Goal: Transaction & Acquisition: Purchase product/service

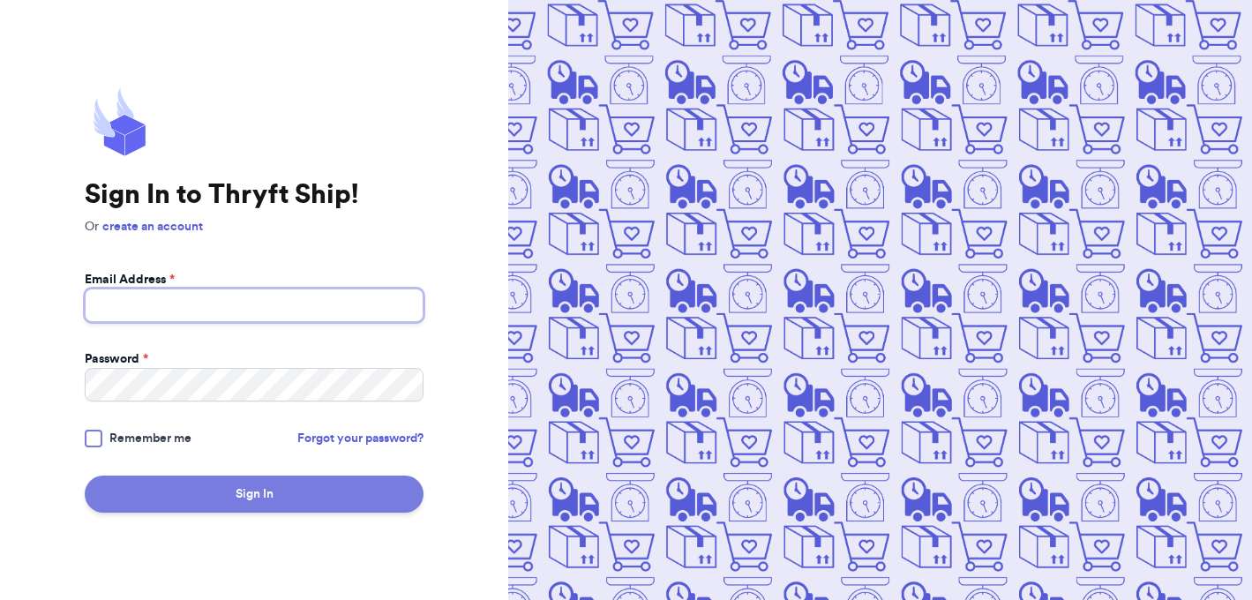
type input "hansmedowns@gmail.com"
click at [349, 485] on button "Sign In" at bounding box center [254, 494] width 339 height 37
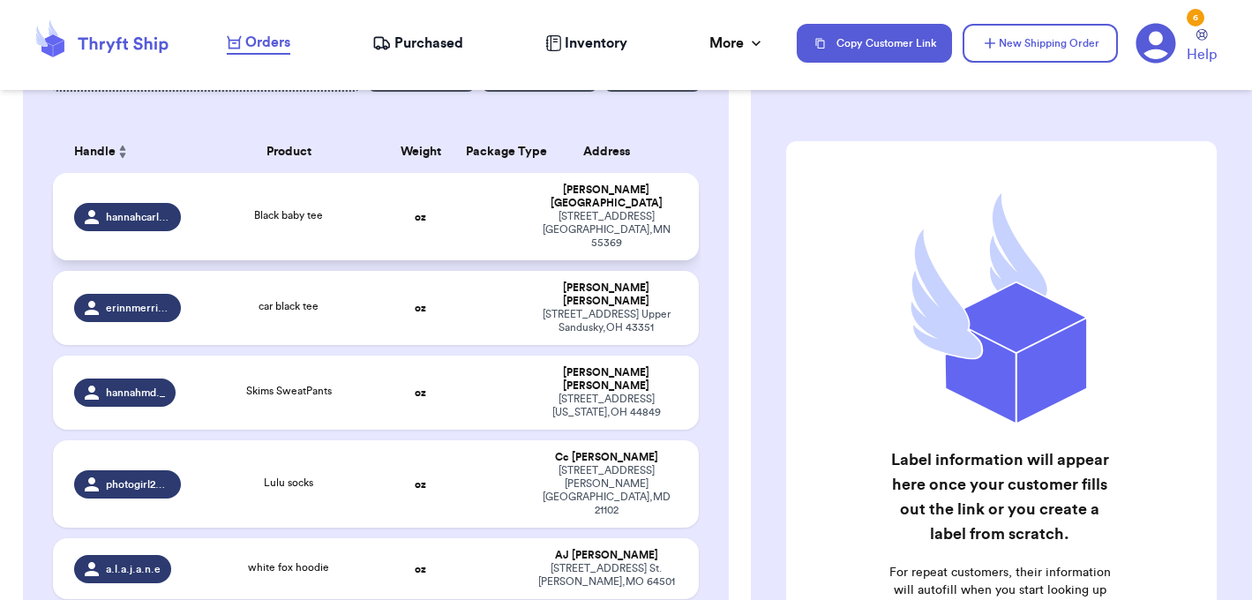
scroll to position [217, 0]
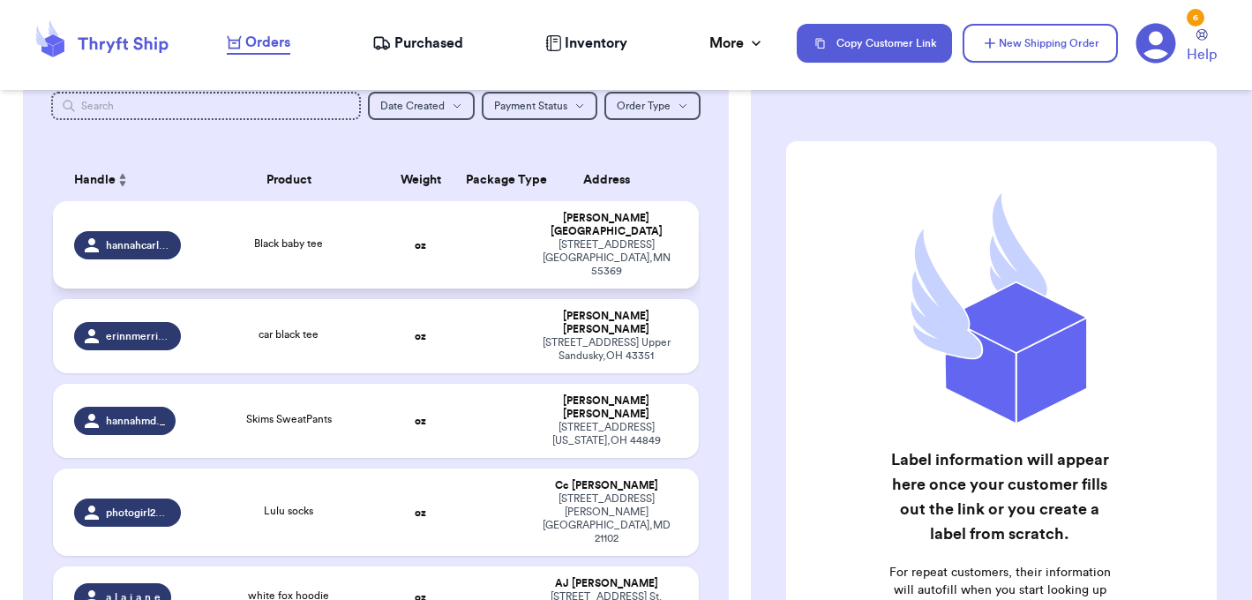
click at [367, 236] on div "Black baby tee" at bounding box center [288, 245] width 173 height 19
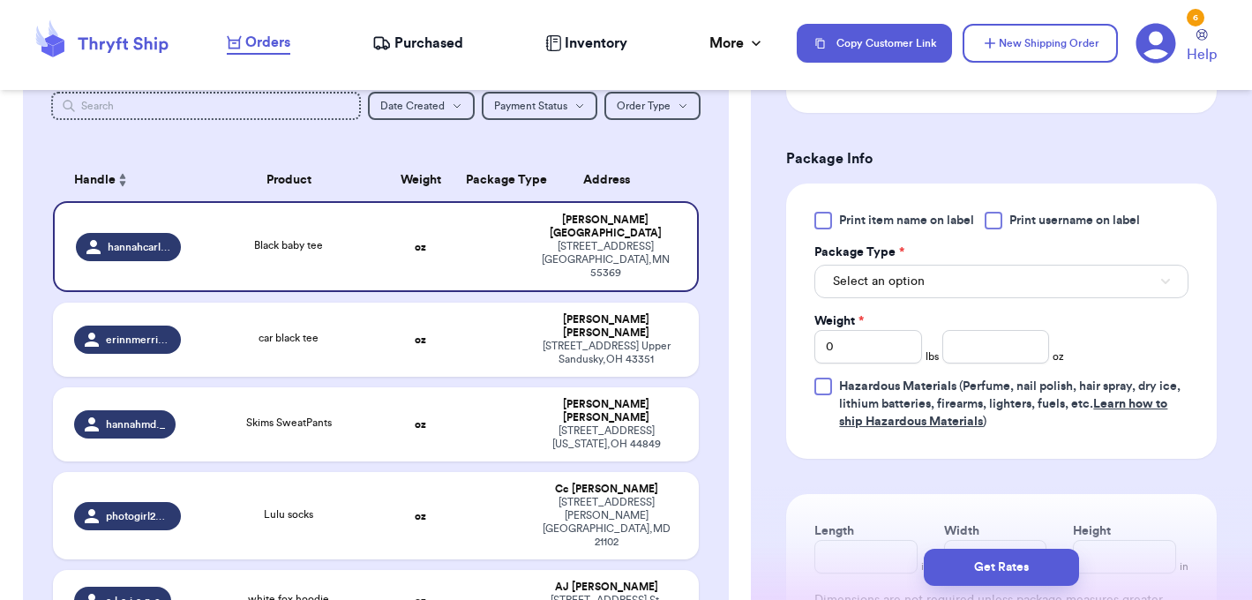
scroll to position [703, 0]
click at [918, 289] on span "Select an option" at bounding box center [879, 280] width 92 height 18
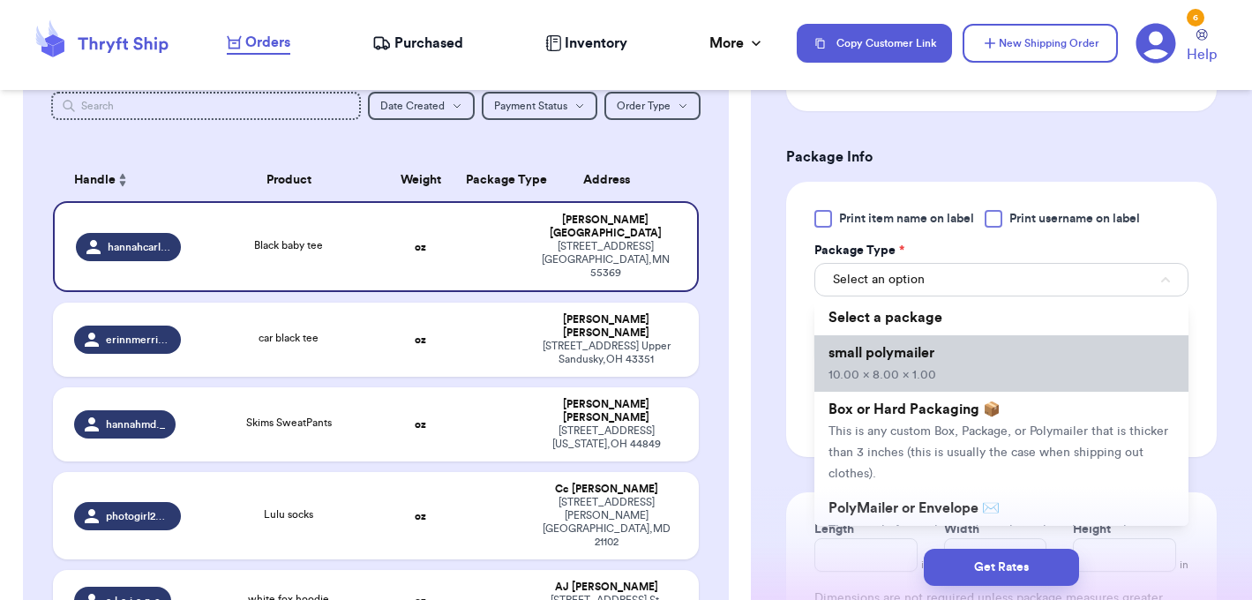
click at [883, 381] on span "10.00 x 8.00 x 1.00" at bounding box center [883, 375] width 108 height 12
type input "10"
type input "8"
type input "1"
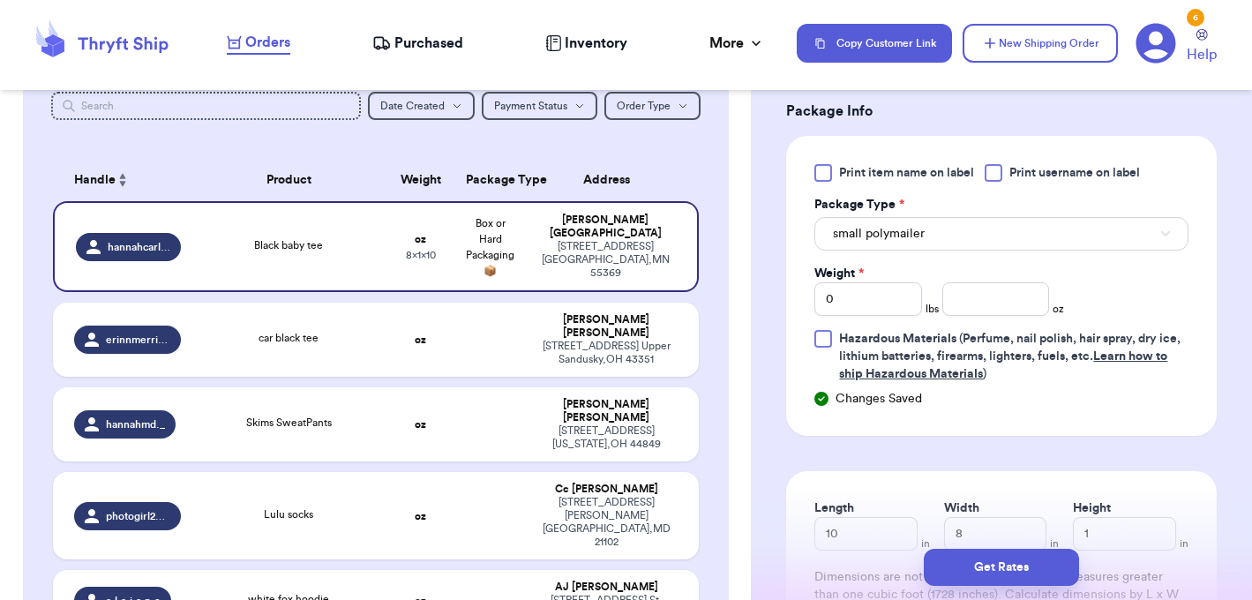
scroll to position [756, 0]
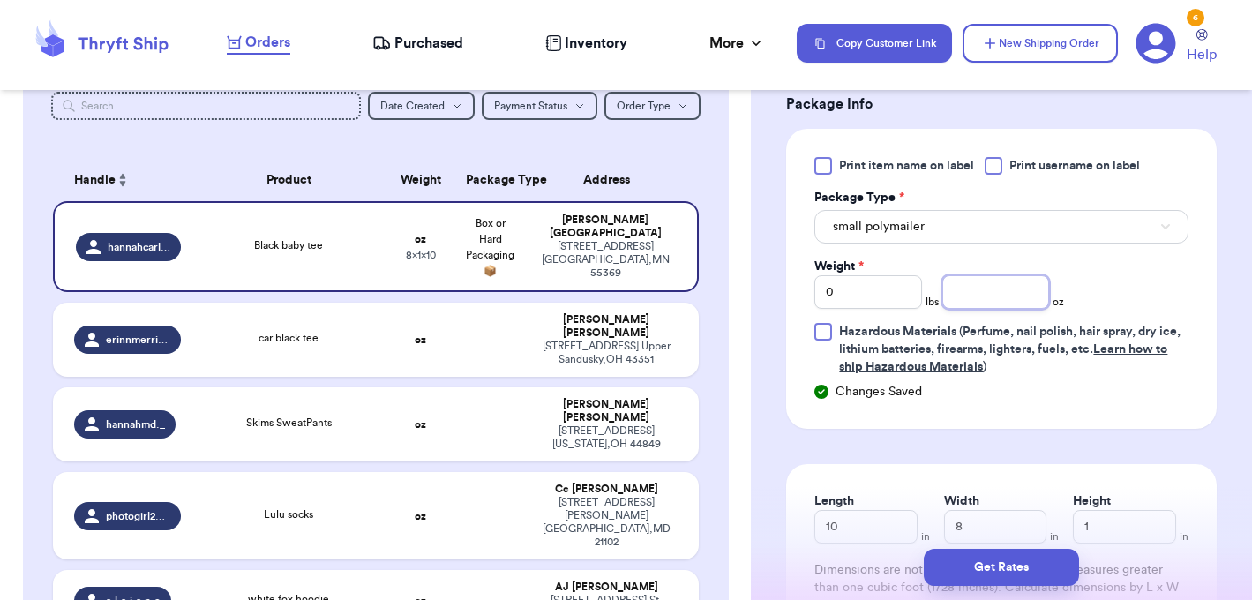
click at [993, 305] on input "number" at bounding box center [996, 292] width 107 height 34
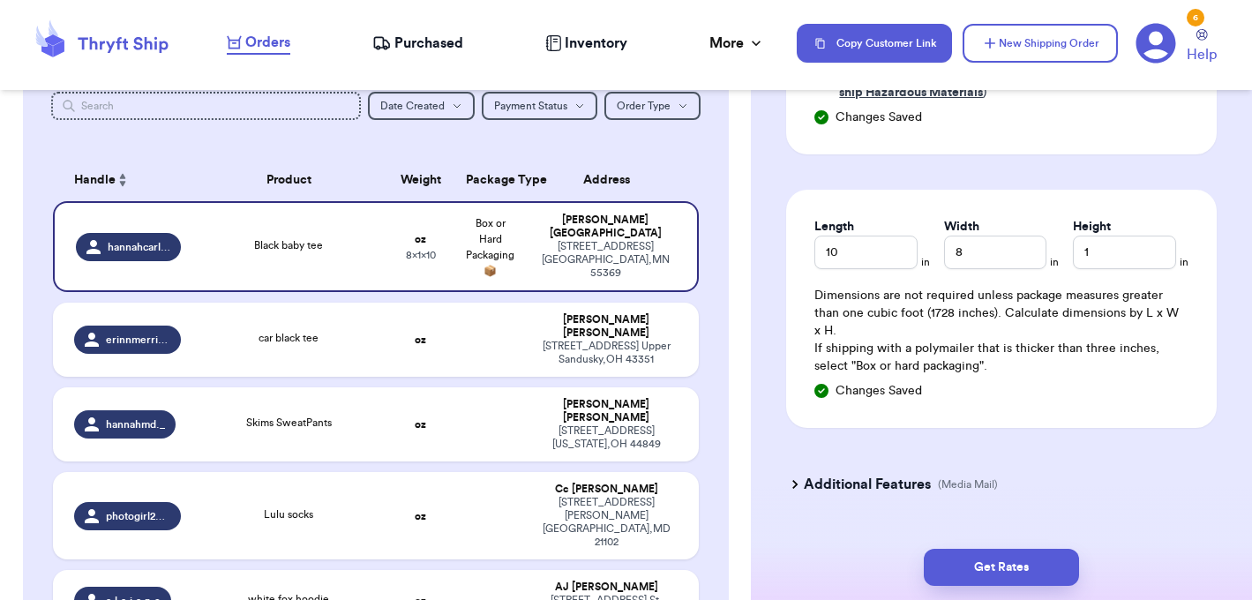
scroll to position [1078, 0]
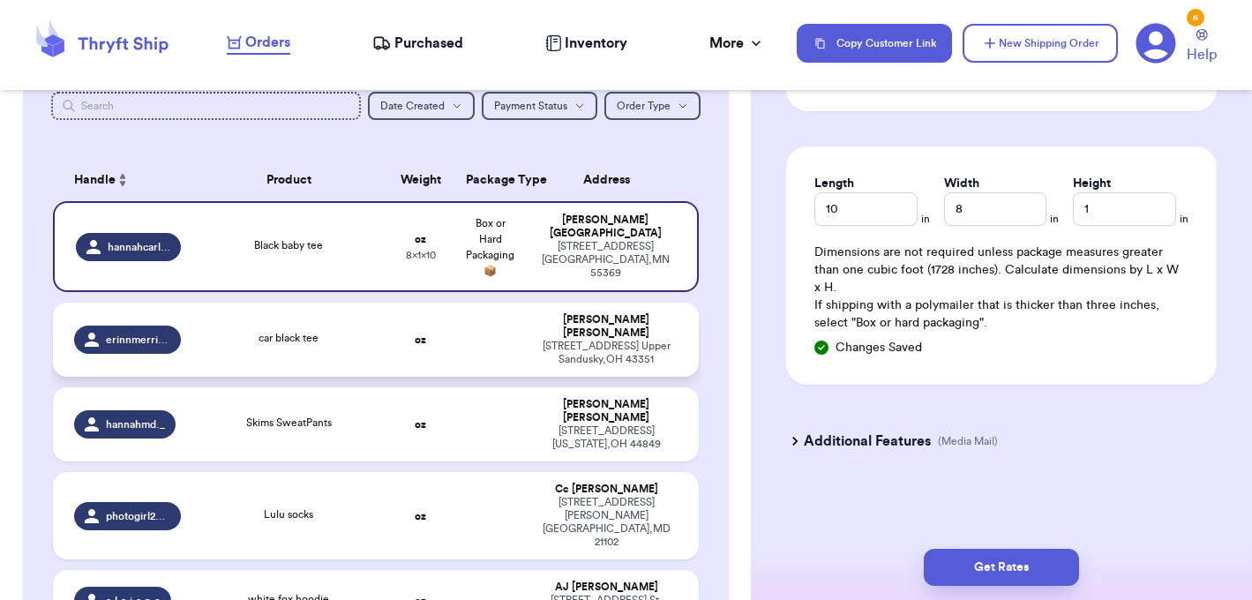
type input "4.2"
click at [349, 330] on div "car black tee" at bounding box center [288, 339] width 173 height 19
type input "car black tee"
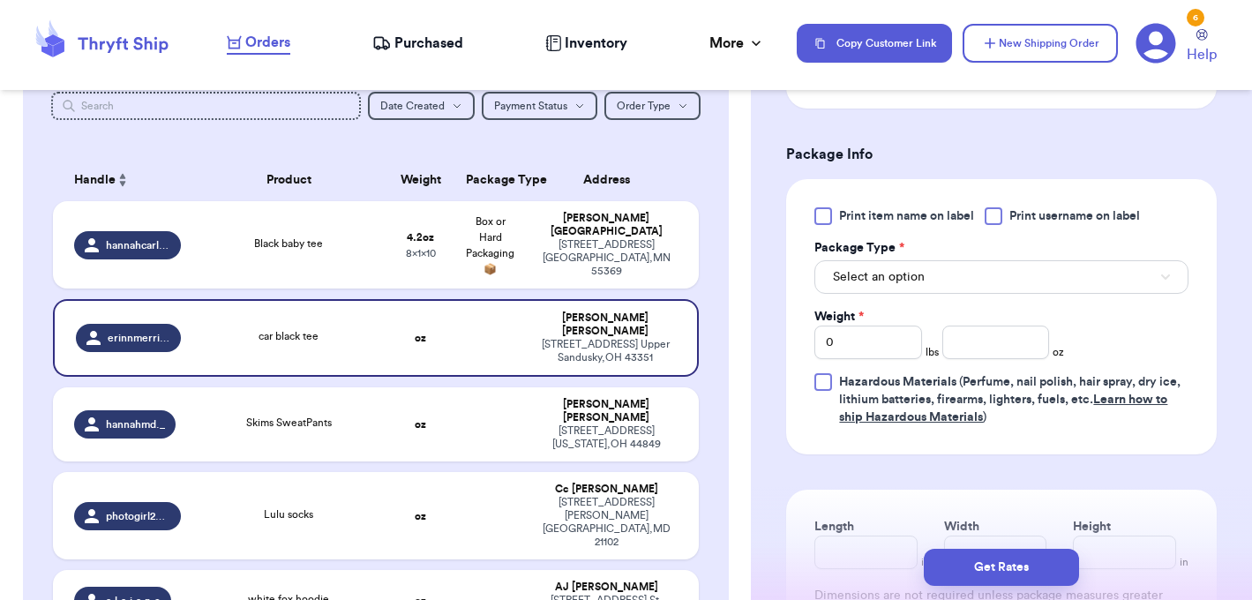
scroll to position [706, 0]
click at [982, 346] on input "number" at bounding box center [996, 342] width 107 height 34
type input "3.5"
click at [450, 416] on td "oz" at bounding box center [422, 424] width 70 height 74
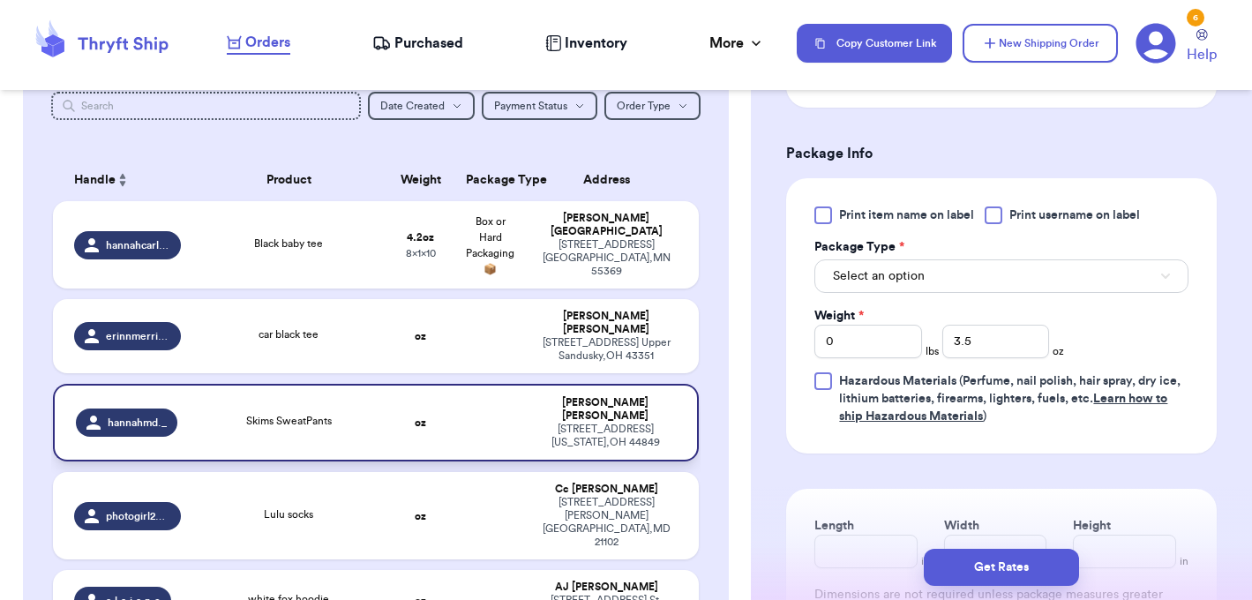
type input "Skims SweatPants"
click at [538, 496] on div "2912 Michelle rd Manchester , MD 21102" at bounding box center [607, 522] width 142 height 53
type input "Lulu socks"
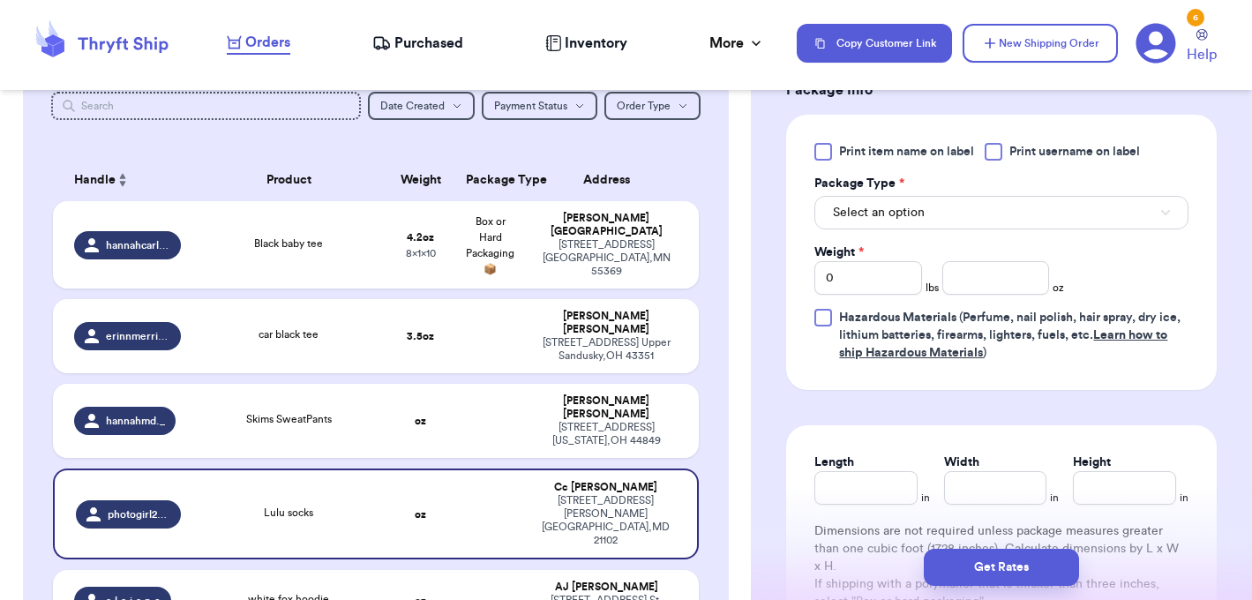
scroll to position [766, 0]
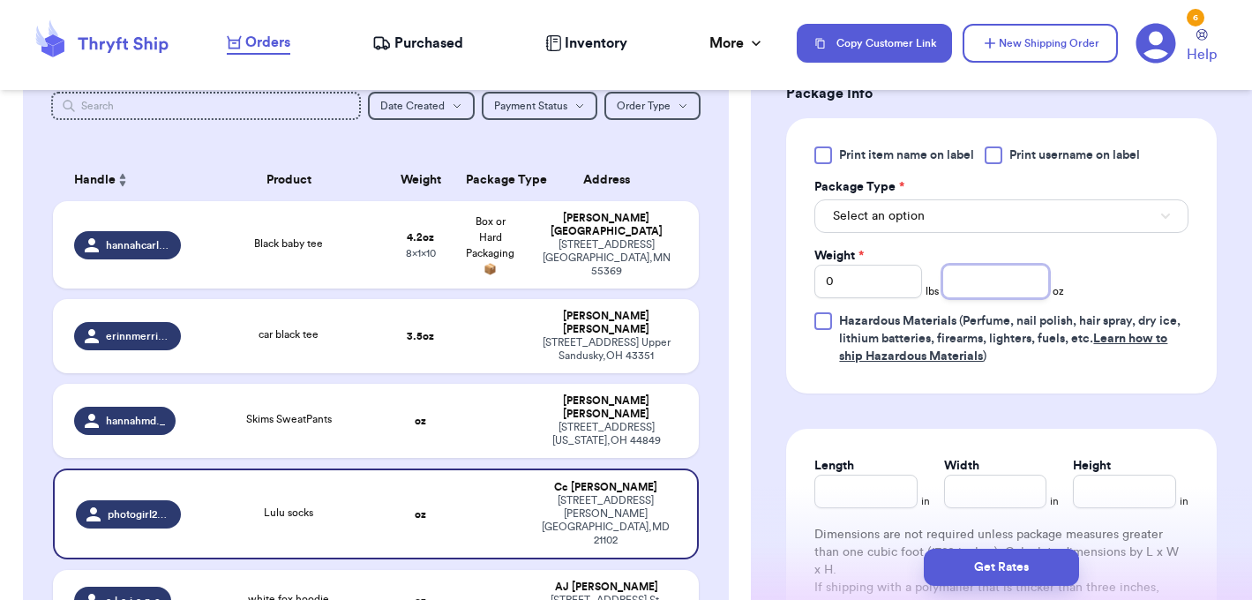
click at [955, 276] on input "number" at bounding box center [996, 282] width 107 height 34
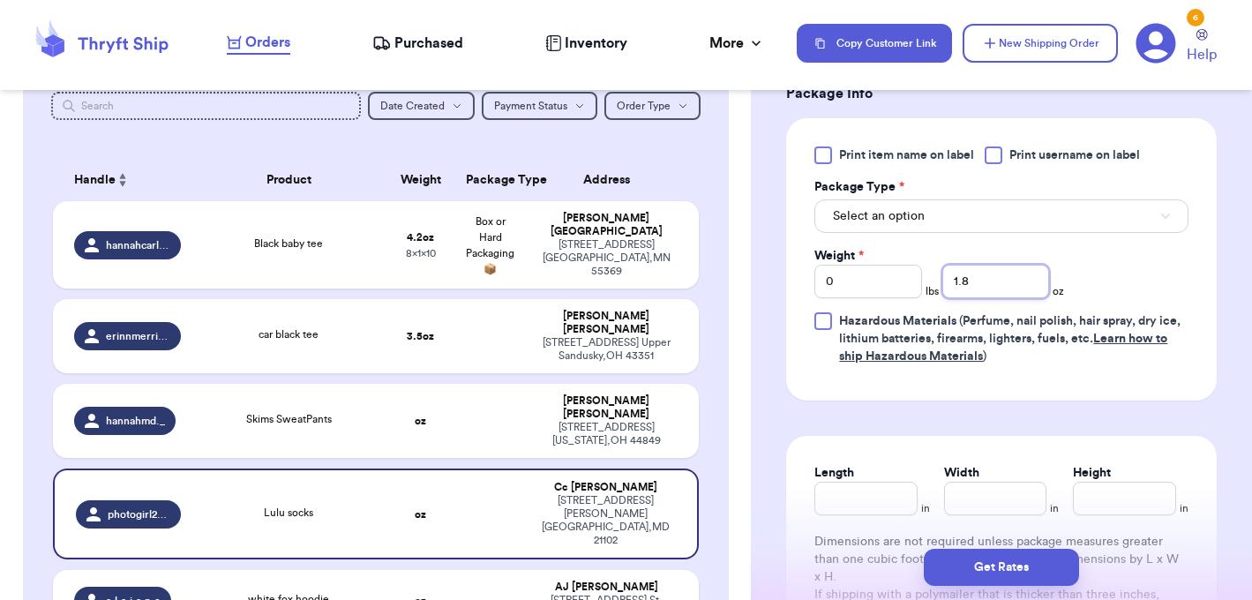
scroll to position [334, 0]
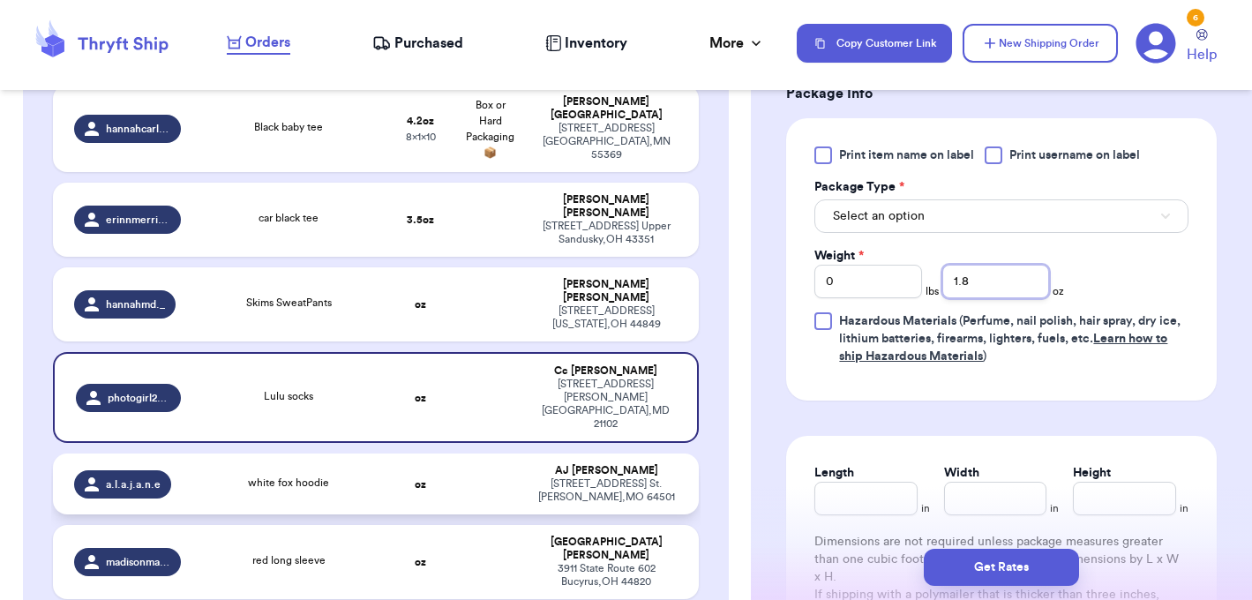
type input "1.8"
click at [474, 454] on td at bounding box center [490, 484] width 70 height 61
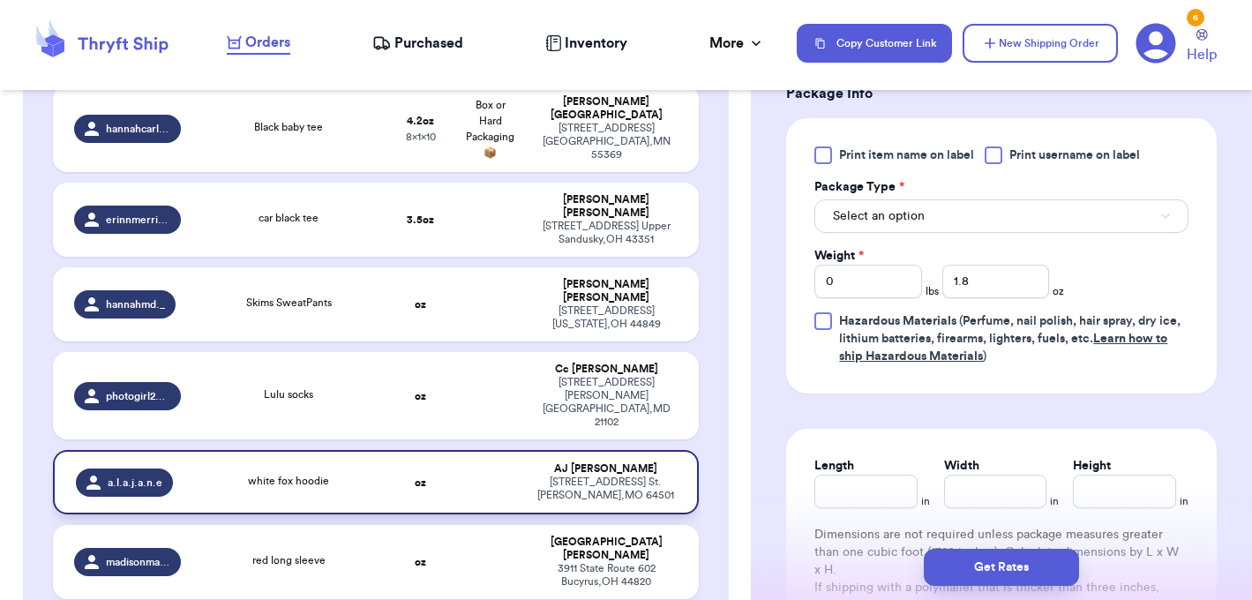
type input "white fox hoodie"
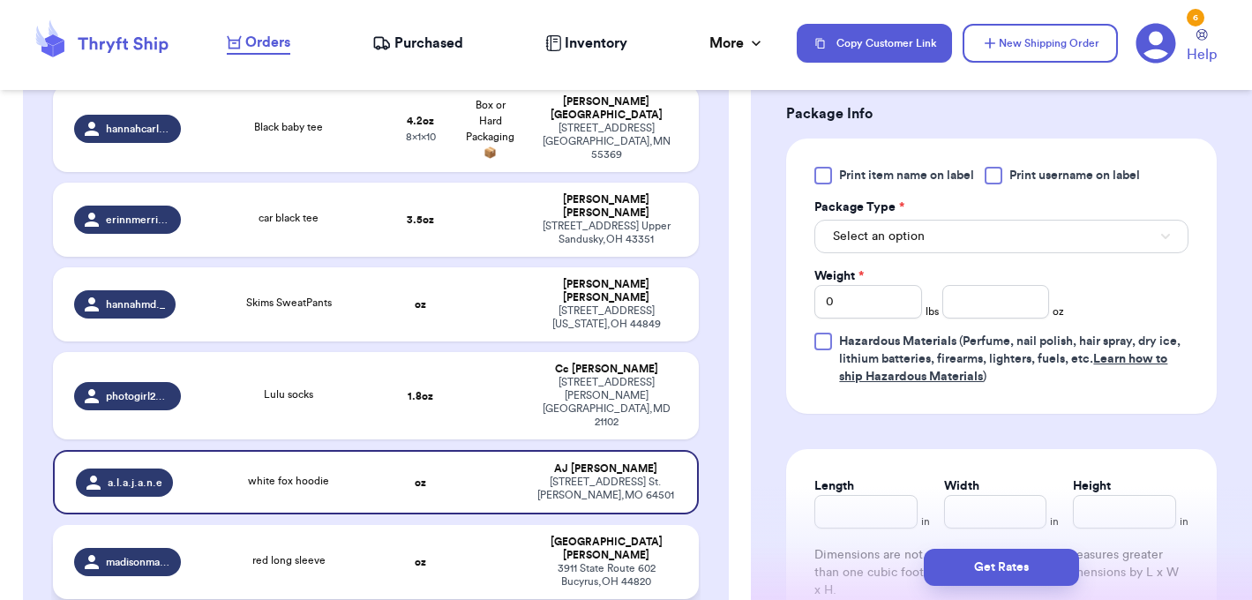
click at [401, 525] on td "oz" at bounding box center [422, 562] width 70 height 74
type input "red long sleeve"
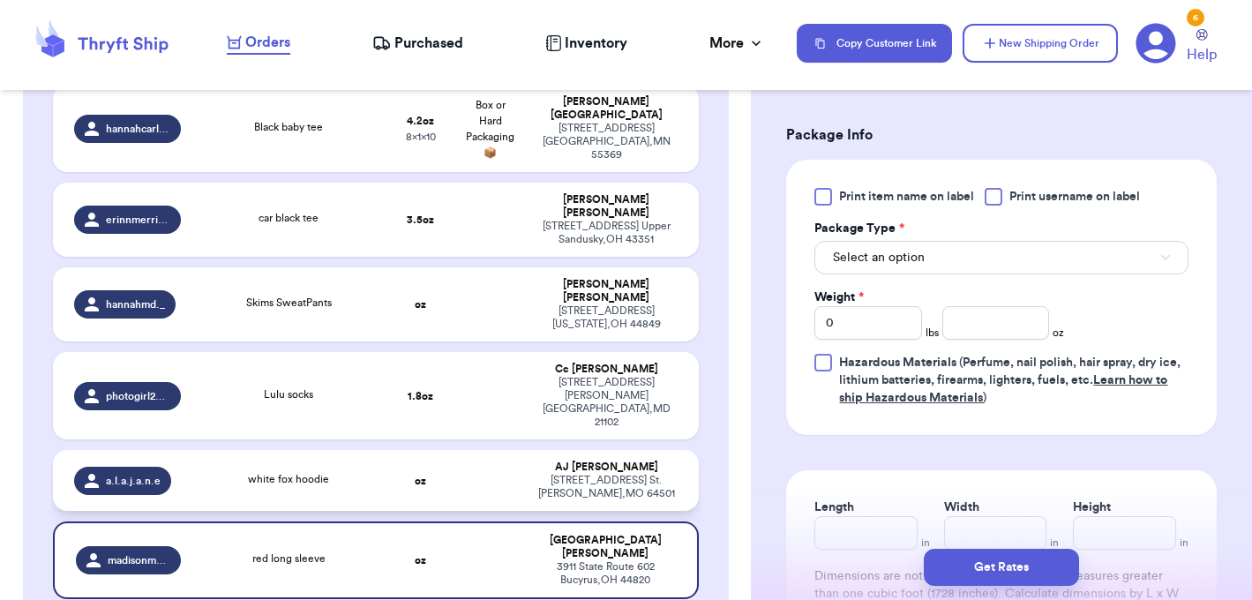
click at [467, 450] on td at bounding box center [490, 480] width 70 height 61
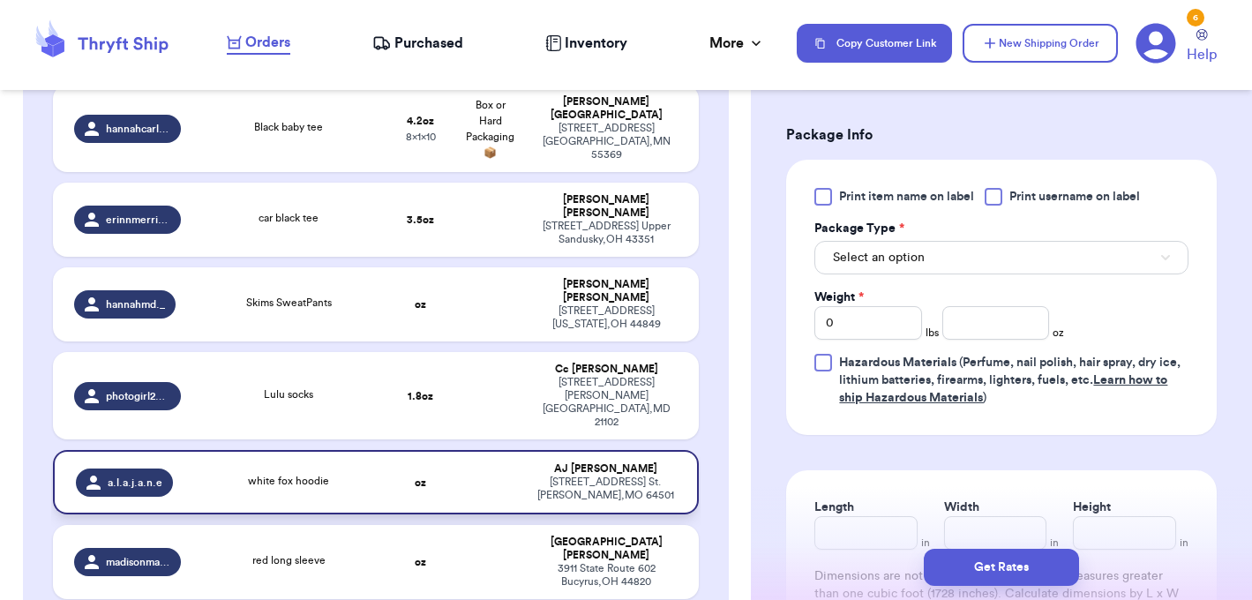
type input "white fox hoodie"
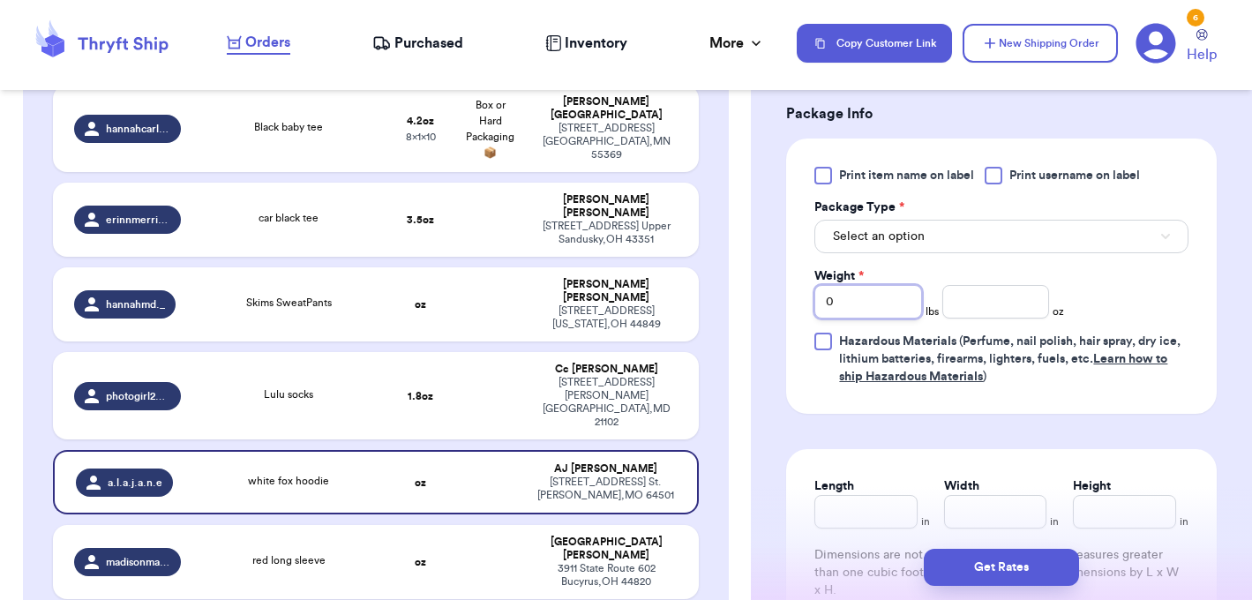
click at [831, 319] on input "0" at bounding box center [868, 302] width 107 height 34
click at [840, 319] on input "0" at bounding box center [868, 302] width 107 height 34
type input "1"
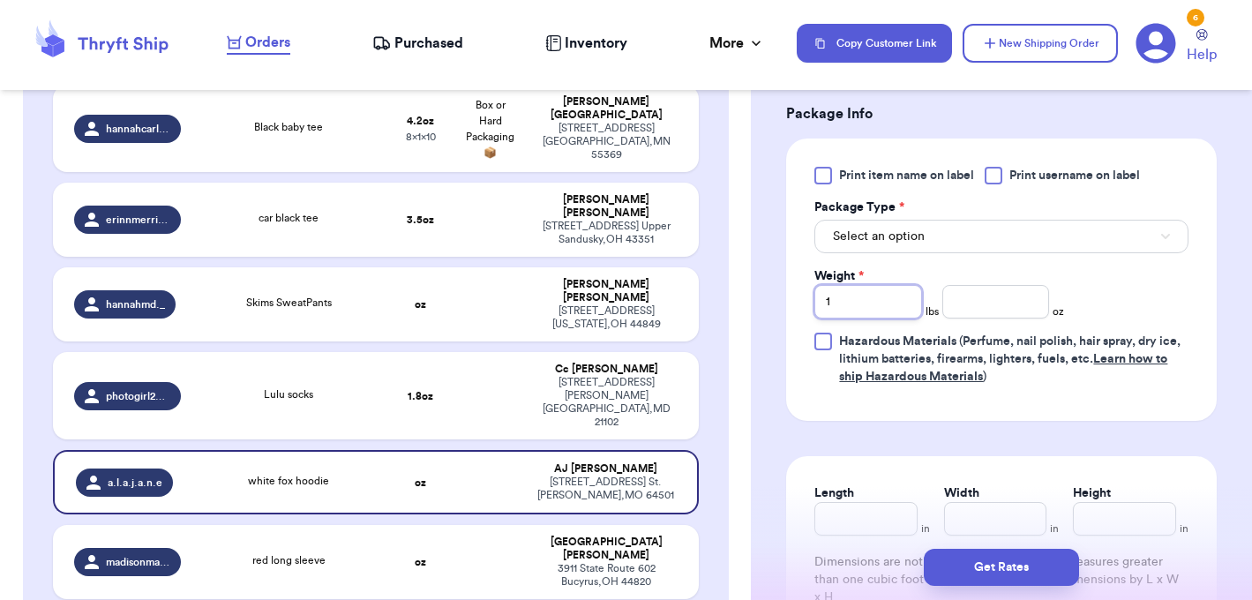
type input "1"
drag, startPoint x: 957, startPoint y: 333, endPoint x: 964, endPoint y: 321, distance: 13.5
click at [957, 319] on input "number" at bounding box center [996, 302] width 107 height 34
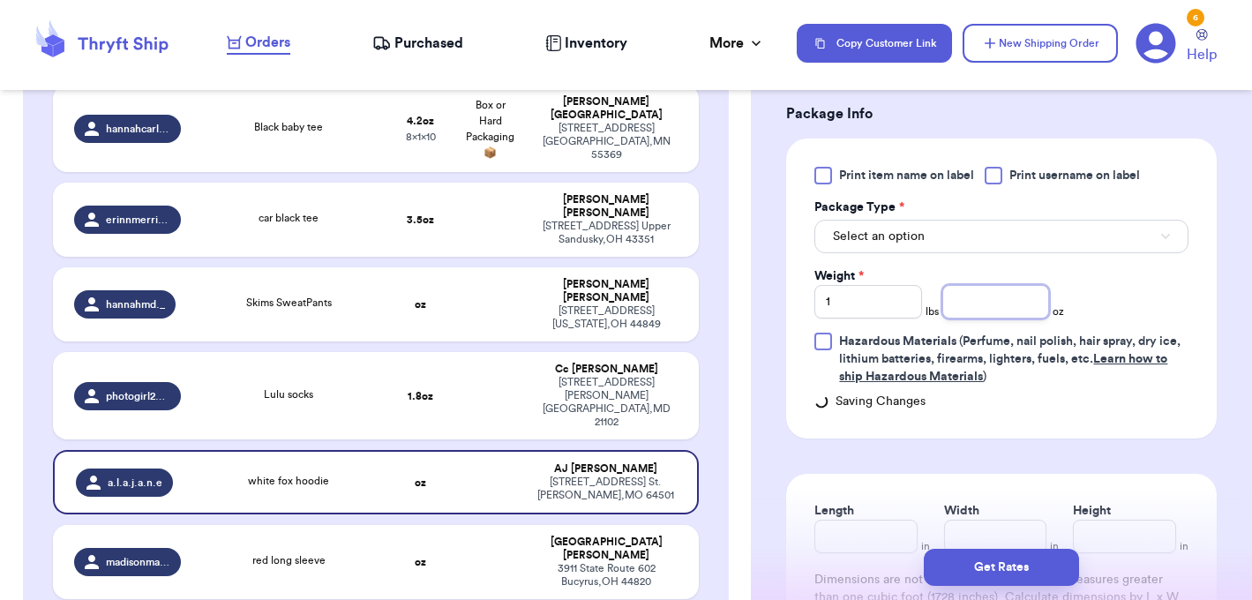
click at [965, 312] on input "number" at bounding box center [996, 302] width 107 height 34
drag, startPoint x: 964, startPoint y: 321, endPoint x: 928, endPoint y: 344, distance: 42.8
click at [964, 319] on input "number" at bounding box center [996, 302] width 107 height 34
type input "2.1"
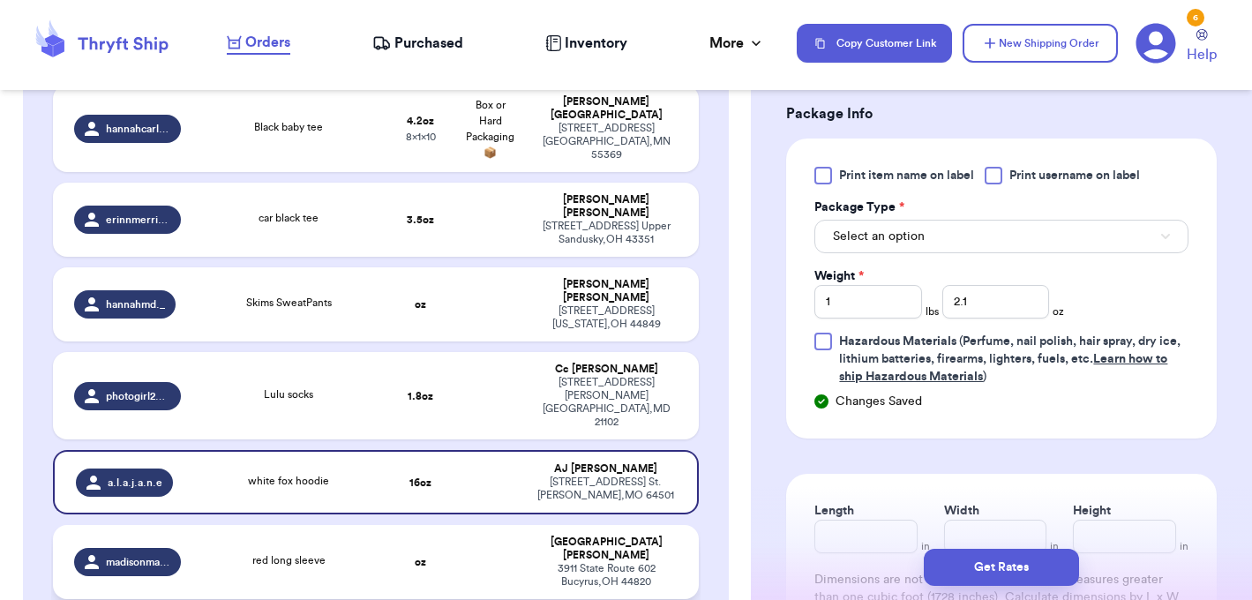
click at [370, 553] on div "red long sleeve" at bounding box center [288, 562] width 173 height 19
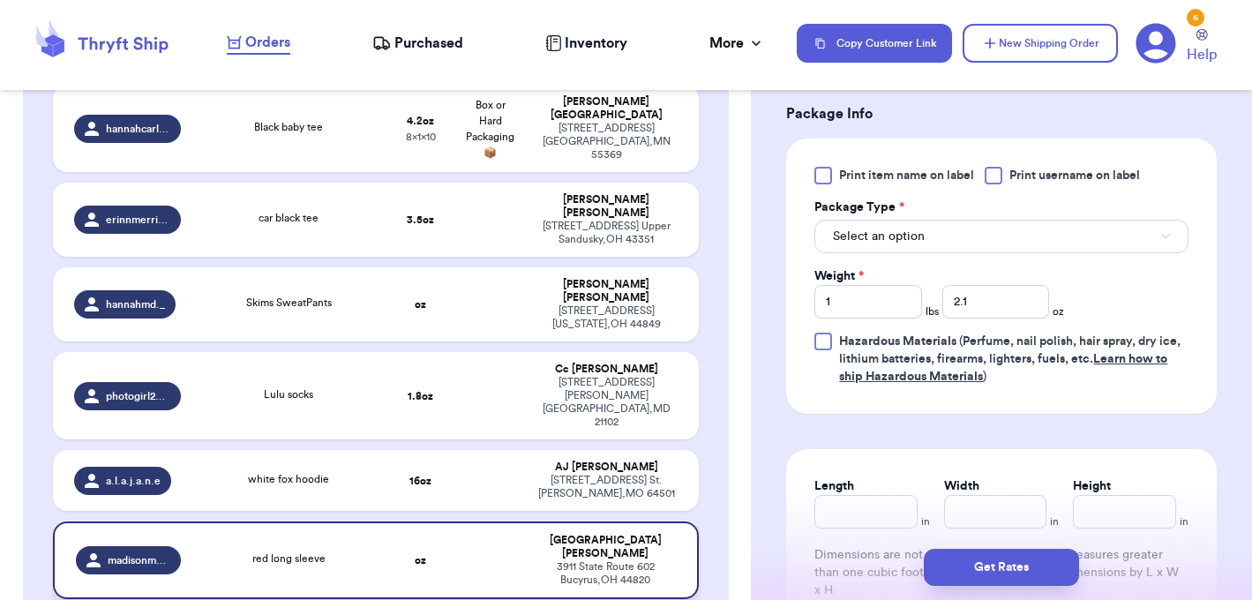
type input "red long sleeve"
type input "0"
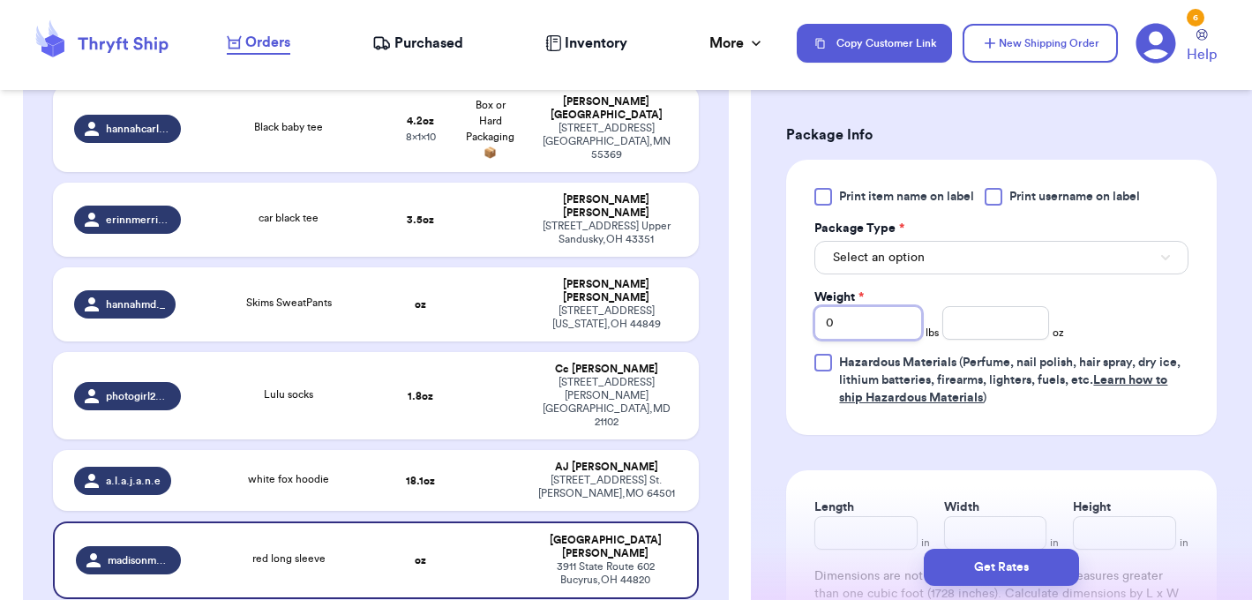
click at [845, 324] on input "0" at bounding box center [868, 323] width 107 height 34
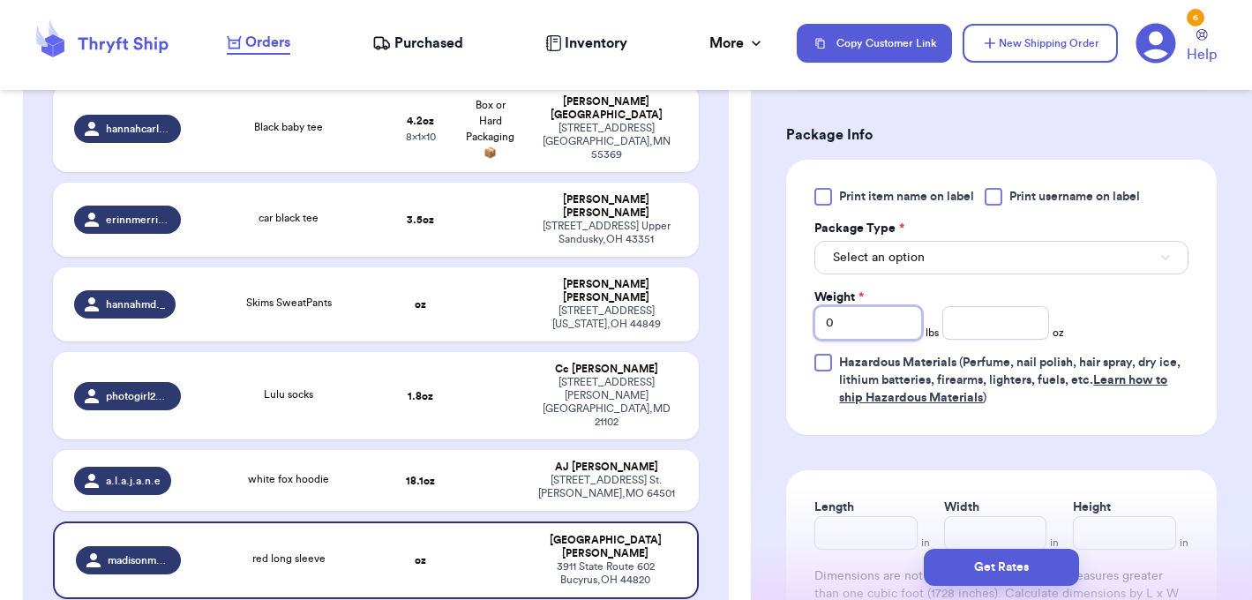
click at [845, 324] on input "0" at bounding box center [868, 323] width 107 height 34
type input "1"
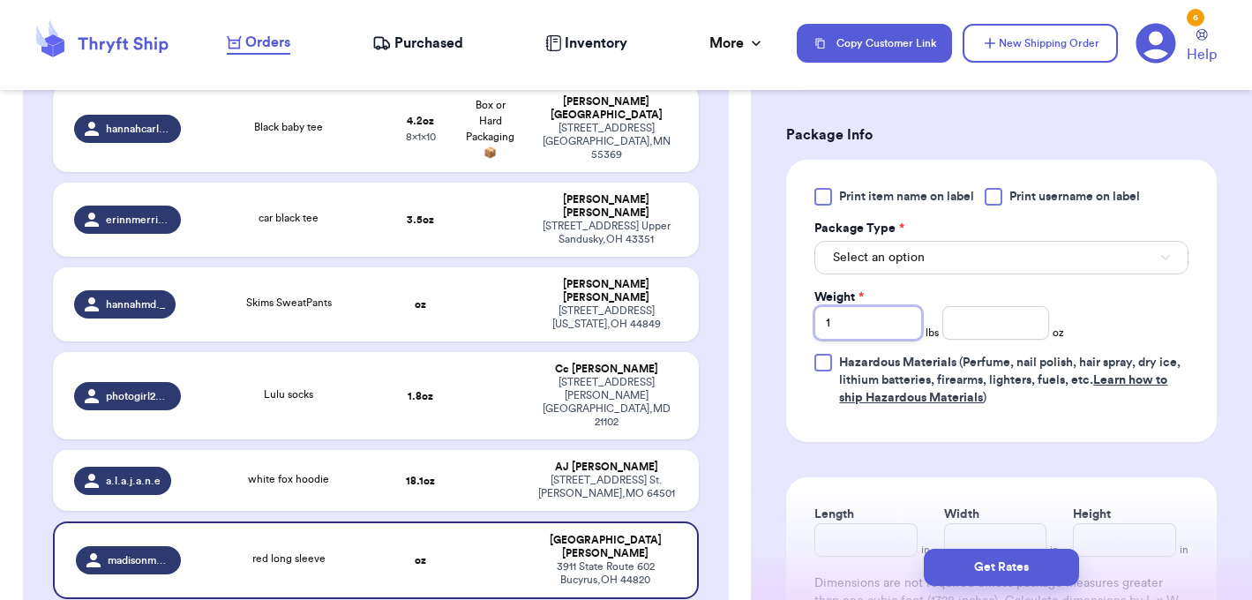
type input "11"
type input "1"
click at [970, 327] on input "number" at bounding box center [996, 323] width 107 height 34
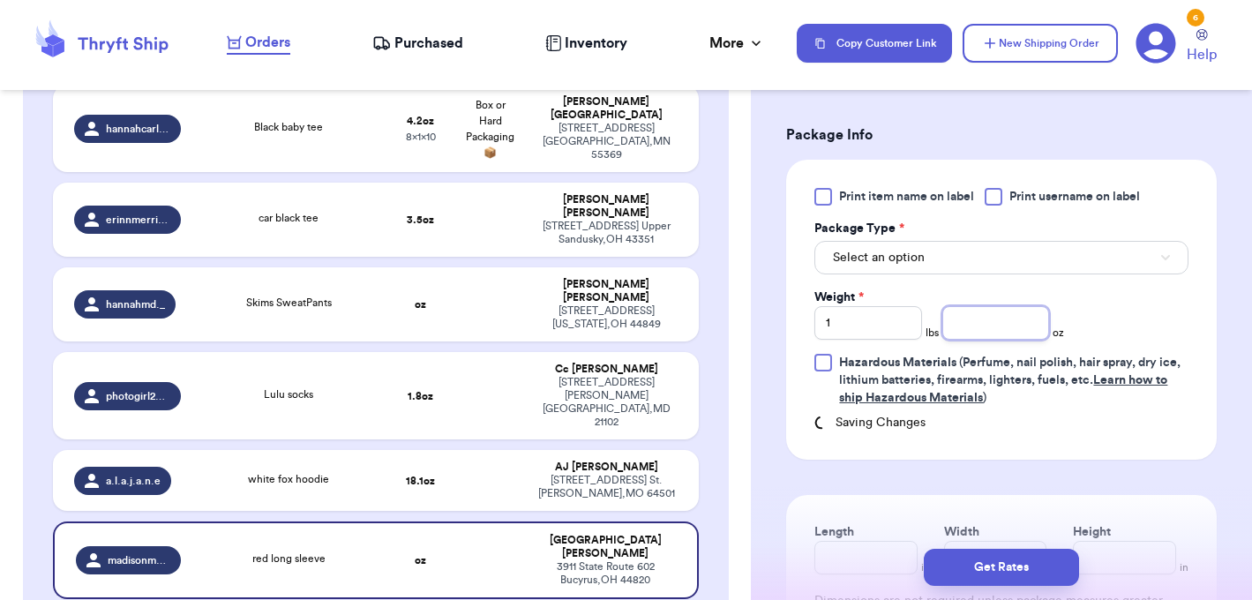
click at [970, 327] on input "number" at bounding box center [996, 323] width 107 height 34
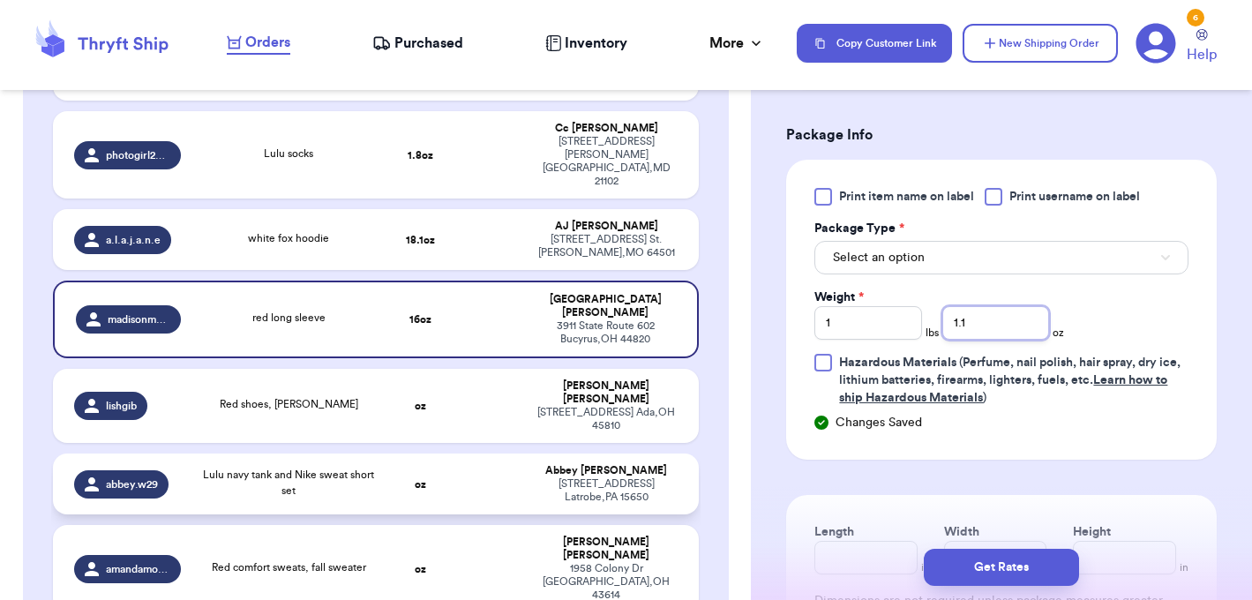
scroll to position [537, 0]
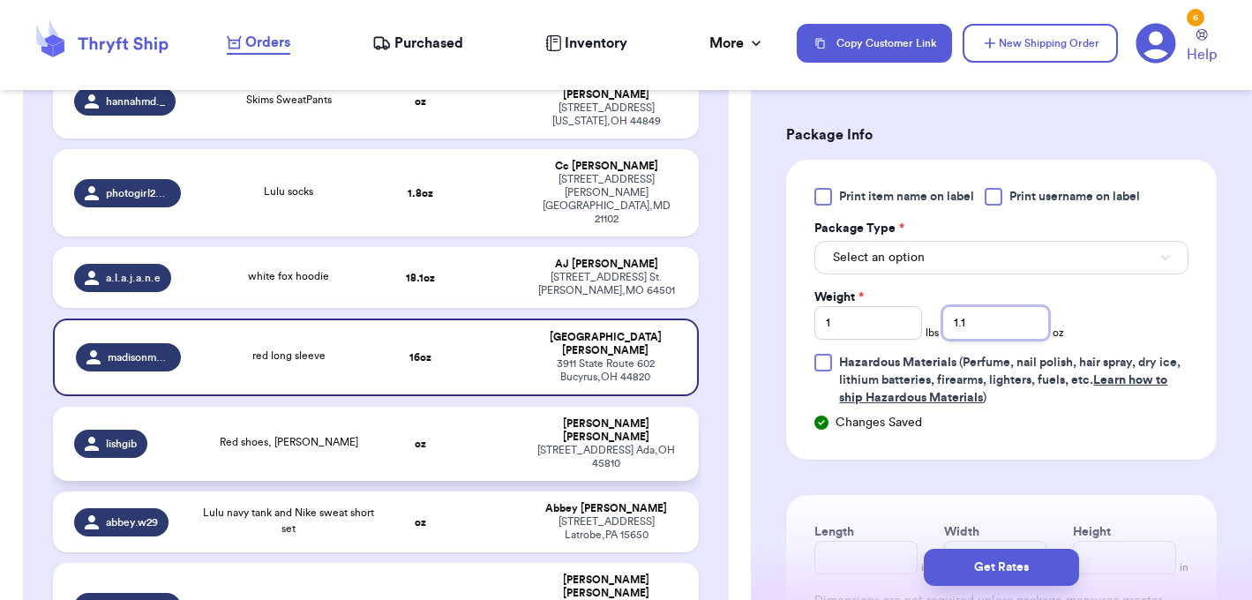
type input "1.1"
click at [473, 407] on td at bounding box center [490, 444] width 70 height 74
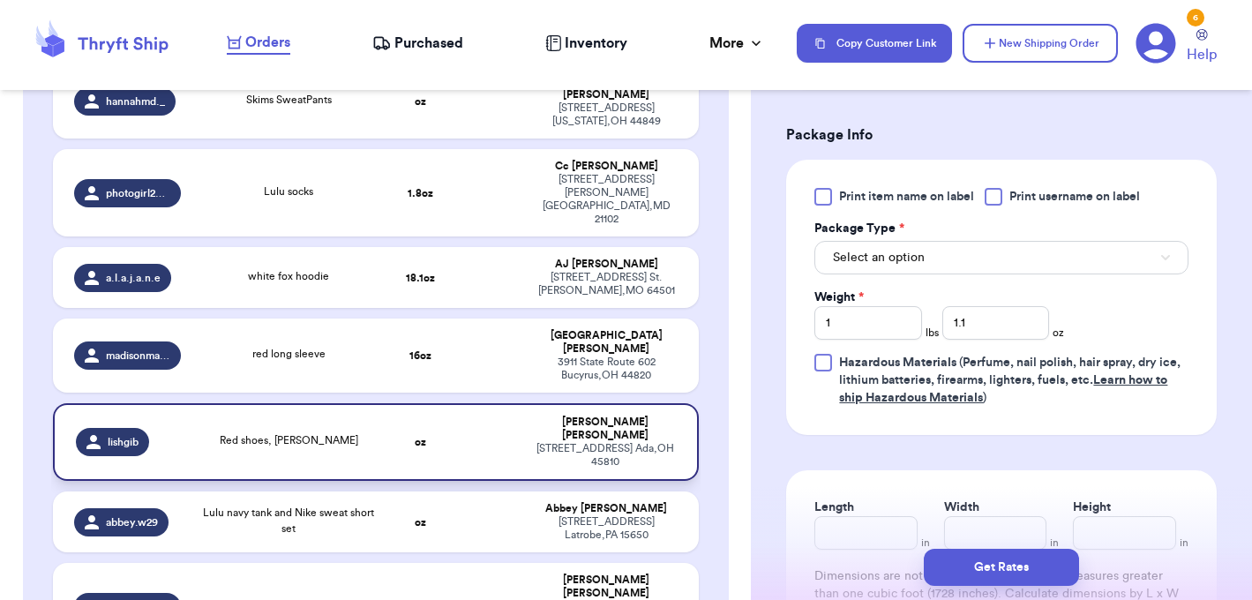
type input "Red shoes, [PERSON_NAME]"
type input "0"
click at [440, 492] on td "oz" at bounding box center [422, 522] width 70 height 61
type input "Lulu navy tank and Nike sweat short set"
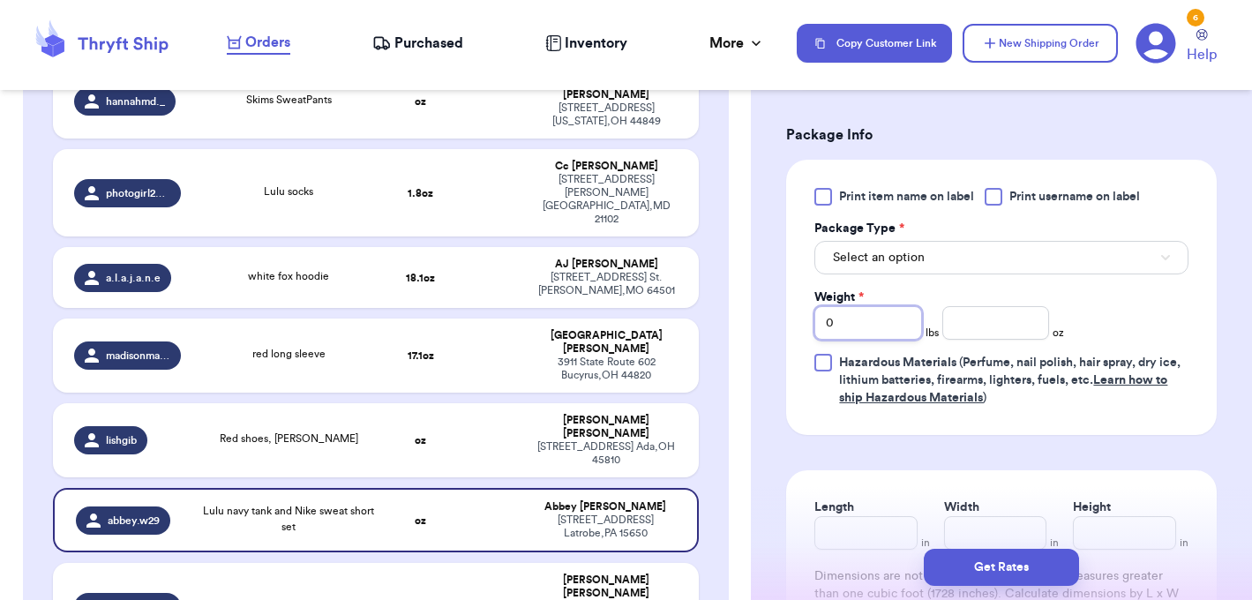
click at [838, 324] on input "0" at bounding box center [868, 323] width 107 height 34
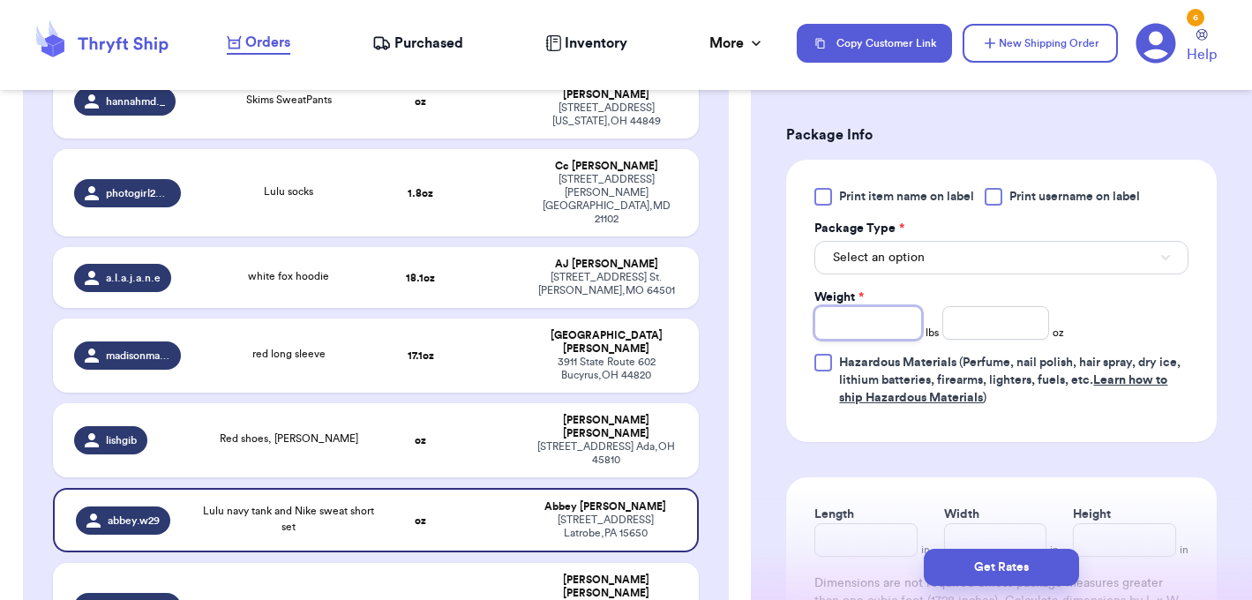
type input "1"
click at [964, 327] on input "number" at bounding box center [996, 323] width 107 height 34
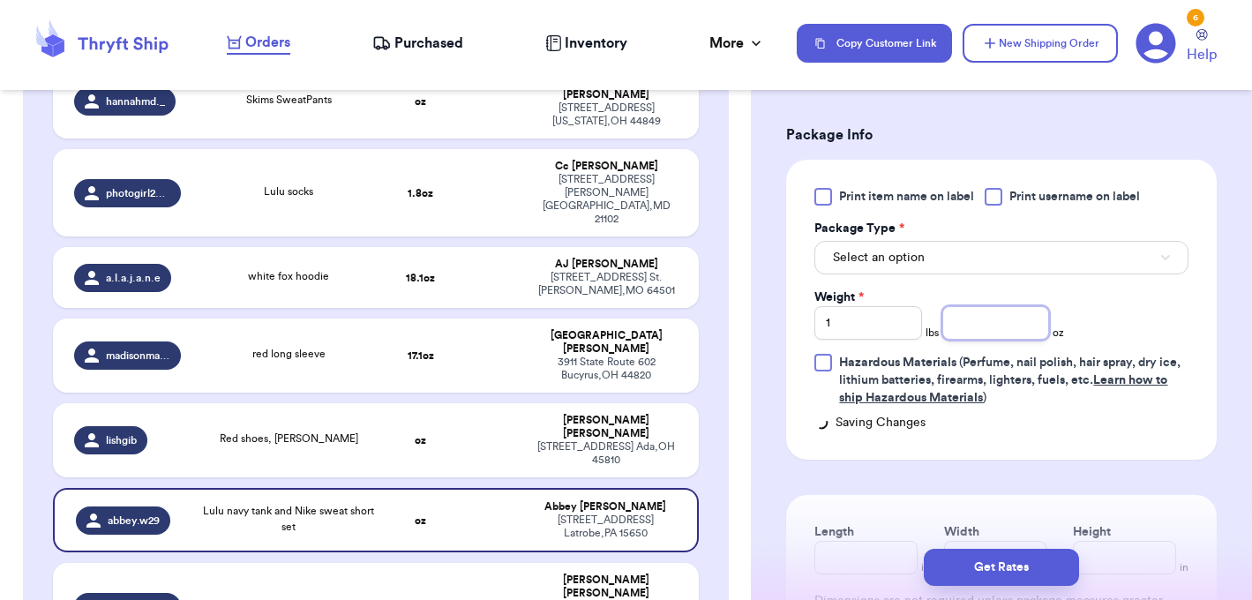
click at [964, 327] on input "number" at bounding box center [996, 323] width 107 height 34
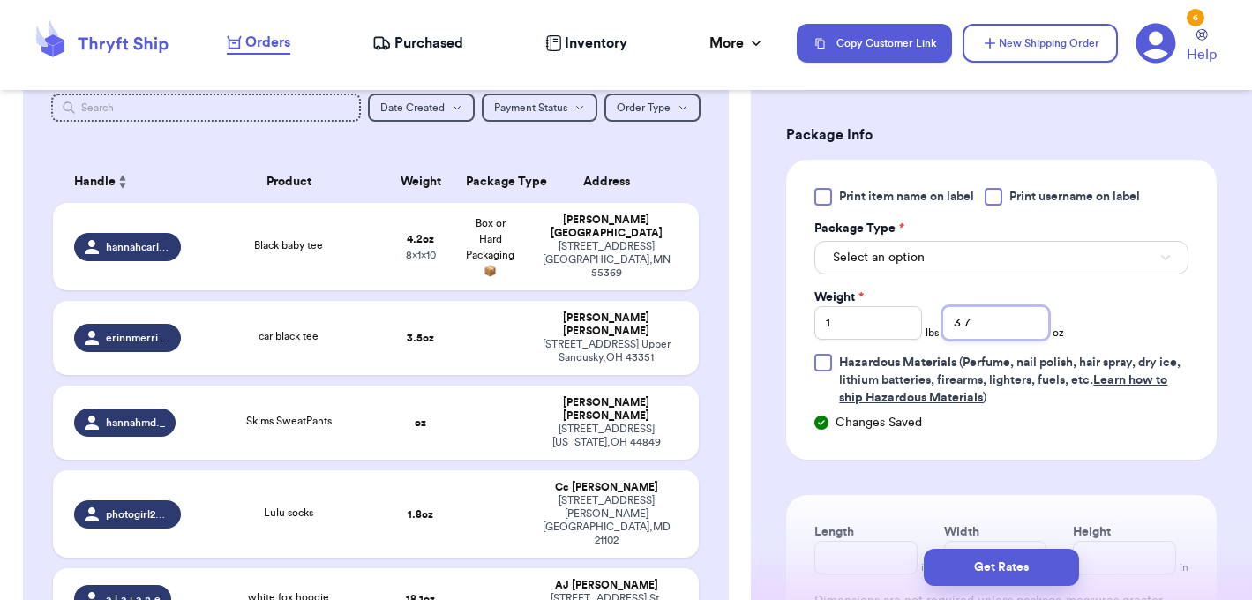
scroll to position [0, 0]
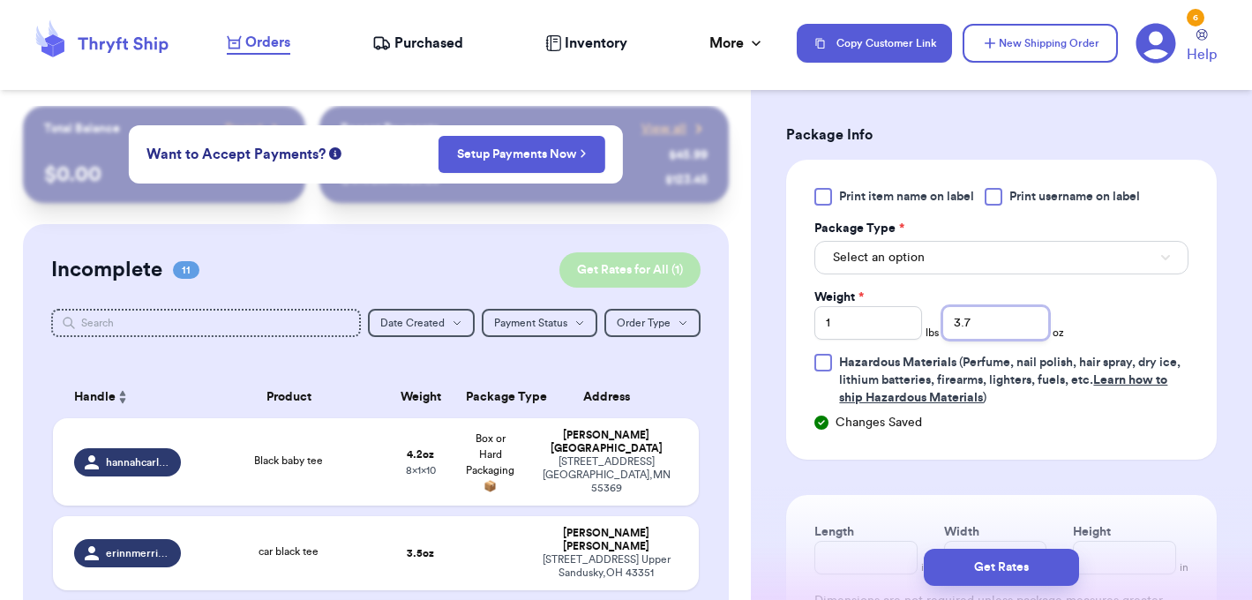
type input "3.7"
drag, startPoint x: 582, startPoint y: 262, endPoint x: 440, endPoint y: 274, distance: 141.7
click at [582, 263] on button "Get Rates for All ( 1 )" at bounding box center [630, 269] width 141 height 35
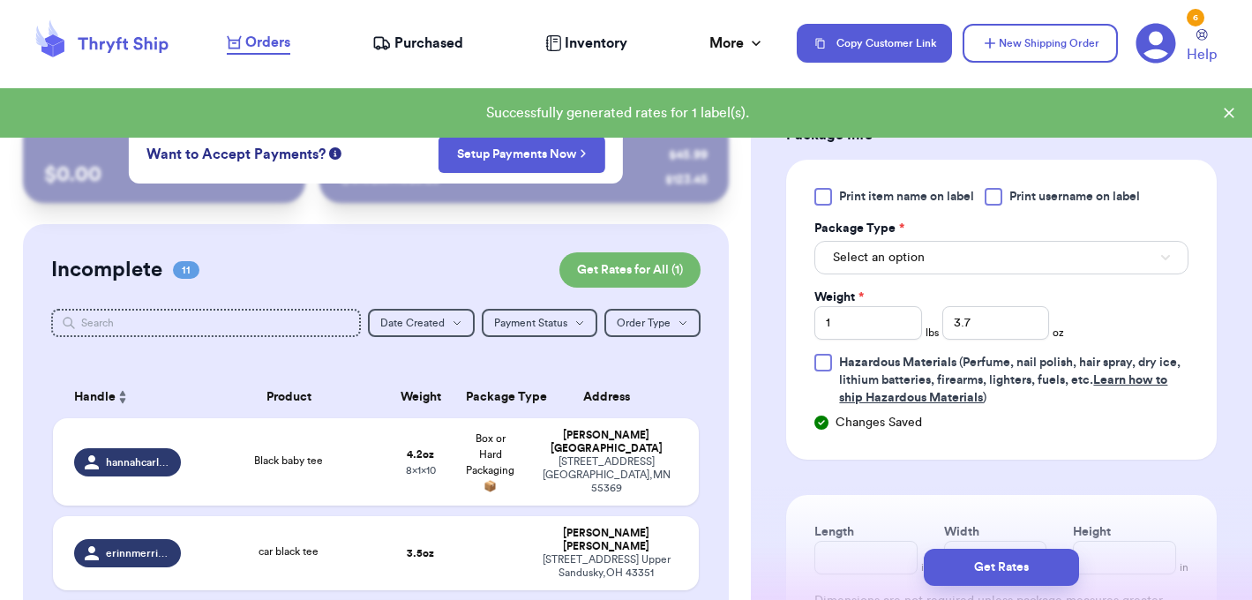
drag, startPoint x: 493, startPoint y: 276, endPoint x: 452, endPoint y: 361, distance: 94.3
click at [493, 276] on div "Incomplete 11 Get Rates for All ( 1 )" at bounding box center [376, 269] width 650 height 35
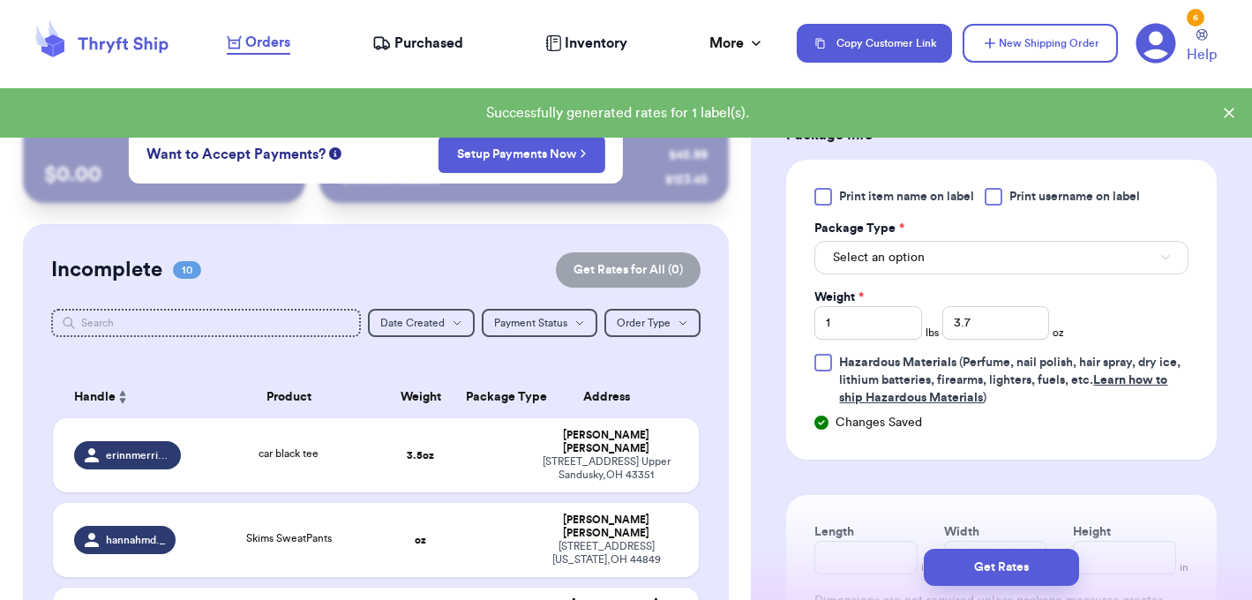
checkbox input "true"
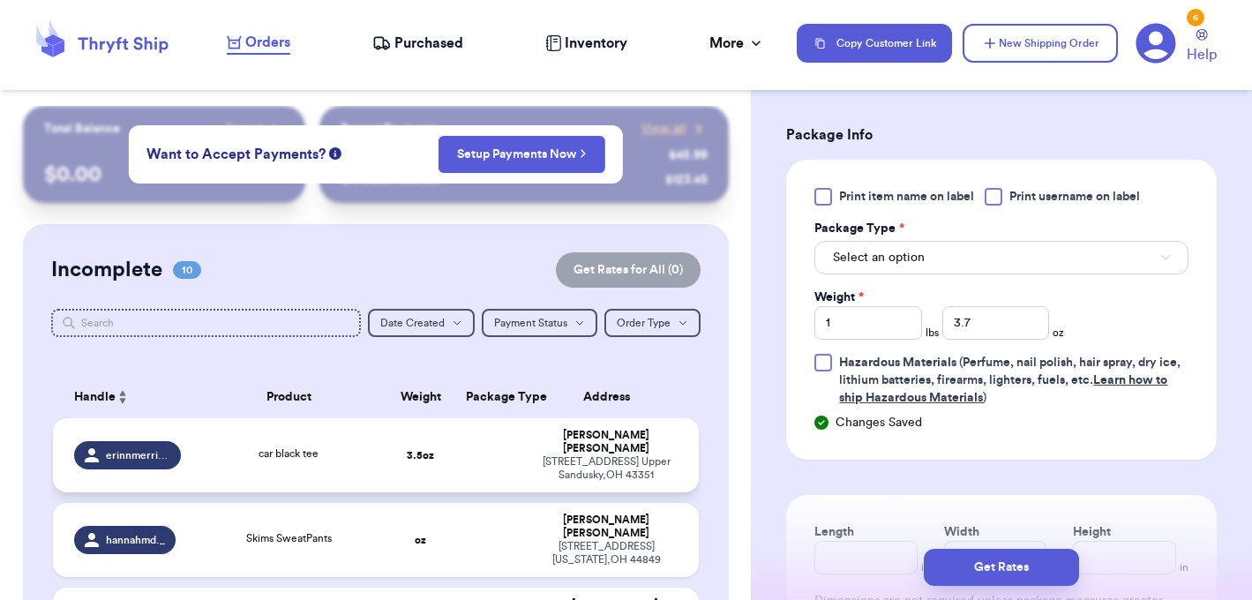
scroll to position [186, 0]
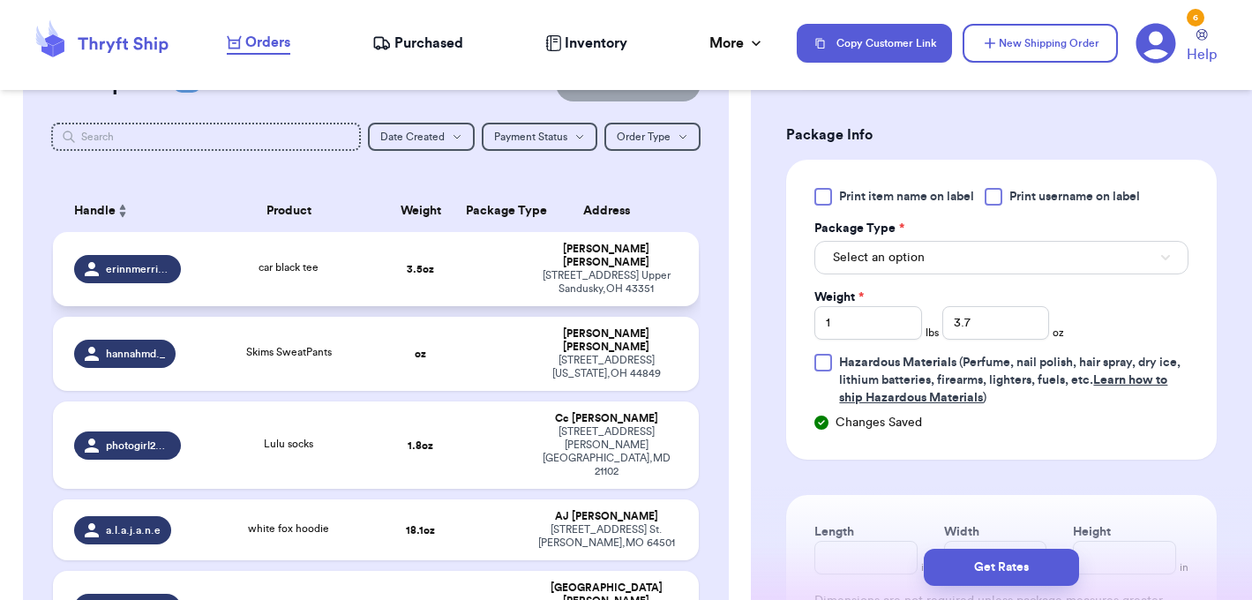
click at [560, 274] on div "229 E Wyandot Ave Upper Sandusky , OH 43351" at bounding box center [607, 282] width 142 height 26
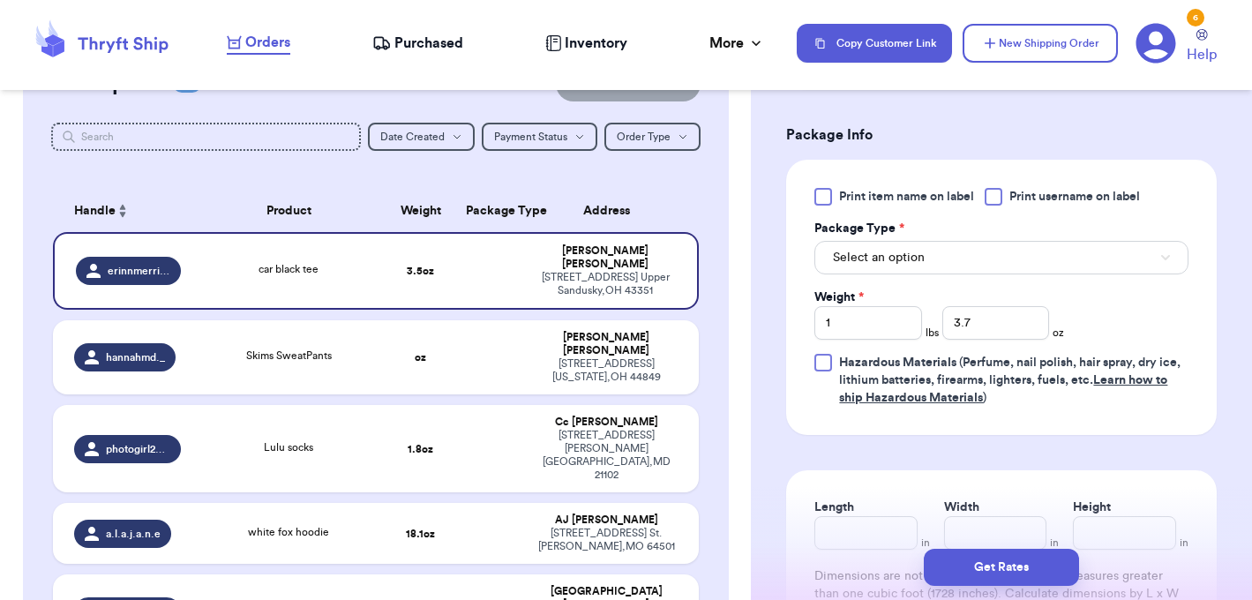
type input "car black tee"
type input "0"
type input "3.5"
drag, startPoint x: 647, startPoint y: 273, endPoint x: 865, endPoint y: 259, distance: 218.4
click at [648, 274] on div "229 E Wyandot Ave Upper Sandusky , OH 43351" at bounding box center [606, 284] width 140 height 26
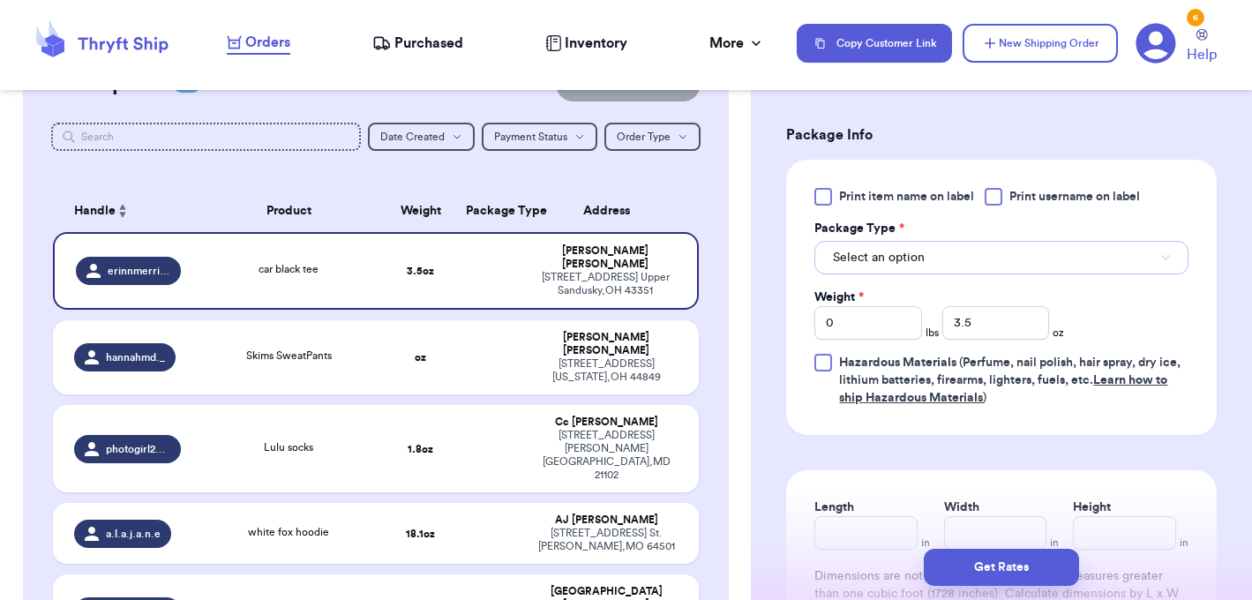
click at [865, 260] on span "Select an option" at bounding box center [879, 258] width 92 height 18
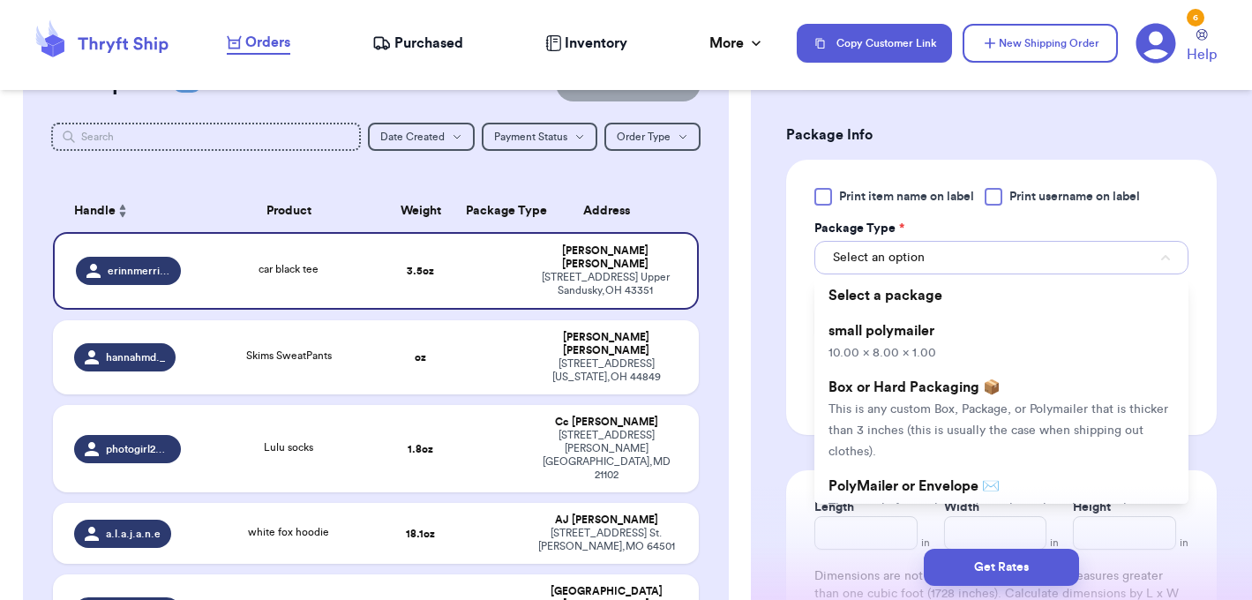
click at [865, 260] on span "Select an option" at bounding box center [879, 258] width 92 height 18
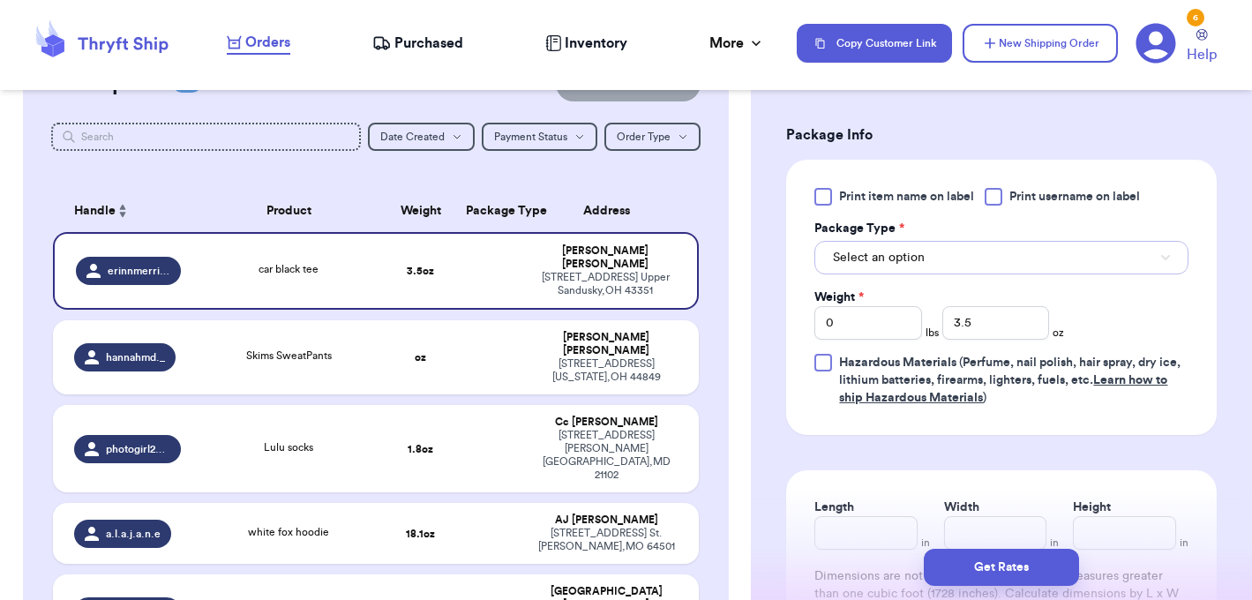
click at [864, 267] on button "Select an option" at bounding box center [1002, 258] width 374 height 34
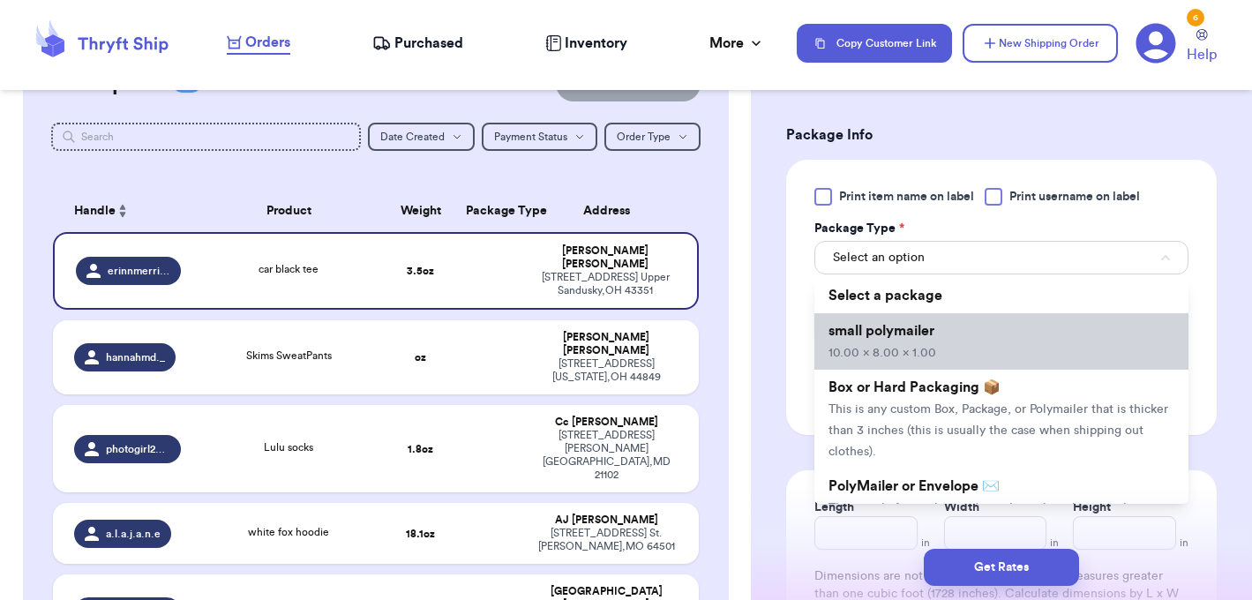
click at [871, 298] on span "Select a package" at bounding box center [886, 296] width 114 height 14
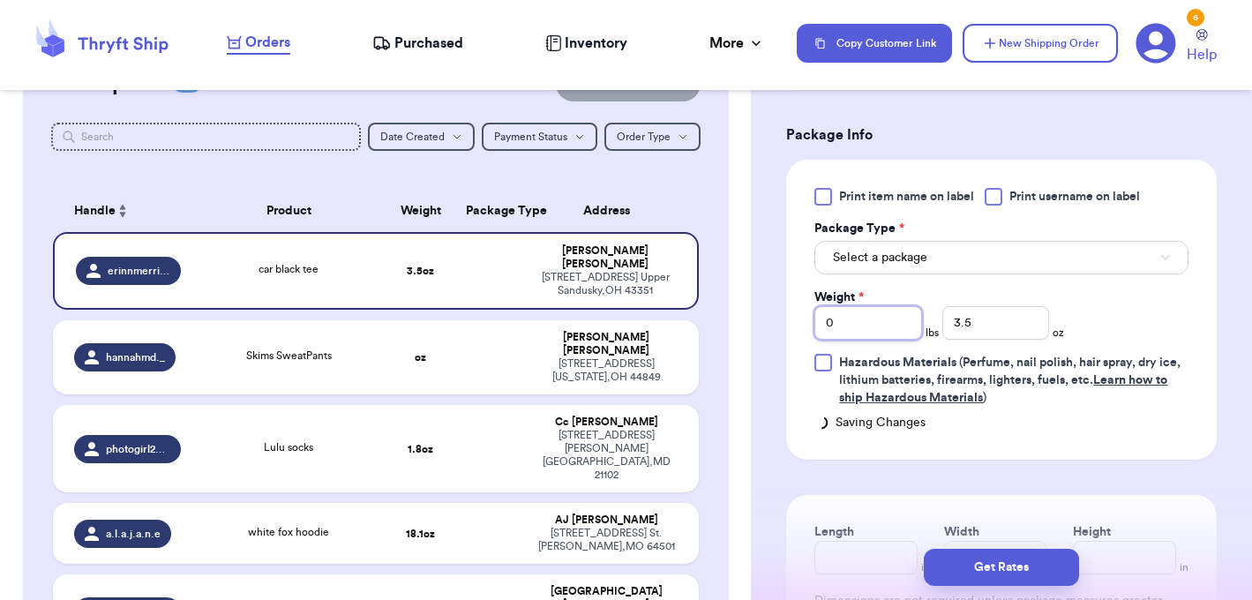
click at [869, 339] on input "0" at bounding box center [868, 323] width 107 height 34
click at [886, 265] on span "Select a package" at bounding box center [880, 258] width 94 height 18
click at [1062, 256] on button "Select a package" at bounding box center [1002, 258] width 374 height 34
click at [1163, 263] on button "Select a package" at bounding box center [1002, 258] width 374 height 34
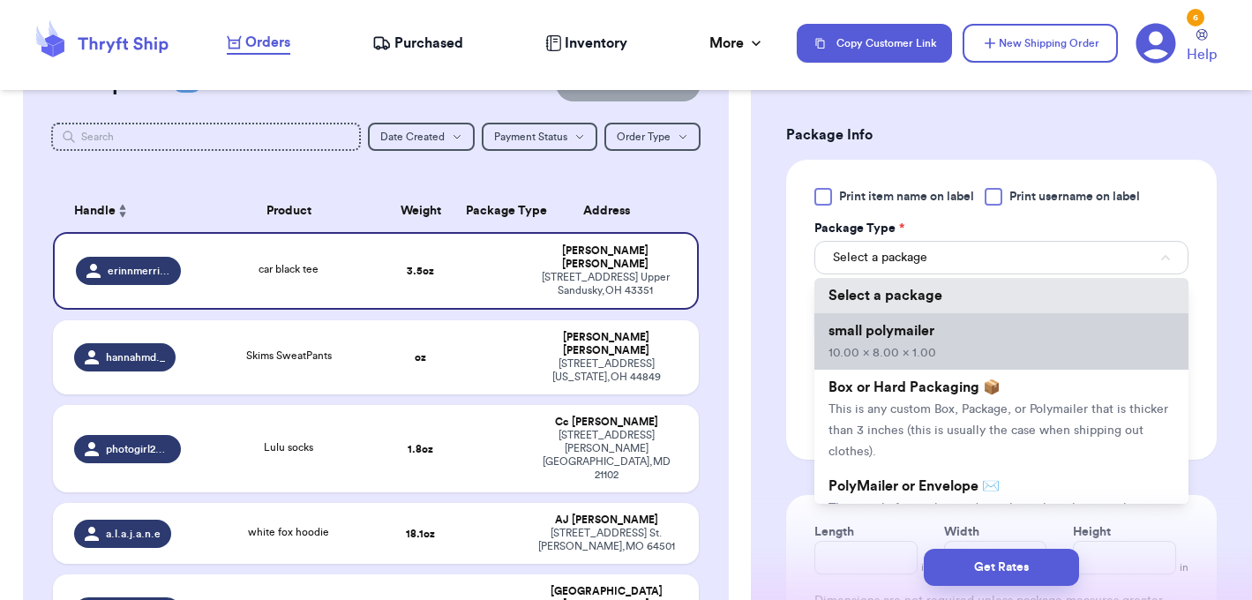
click at [1016, 346] on li "small polymailer 10.00 x 8.00 x 1.00" at bounding box center [1002, 341] width 374 height 56
type input "10"
type input "8"
type input "1"
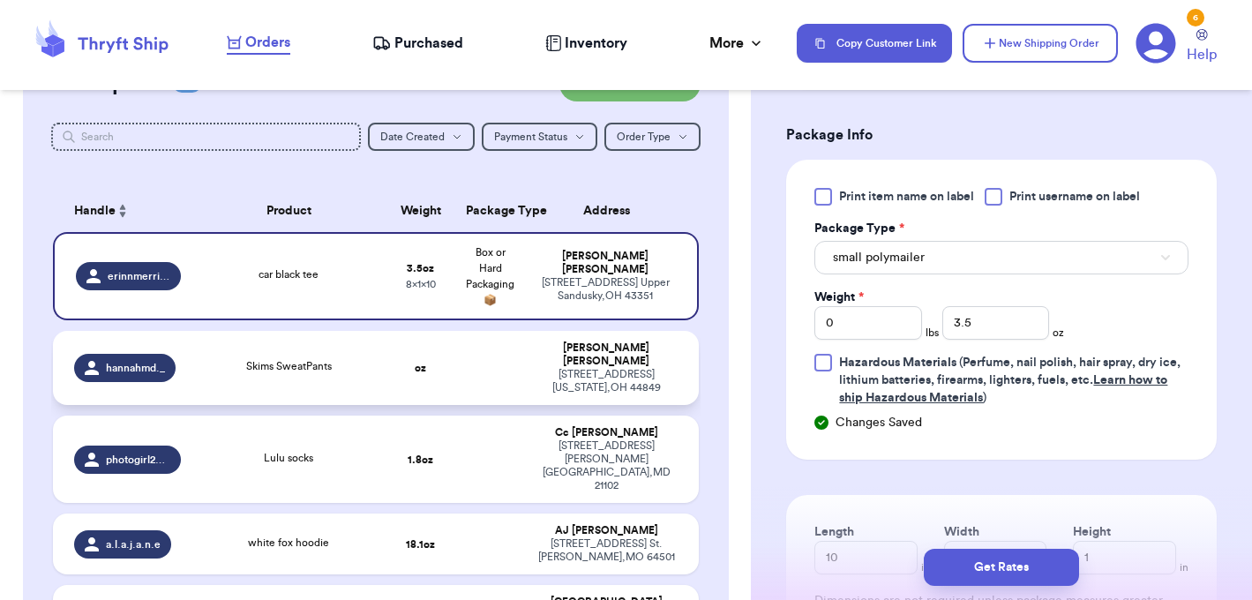
click at [351, 338] on td "Skims SweatPants" at bounding box center [289, 368] width 194 height 74
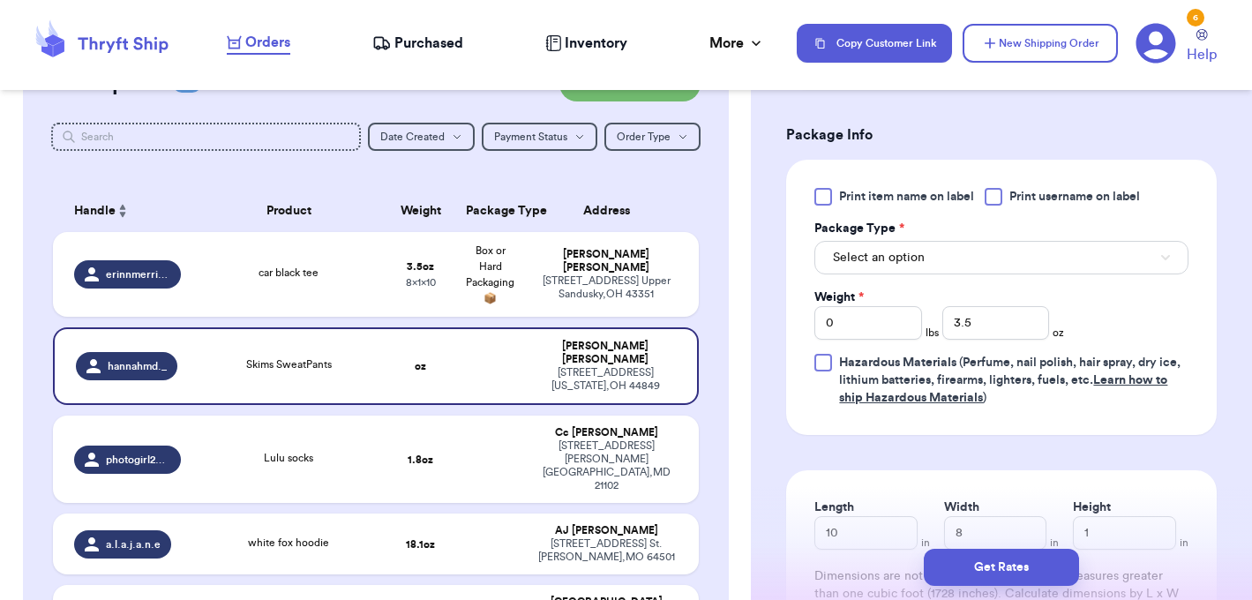
type input "Skims SweatPants"
click at [1166, 248] on button "Select an option" at bounding box center [1002, 258] width 374 height 34
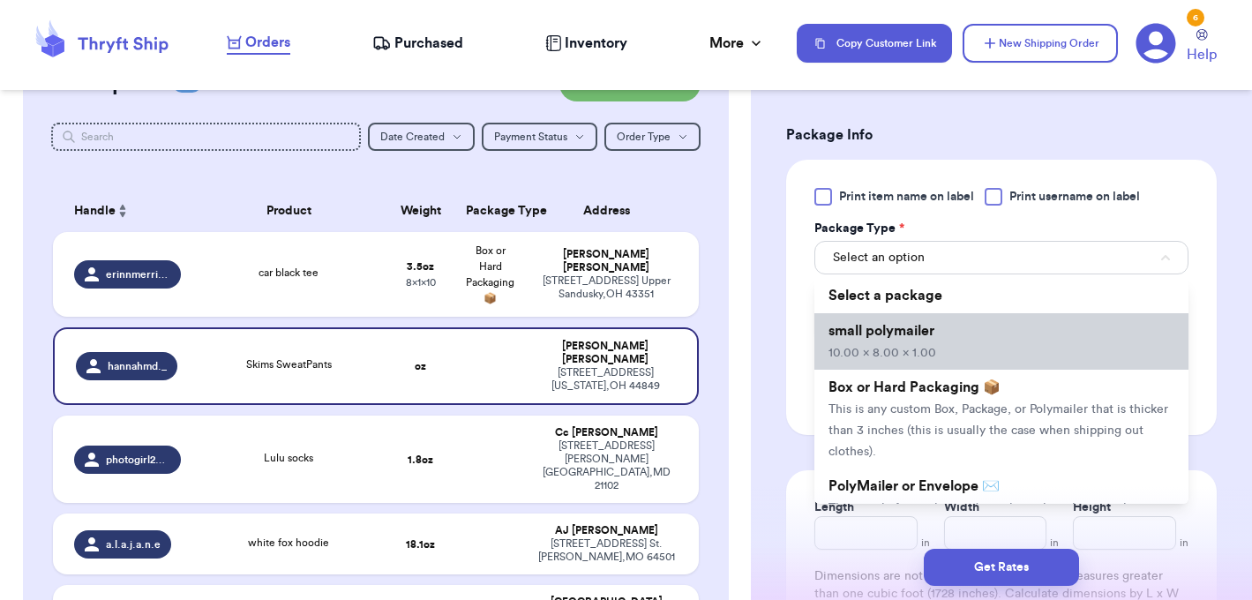
click at [949, 347] on li "small polymailer 10.00 x 8.00 x 1.00" at bounding box center [1002, 341] width 374 height 56
type input "10"
type input "8"
type input "1"
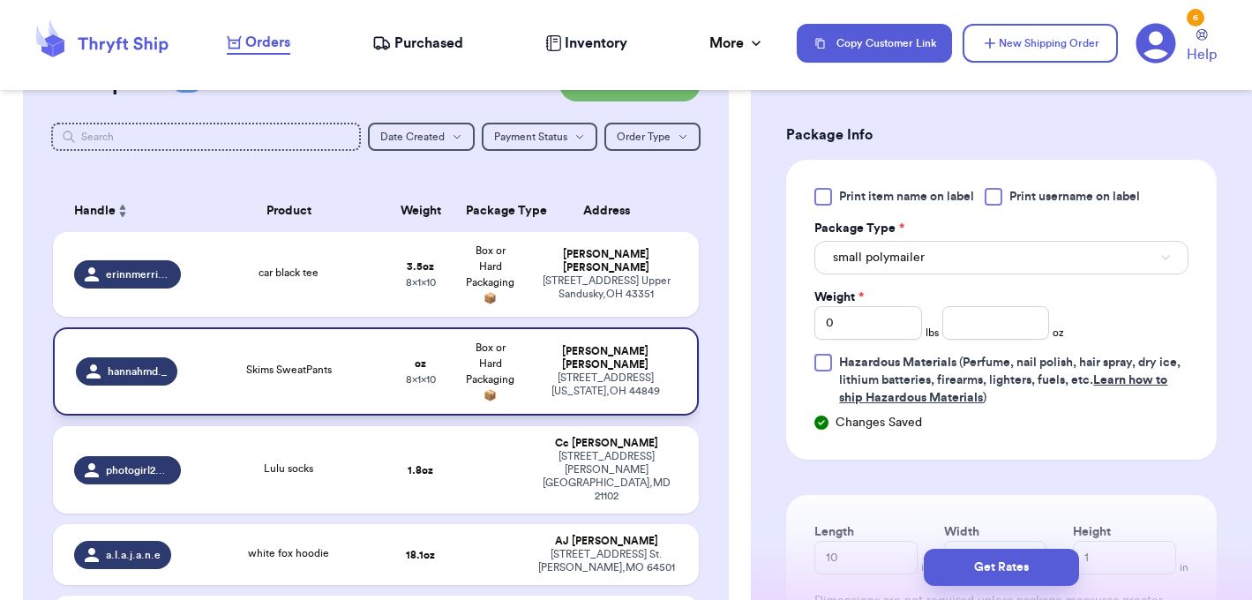
scroll to position [344, 0]
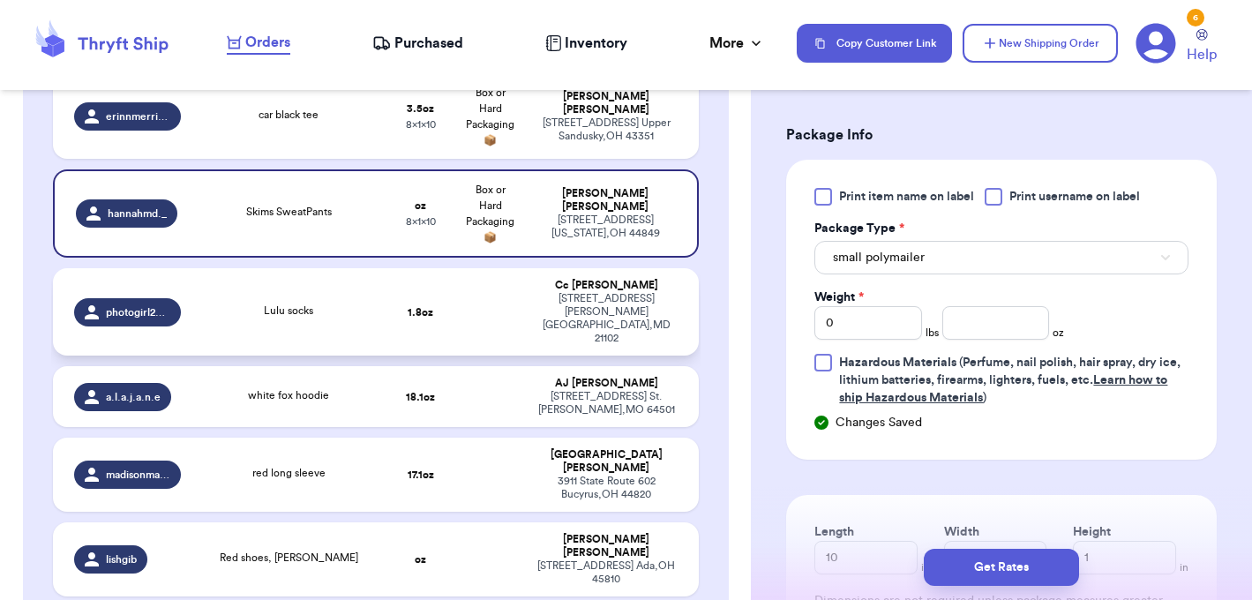
click at [473, 302] on td at bounding box center [490, 311] width 70 height 87
type input "Lulu socks"
type input "1.8"
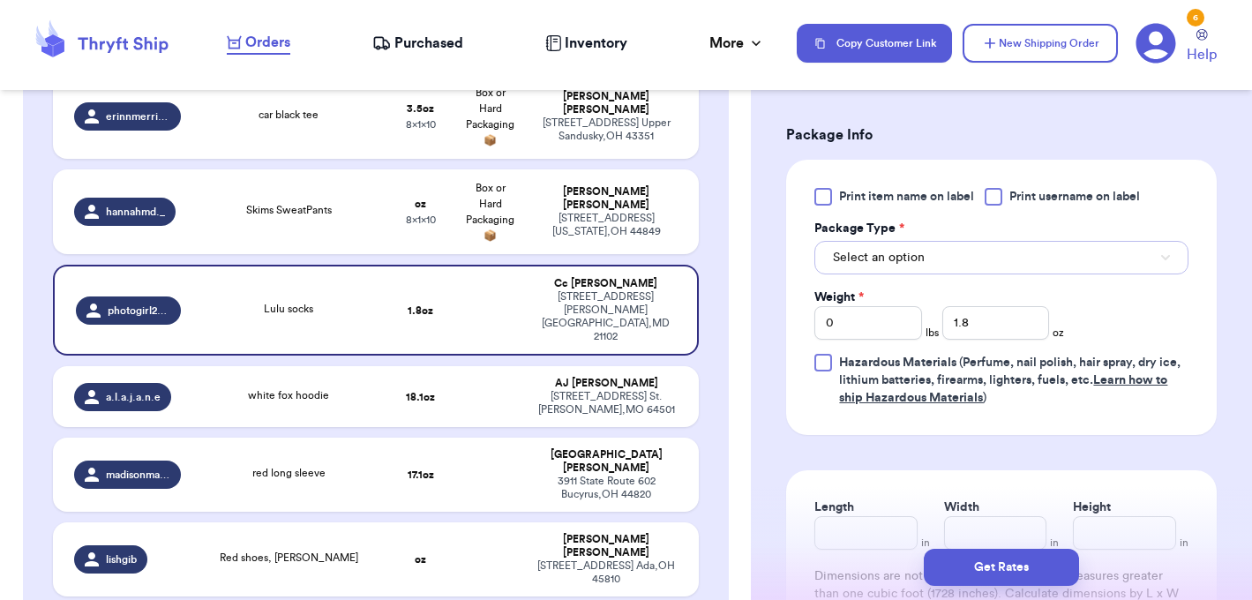
click at [1165, 256] on icon "button" at bounding box center [1166, 257] width 9 height 5
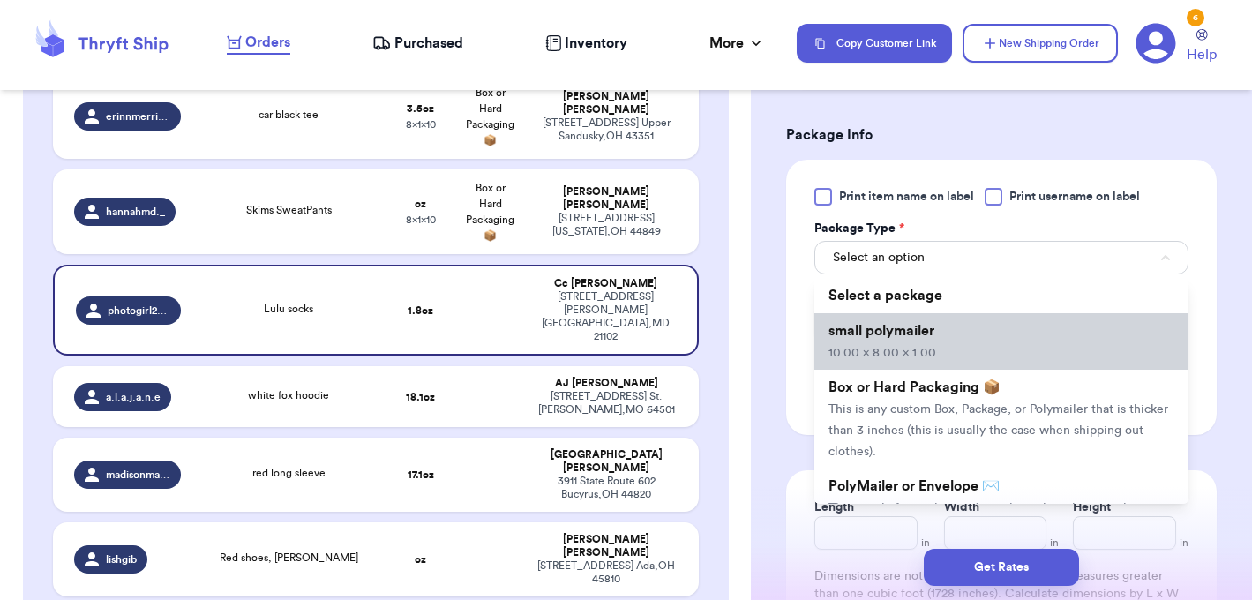
click at [1016, 350] on li "small polymailer 10.00 x 8.00 x 1.00" at bounding box center [1002, 341] width 374 height 56
type input "10"
type input "8"
type input "1"
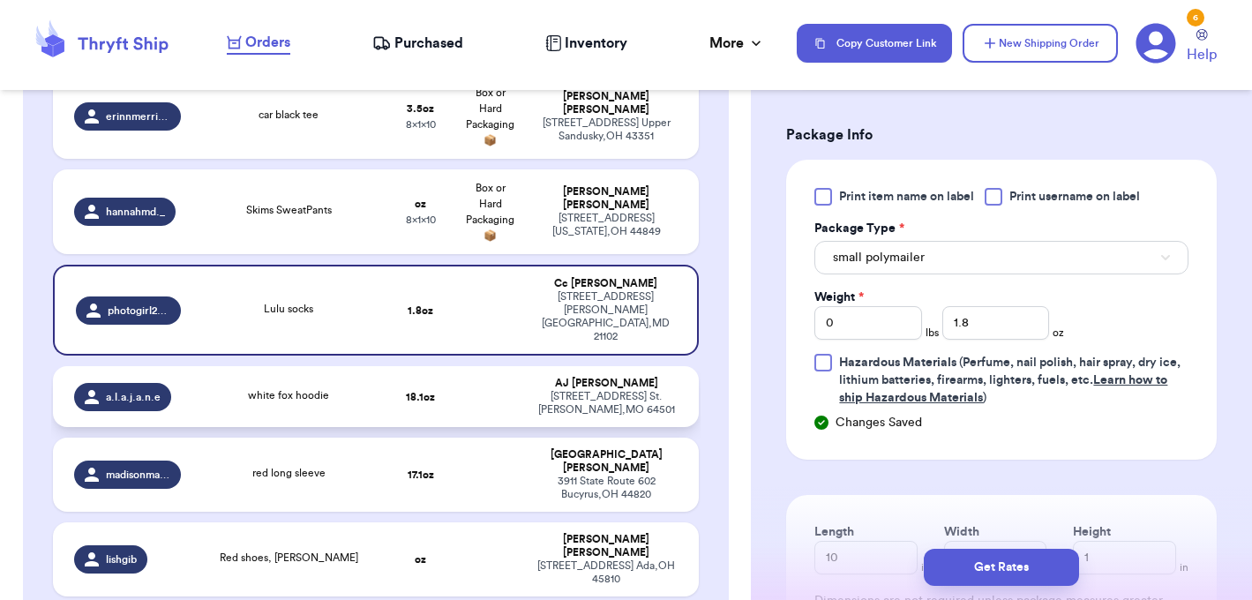
click at [492, 366] on td at bounding box center [490, 396] width 70 height 61
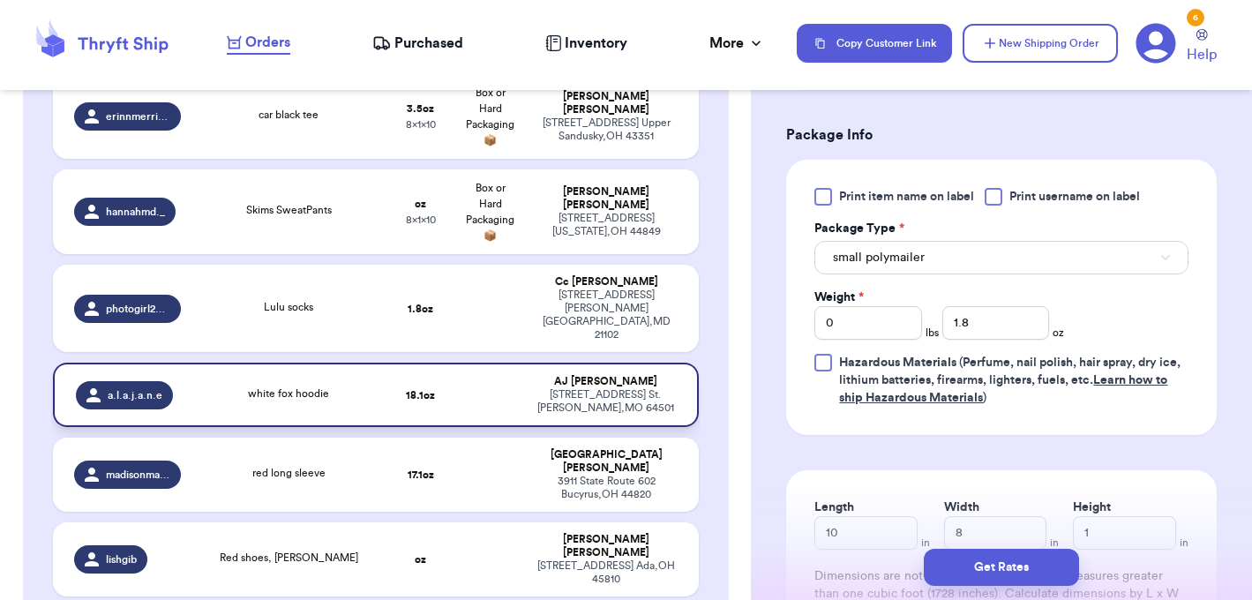
type input "white fox hoodie"
type input "1"
type input "2.1000000000000014"
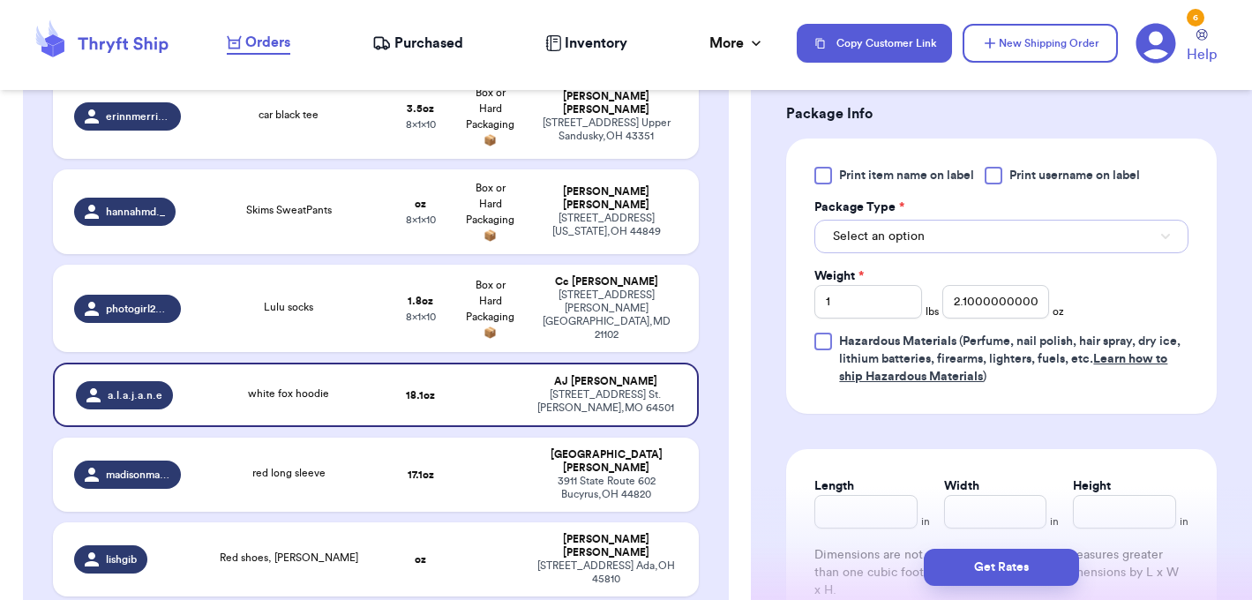
click at [935, 253] on button "Select an option" at bounding box center [1002, 237] width 374 height 34
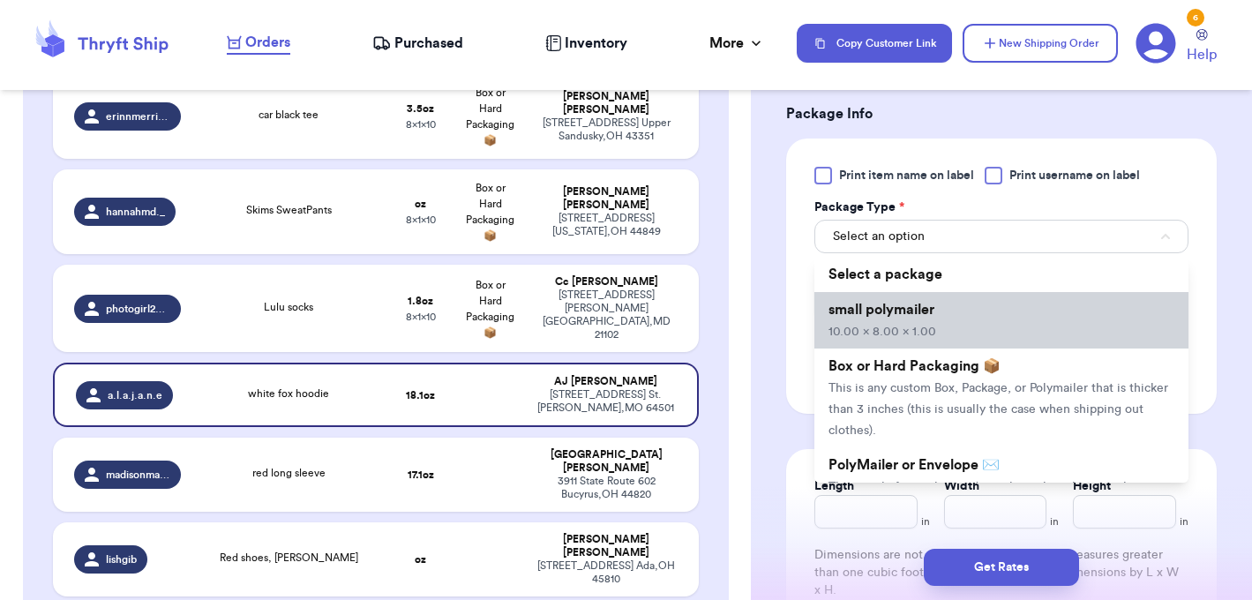
click at [921, 344] on li "small polymailer 10.00 x 8.00 x 1.00" at bounding box center [1002, 320] width 374 height 56
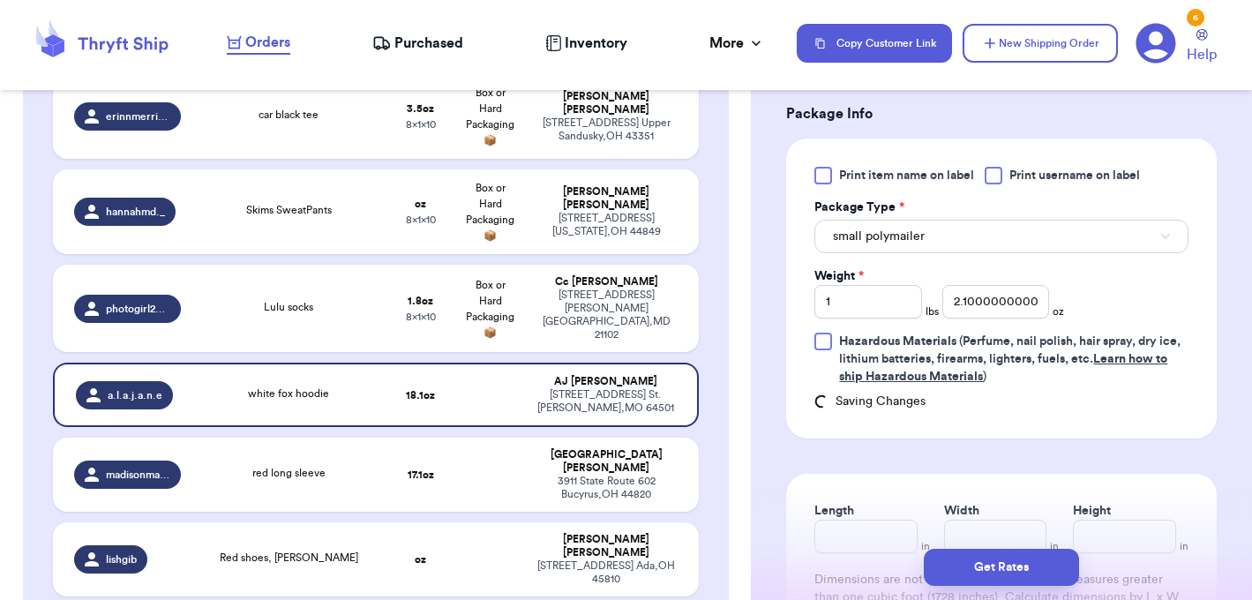
type input "10"
type input "8"
type input "1"
click at [1003, 319] on input "2.1000000000000014" at bounding box center [996, 302] width 107 height 34
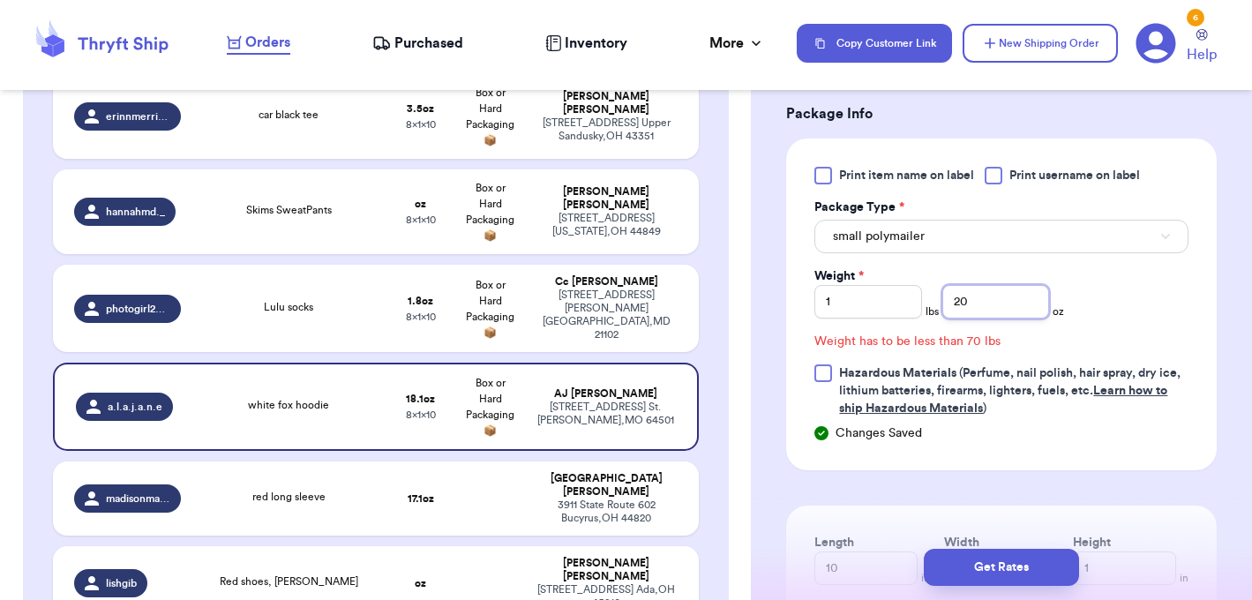
type input "2"
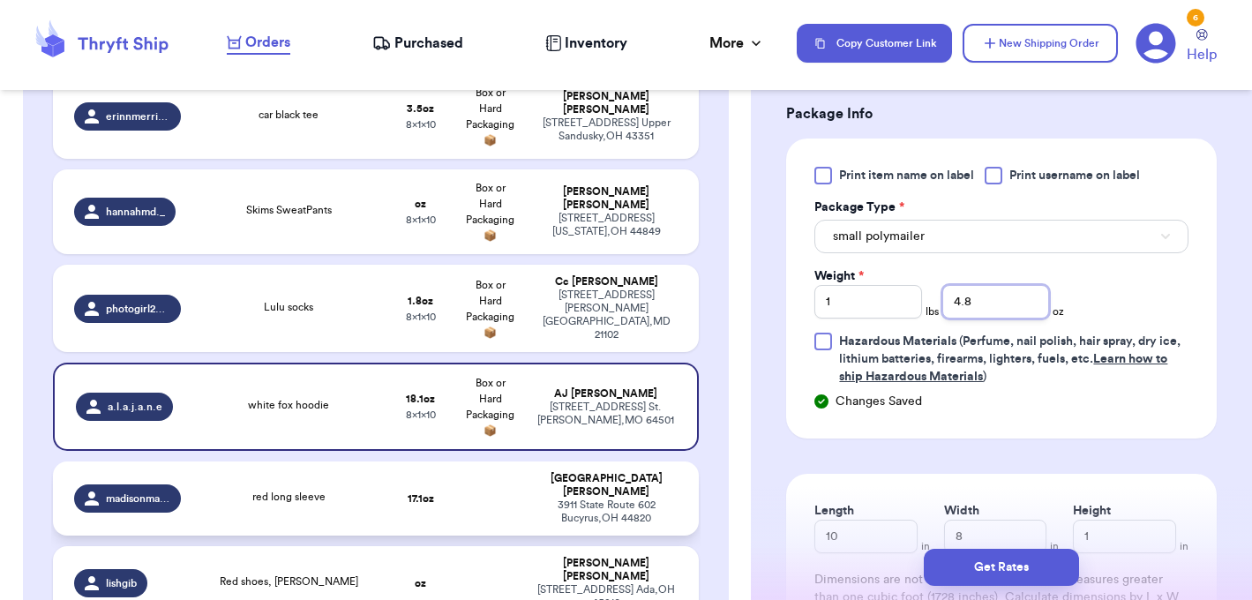
type input "4.8"
click at [472, 492] on td at bounding box center [490, 499] width 70 height 74
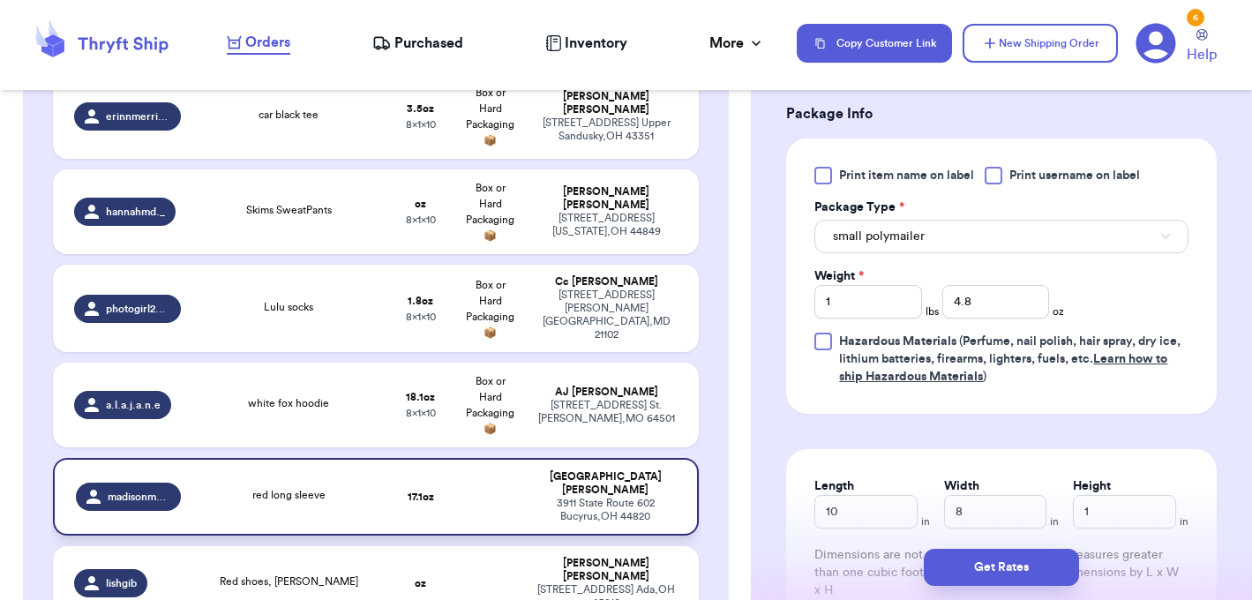
type input "red long sleeve"
type input "1.1000000000000014"
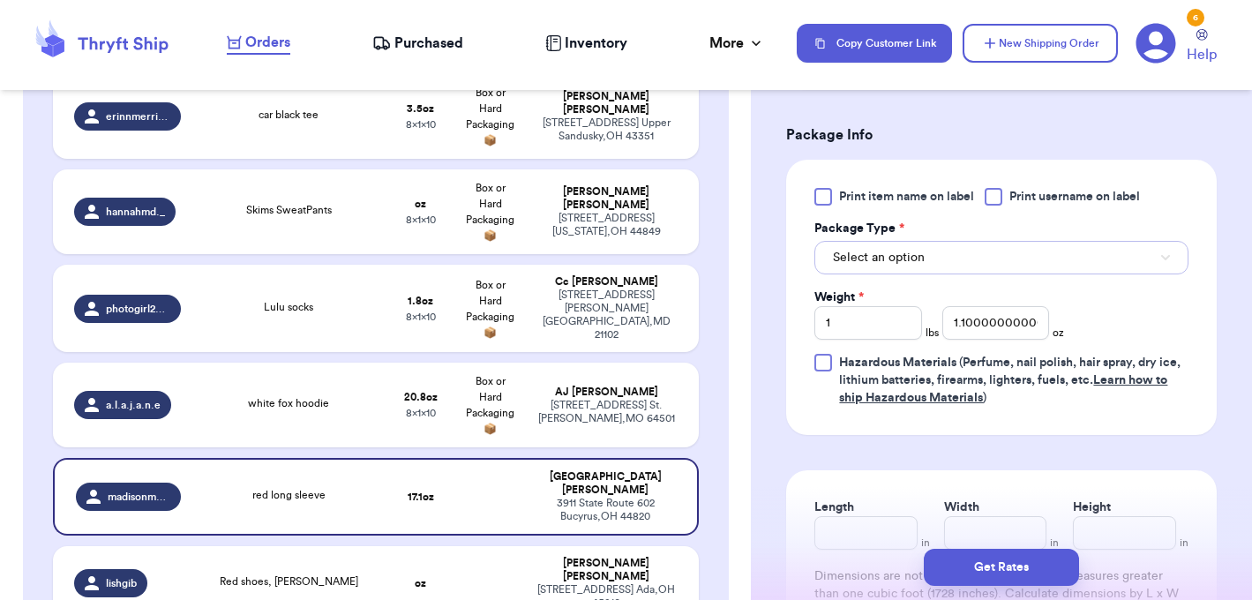
click at [918, 266] on span "Select an option" at bounding box center [879, 258] width 92 height 18
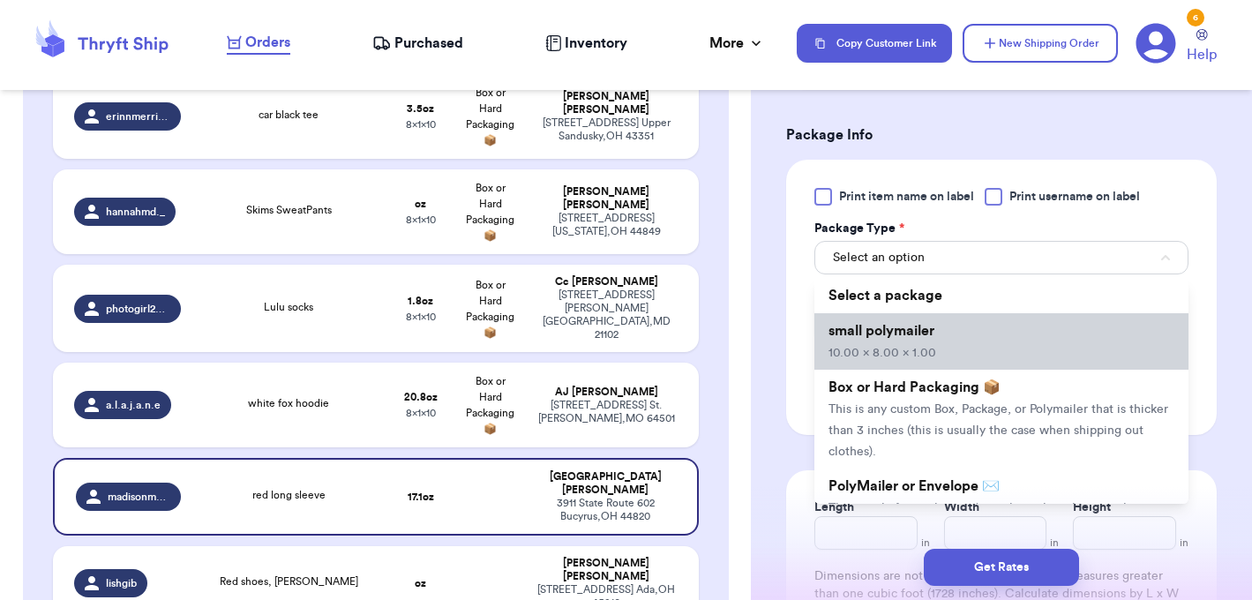
click at [906, 341] on li "small polymailer 10.00 x 8.00 x 1.00" at bounding box center [1002, 341] width 374 height 56
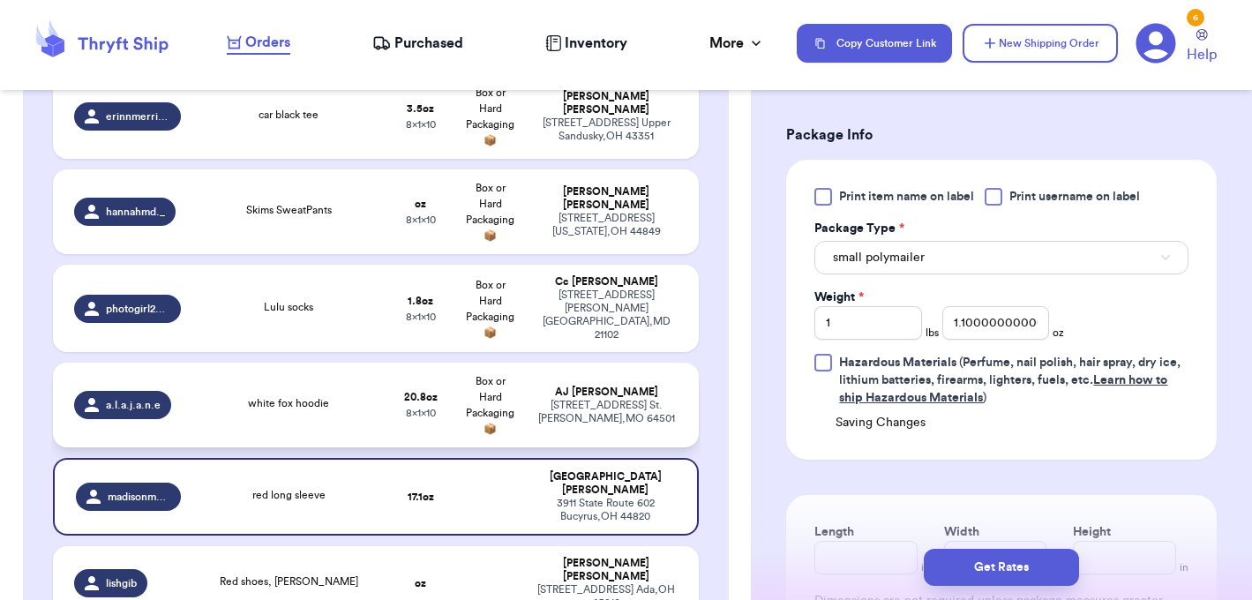
type input "10"
type input "8"
type input "1"
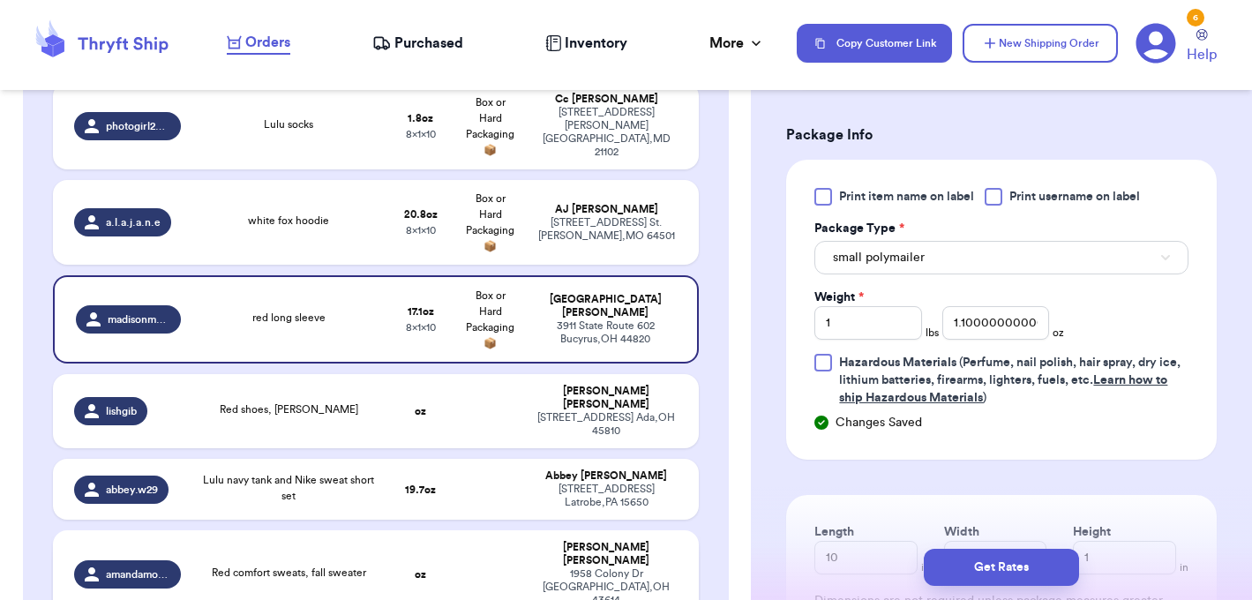
scroll to position [590, 0]
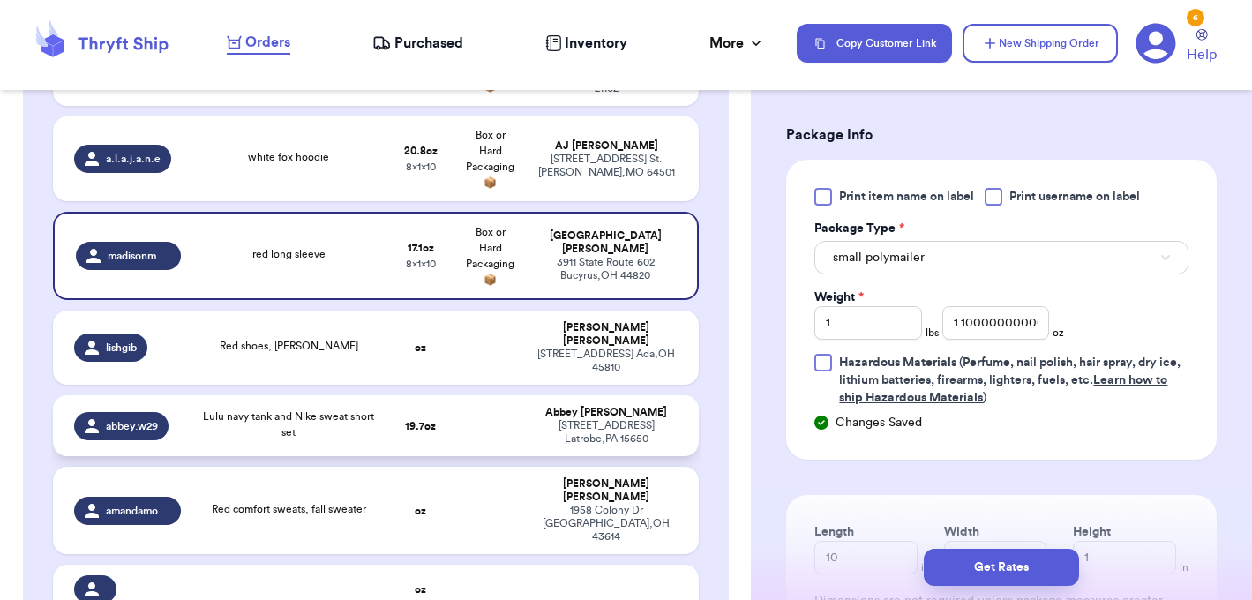
click at [505, 420] on td at bounding box center [490, 425] width 70 height 61
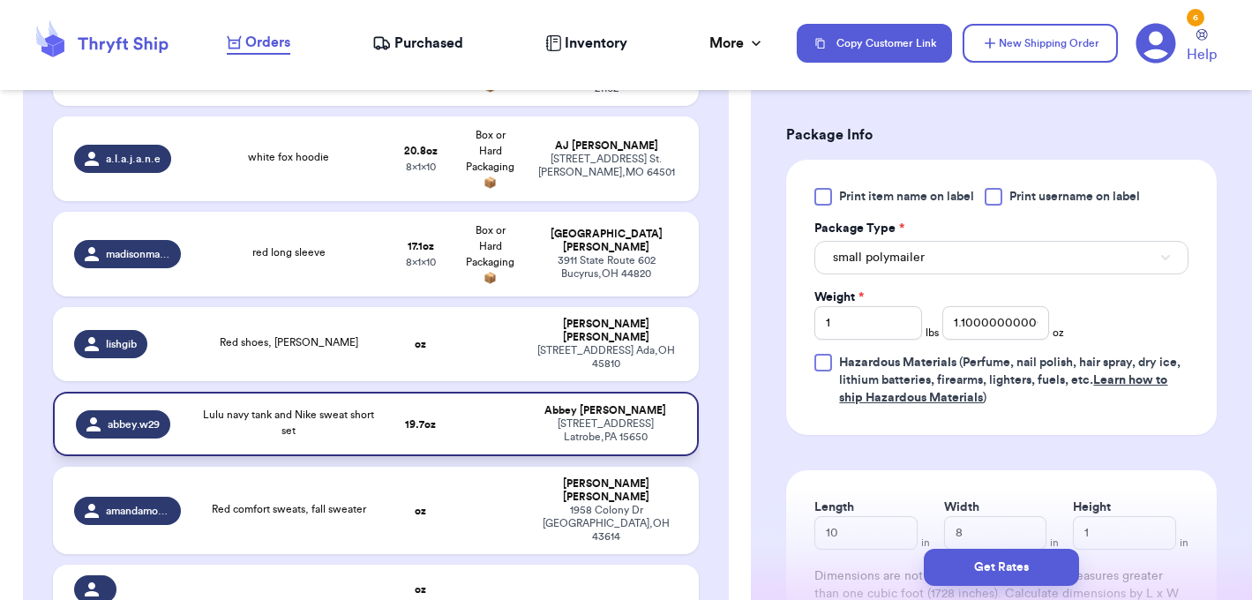
type input "Lulu navy tank and Nike sweat short set"
type input "3.6999999999999993"
click at [1169, 259] on icon "button" at bounding box center [1166, 257] width 9 height 5
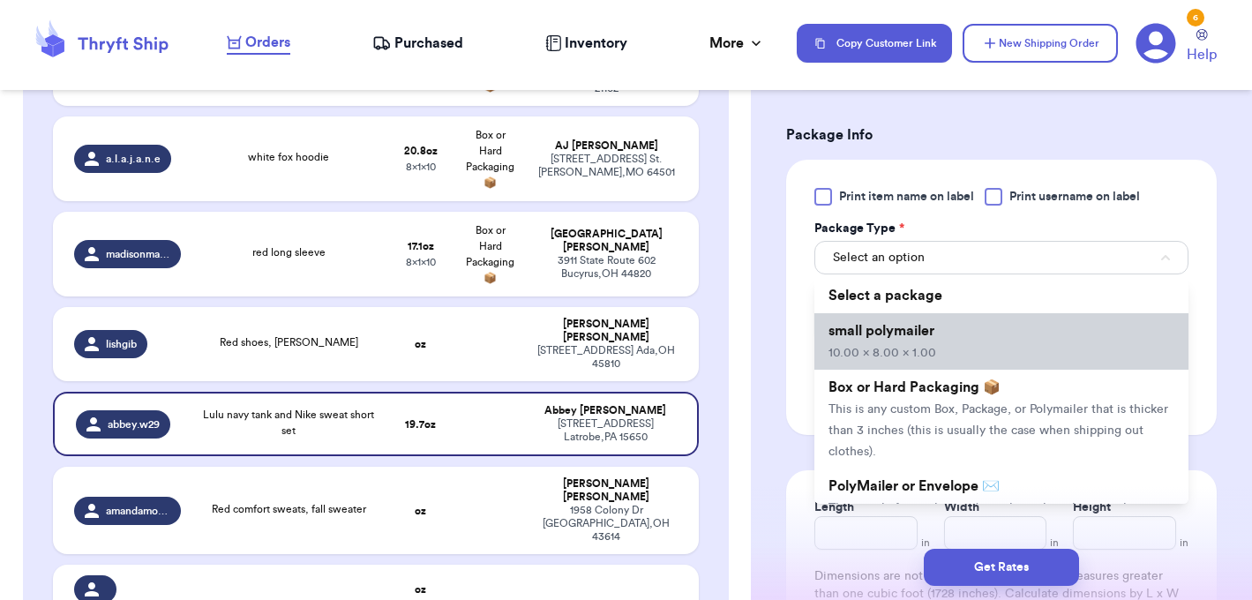
click at [979, 349] on li "small polymailer 10.00 x 8.00 x 1.00" at bounding box center [1002, 341] width 374 height 56
type input "10"
type input "8"
type input "1"
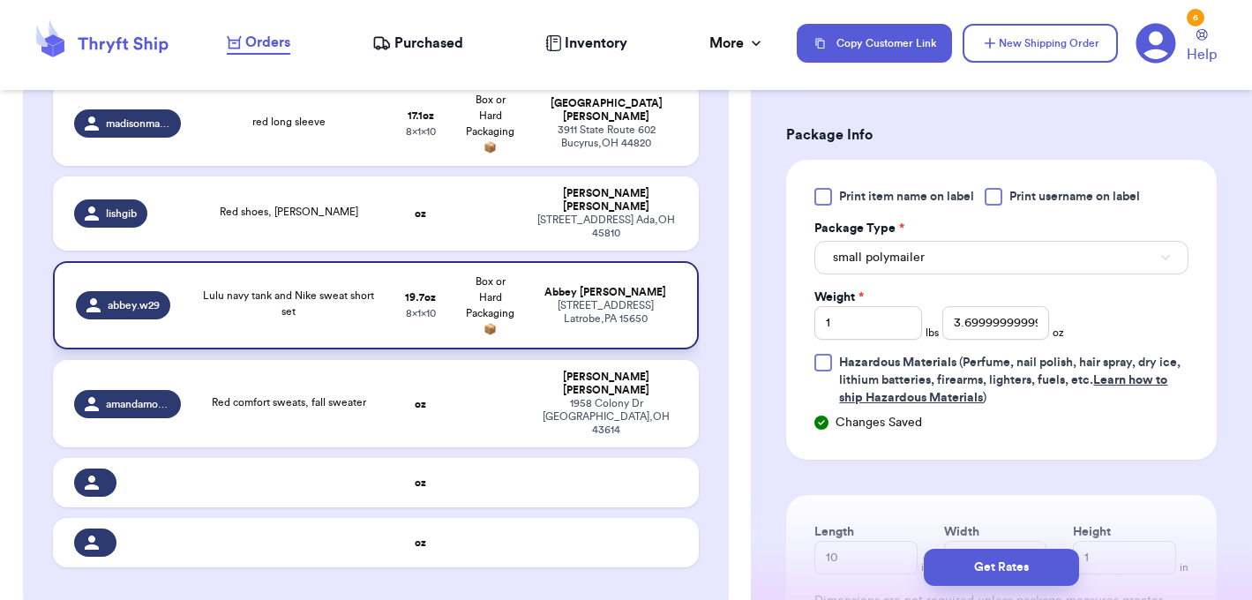
scroll to position [581, 0]
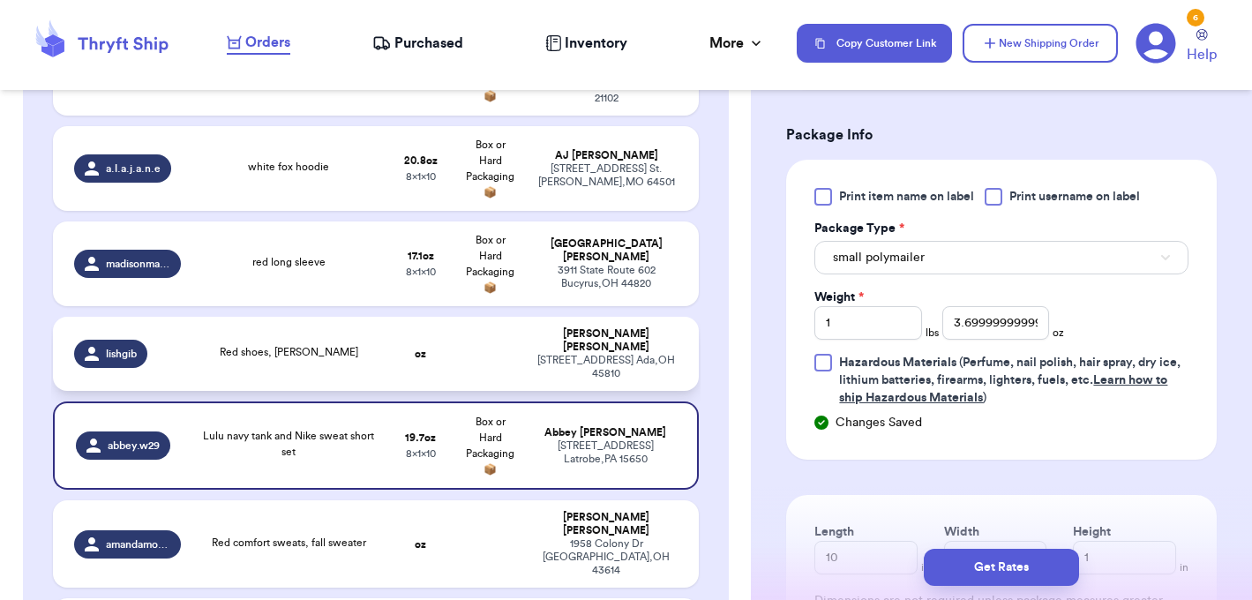
click at [467, 344] on td at bounding box center [490, 354] width 70 height 74
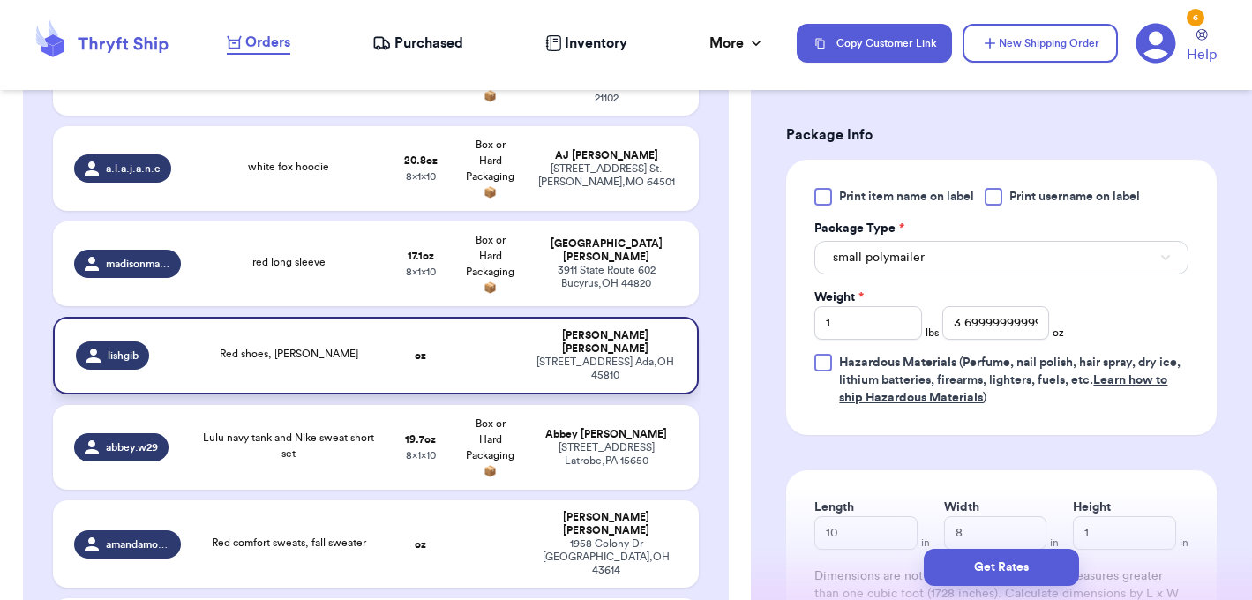
type input "Red shoes, [PERSON_NAME]"
type input "0"
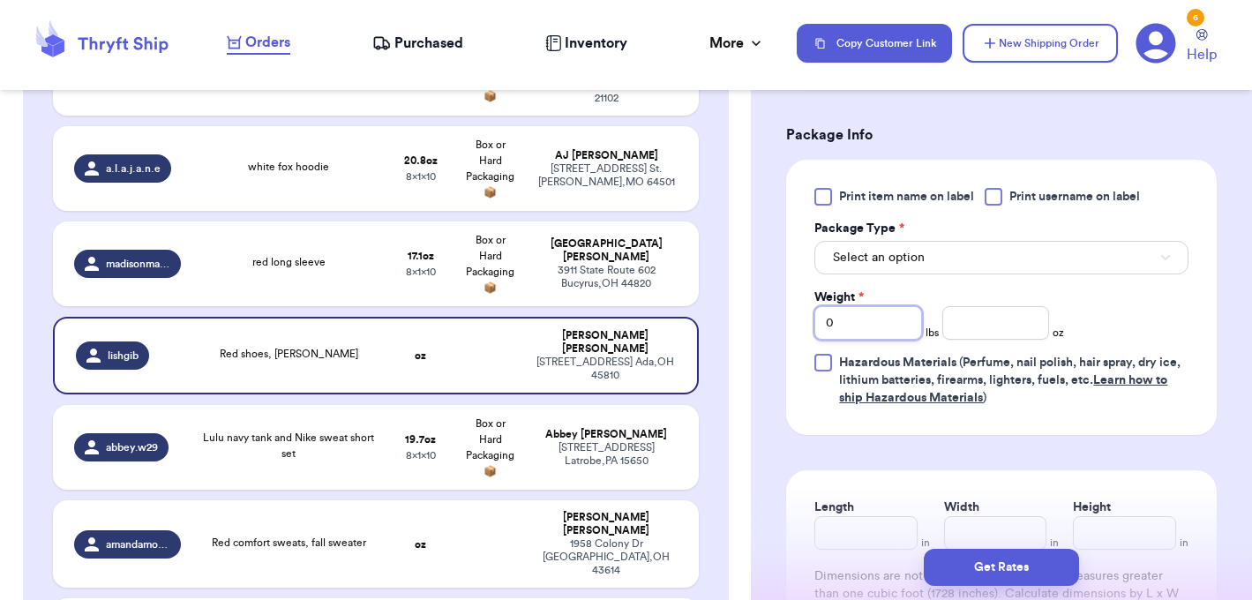
click at [858, 323] on input "0" at bounding box center [868, 323] width 107 height 34
type input "2"
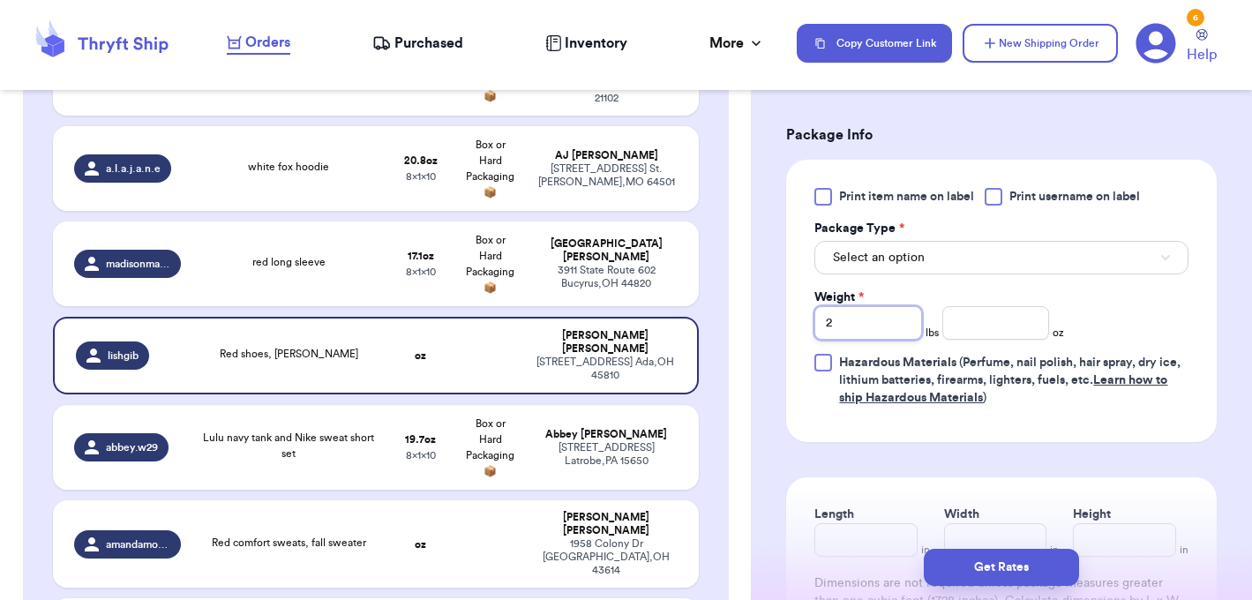
type input "2"
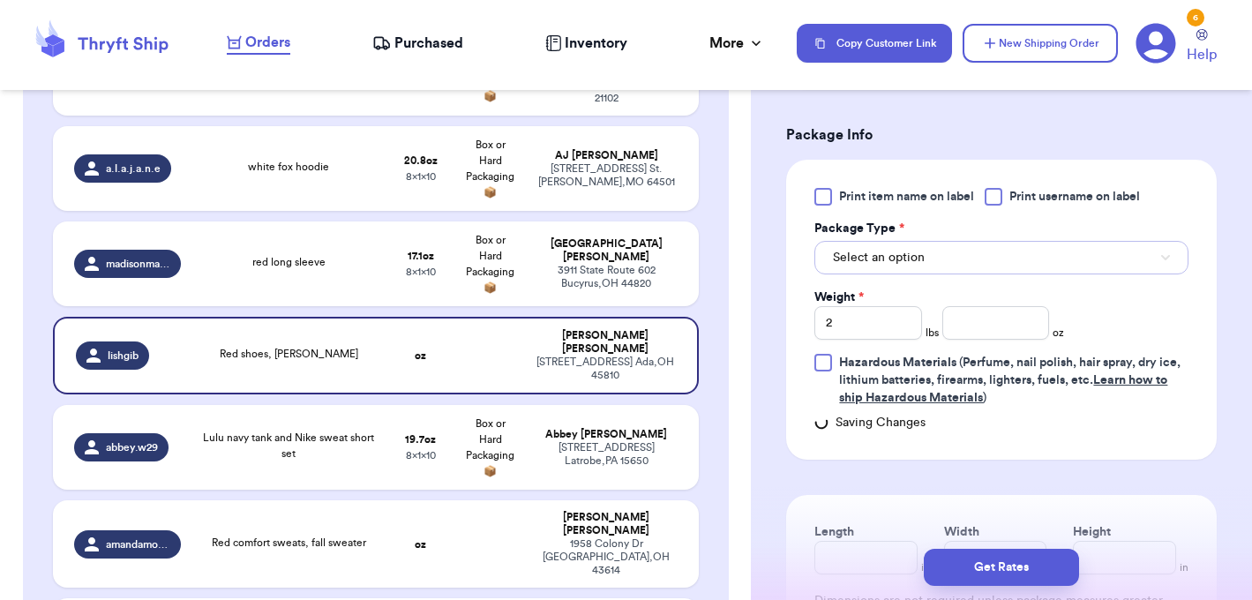
click at [1165, 260] on icon "button" at bounding box center [1166, 257] width 9 height 5
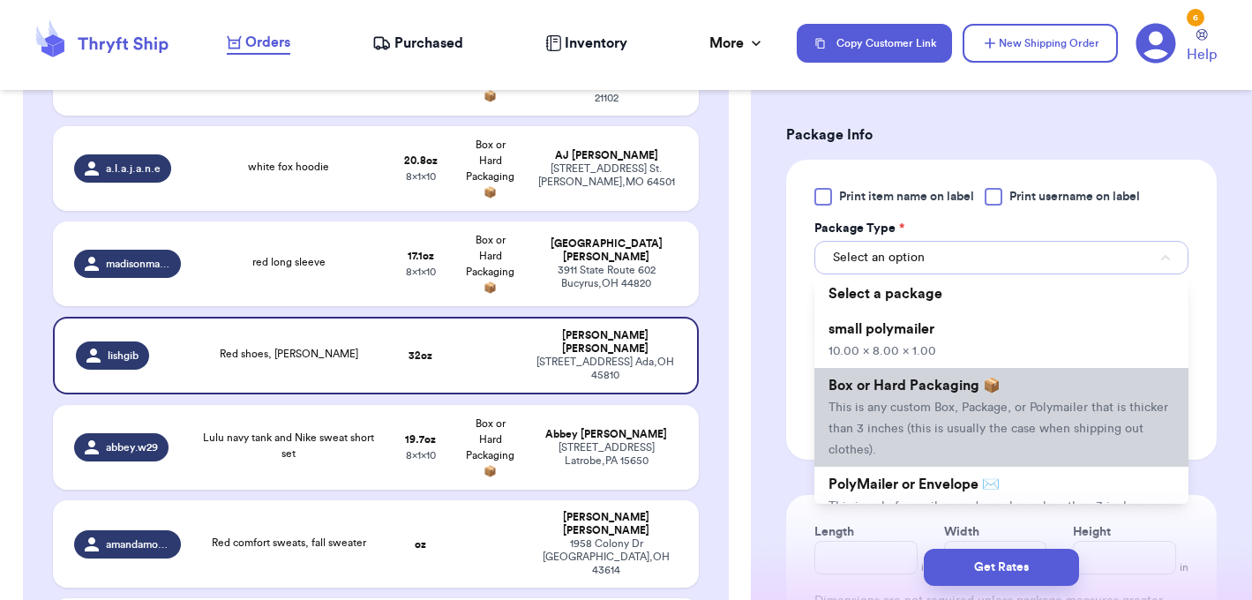
scroll to position [72, 0]
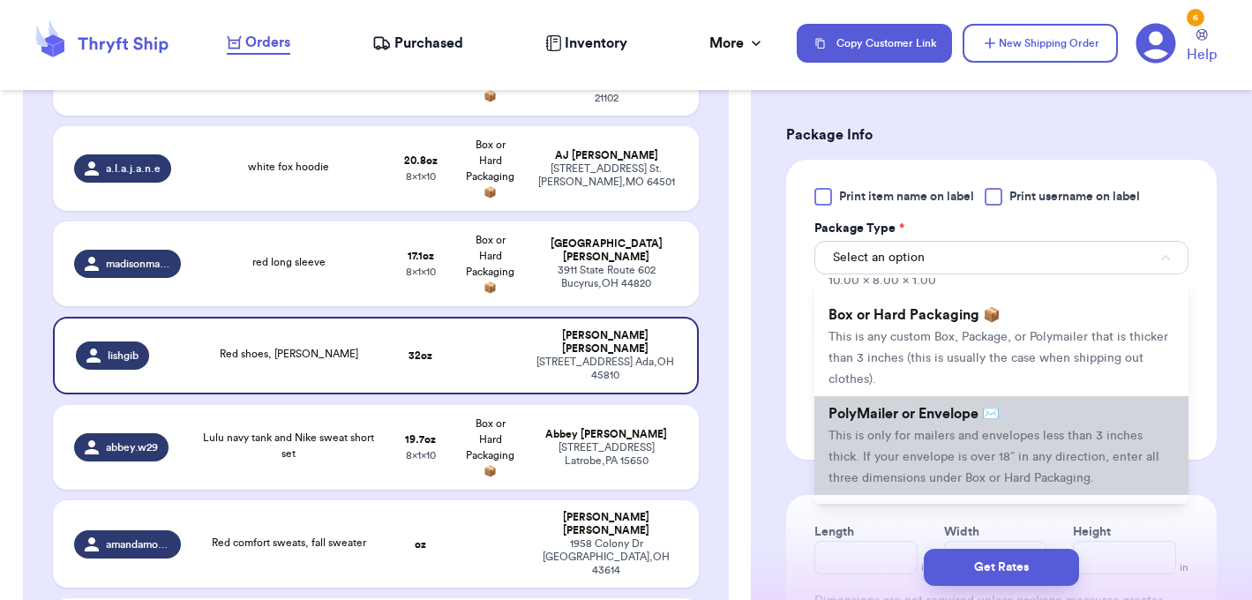
click at [957, 437] on span "This is only for mailers and envelopes less than 3 inches thick. If your envelo…" at bounding box center [994, 457] width 331 height 55
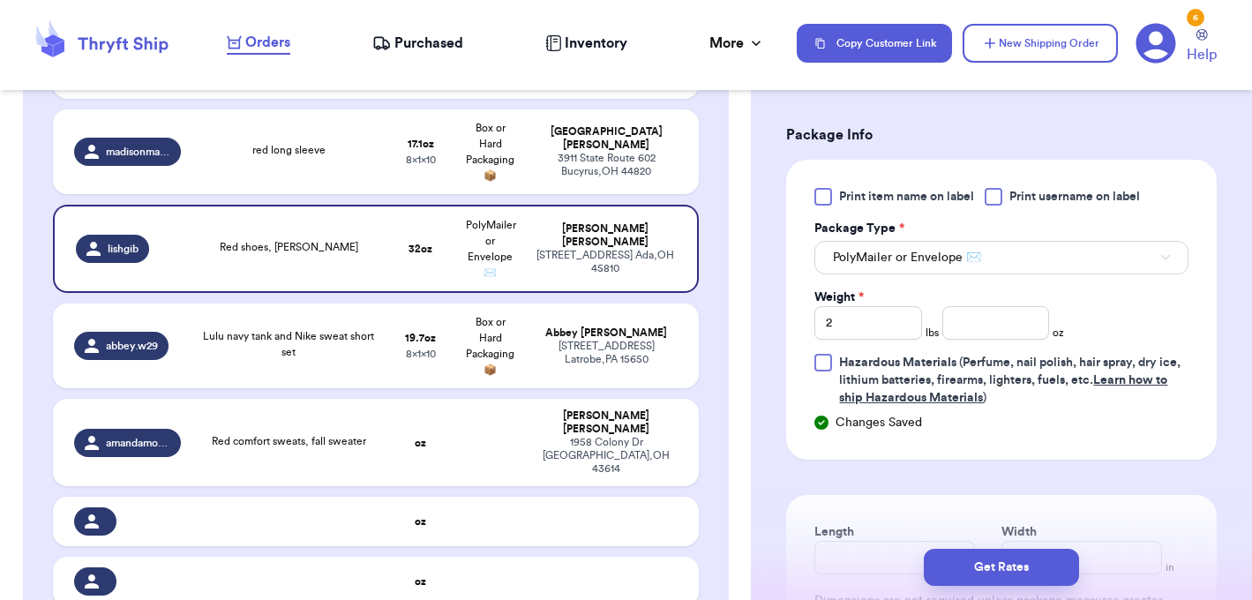
scroll to position [964, 0]
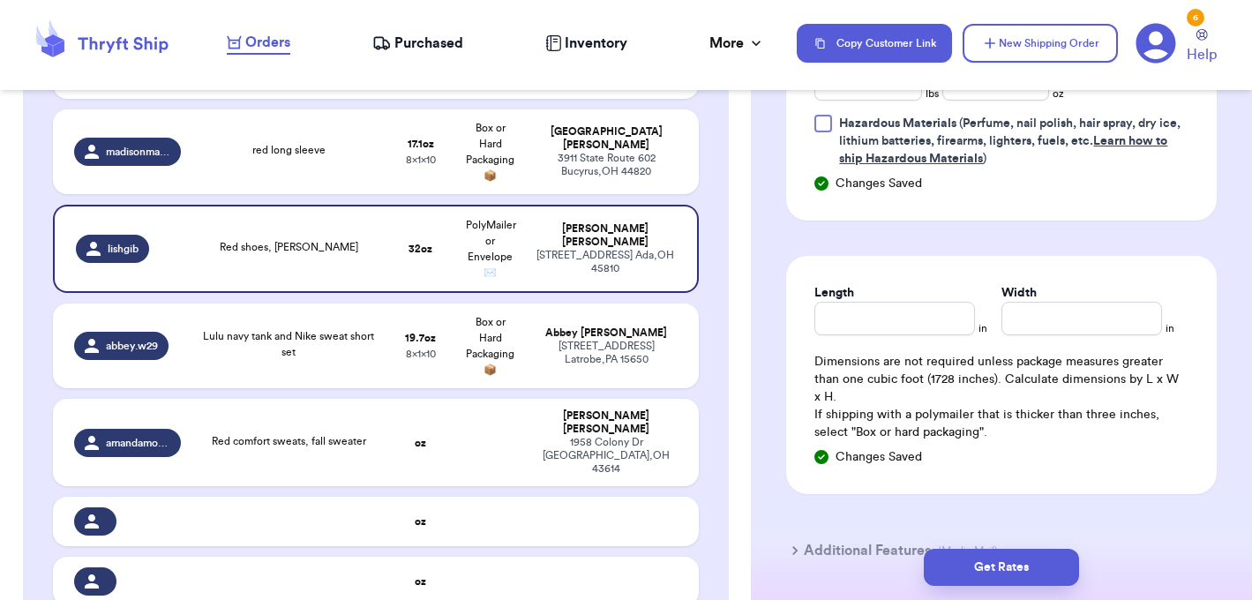
click at [894, 406] on p "If shipping with a polymailer that is thicker than three inches, select "Box or…" at bounding box center [1002, 423] width 374 height 35
click at [866, 321] on input "Length" at bounding box center [895, 319] width 161 height 34
type input "1"
type input "12"
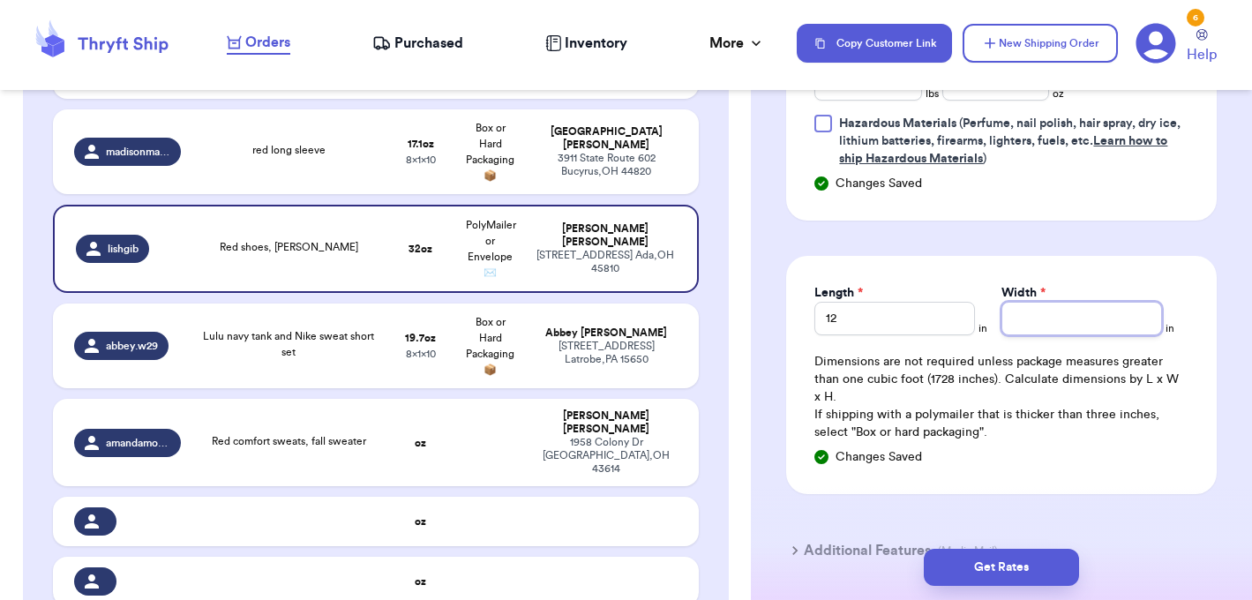
click at [1016, 316] on input "Width *" at bounding box center [1082, 319] width 161 height 34
type input "1"
type input "10"
click at [476, 435] on td at bounding box center [490, 442] width 70 height 87
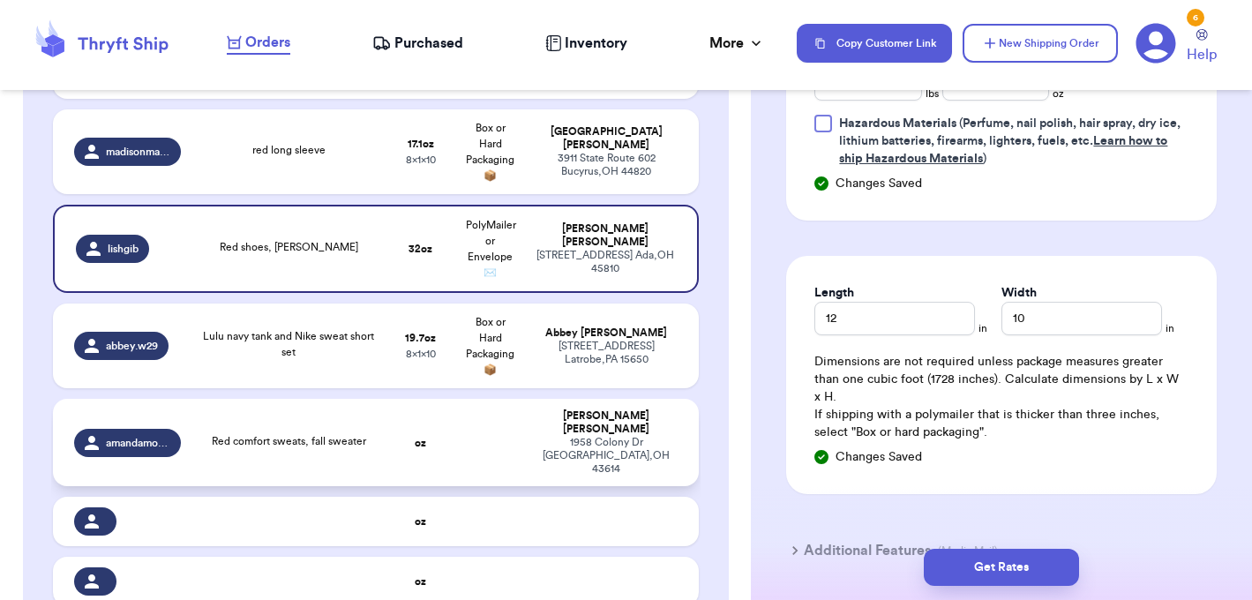
type input "Red comfort sweats, fall sweater"
type input "0"
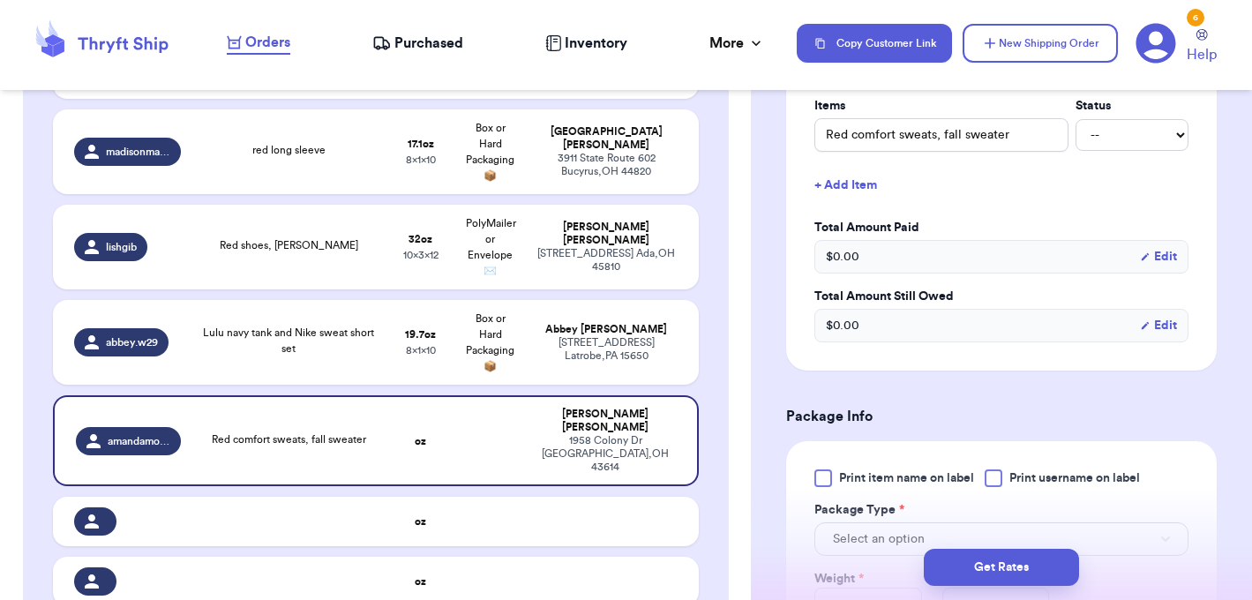
scroll to position [611, 0]
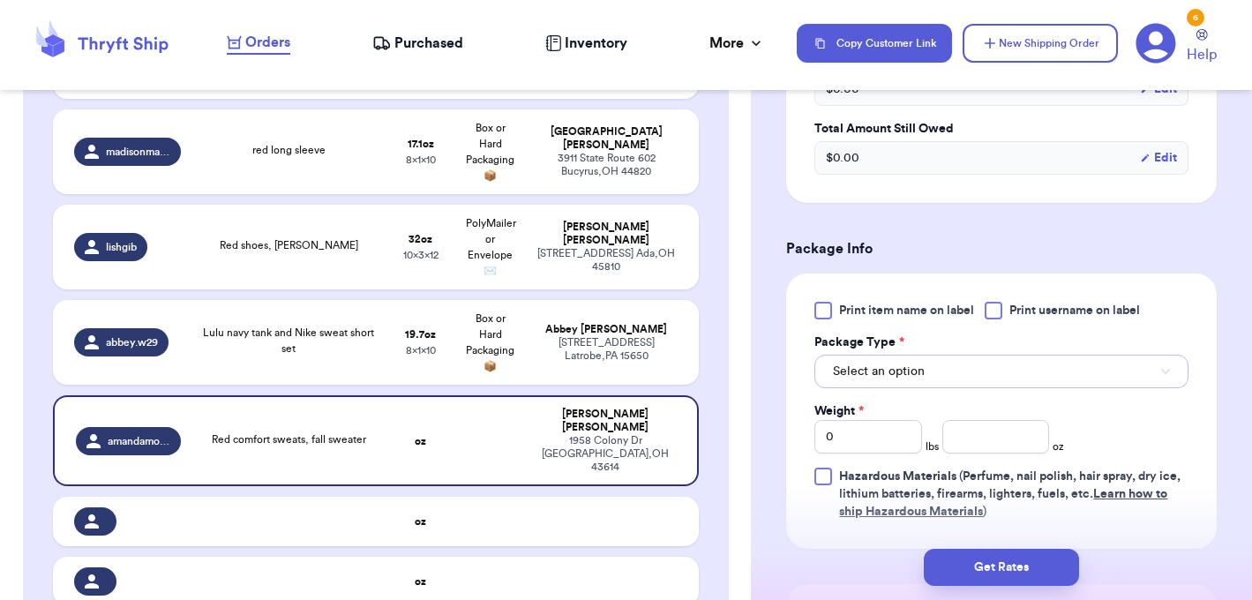
click at [1165, 376] on button "Select an option" at bounding box center [1002, 372] width 374 height 34
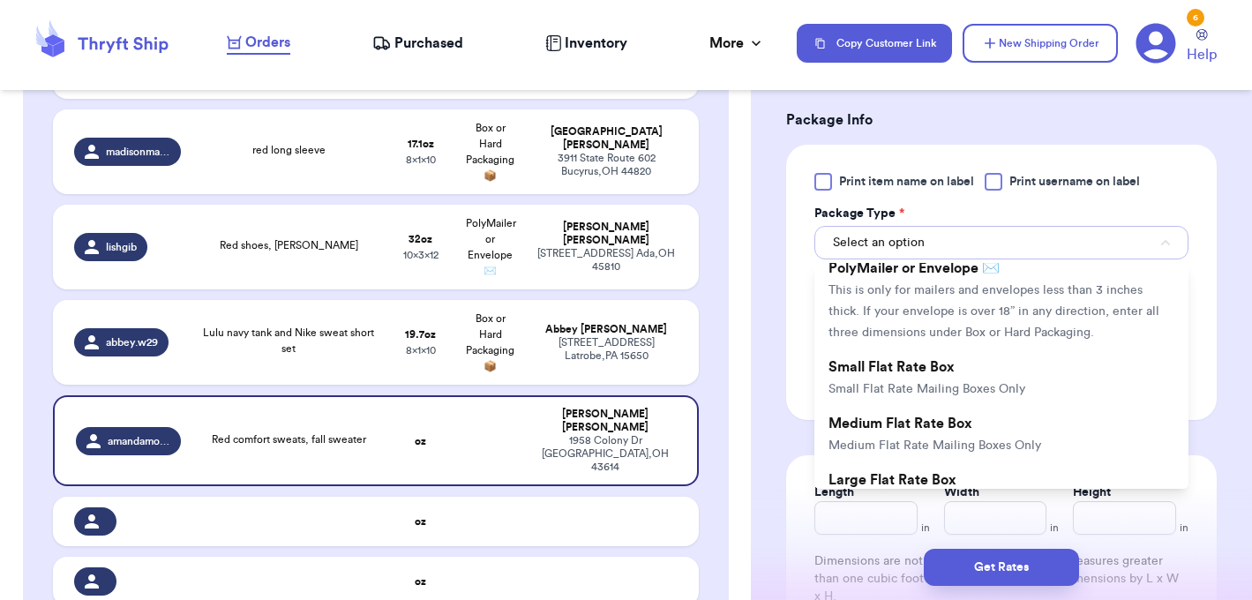
scroll to position [164, 0]
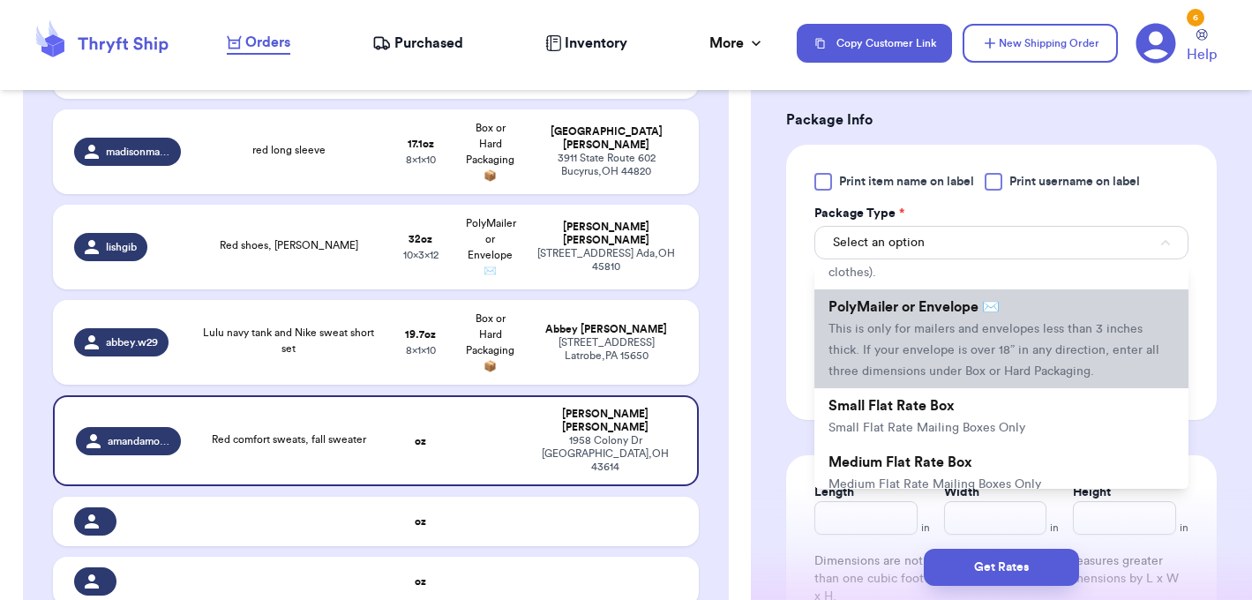
click at [947, 338] on li "PolyMailer or Envelope ✉️ This is only for mailers and envelopes less than 3 in…" at bounding box center [1002, 338] width 374 height 99
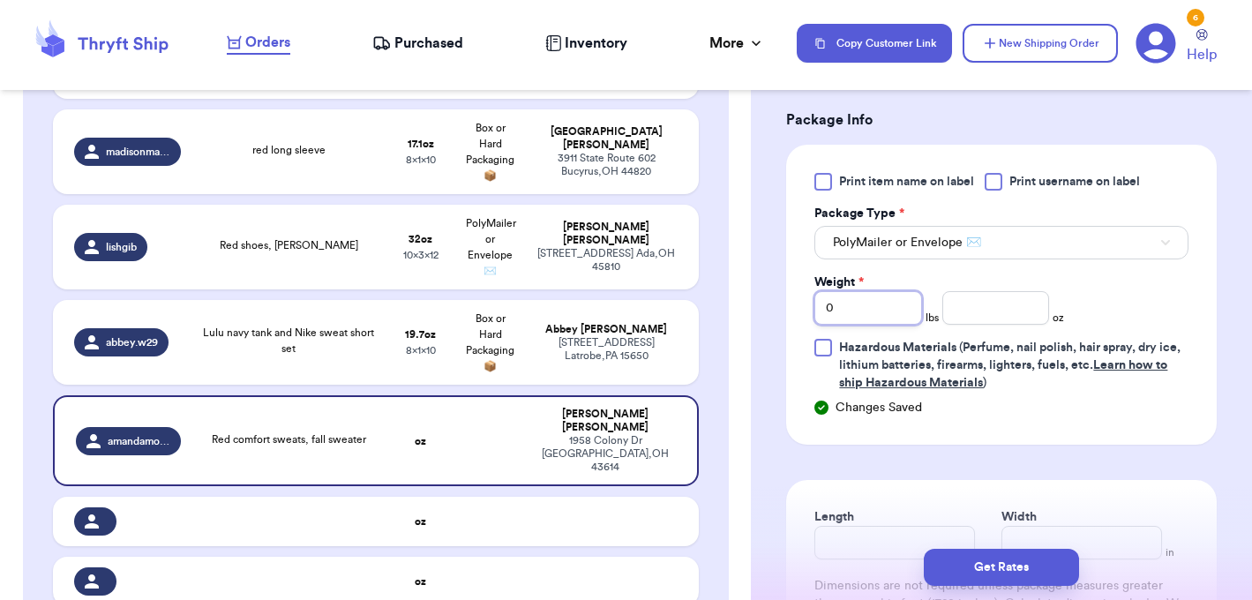
click at [854, 312] on input "0" at bounding box center [868, 308] width 107 height 34
type input "2"
click at [964, 315] on input "number" at bounding box center [996, 308] width 107 height 34
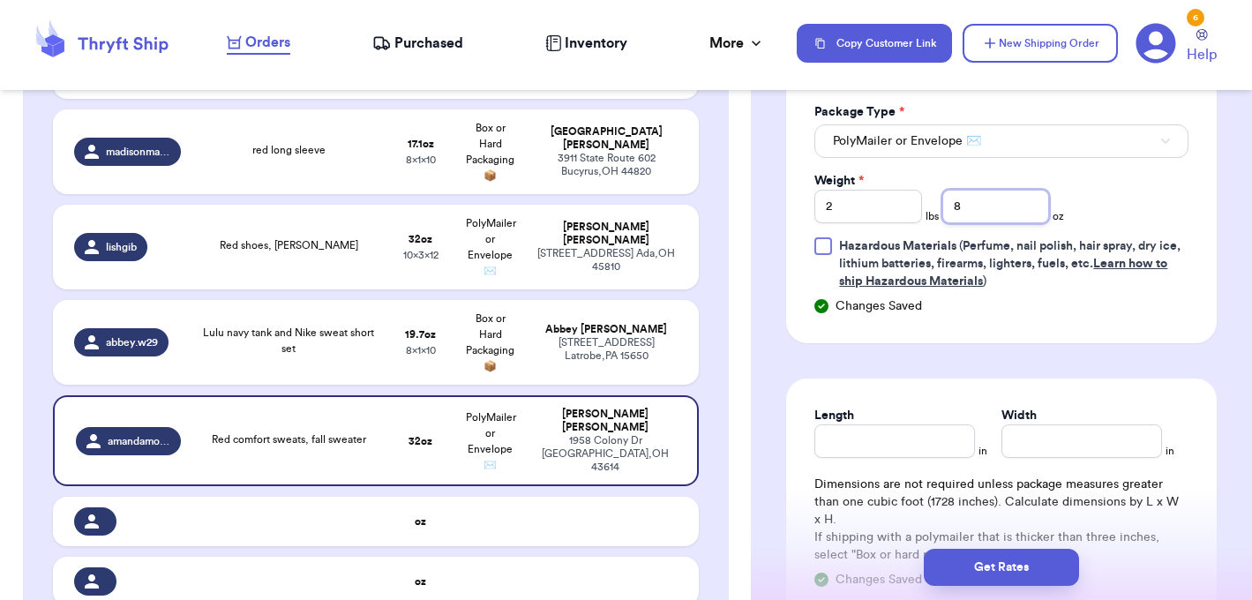
type input "8"
click at [915, 453] on input "Length" at bounding box center [895, 442] width 161 height 34
type input "12"
click at [1027, 452] on input "Width *" at bounding box center [1082, 442] width 161 height 34
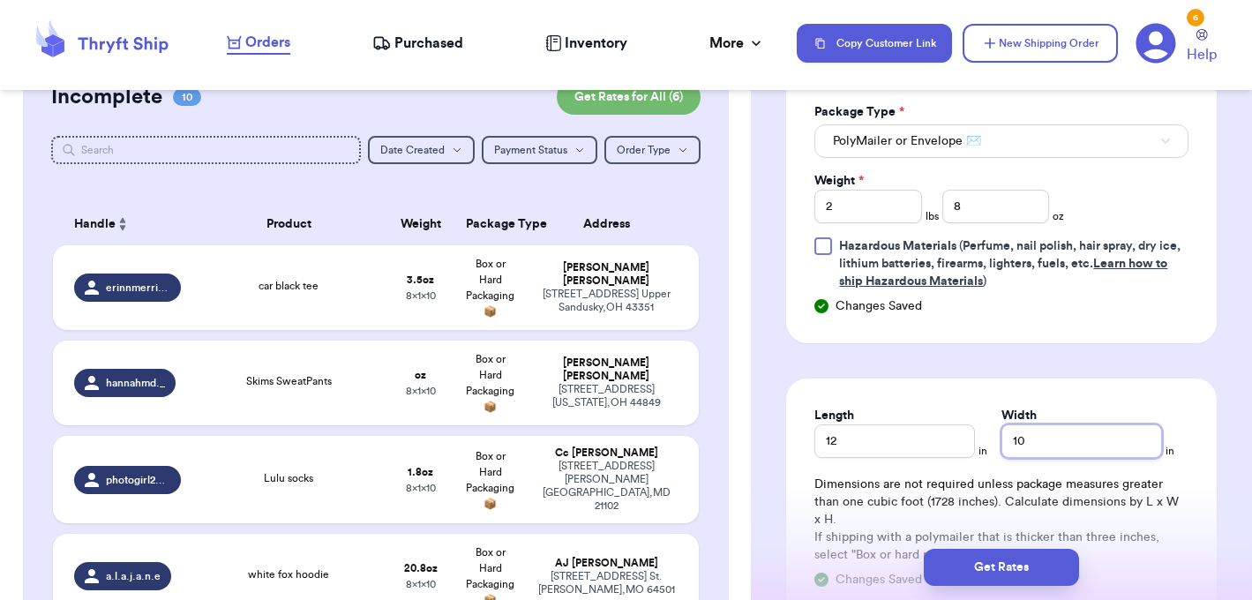
scroll to position [0, 0]
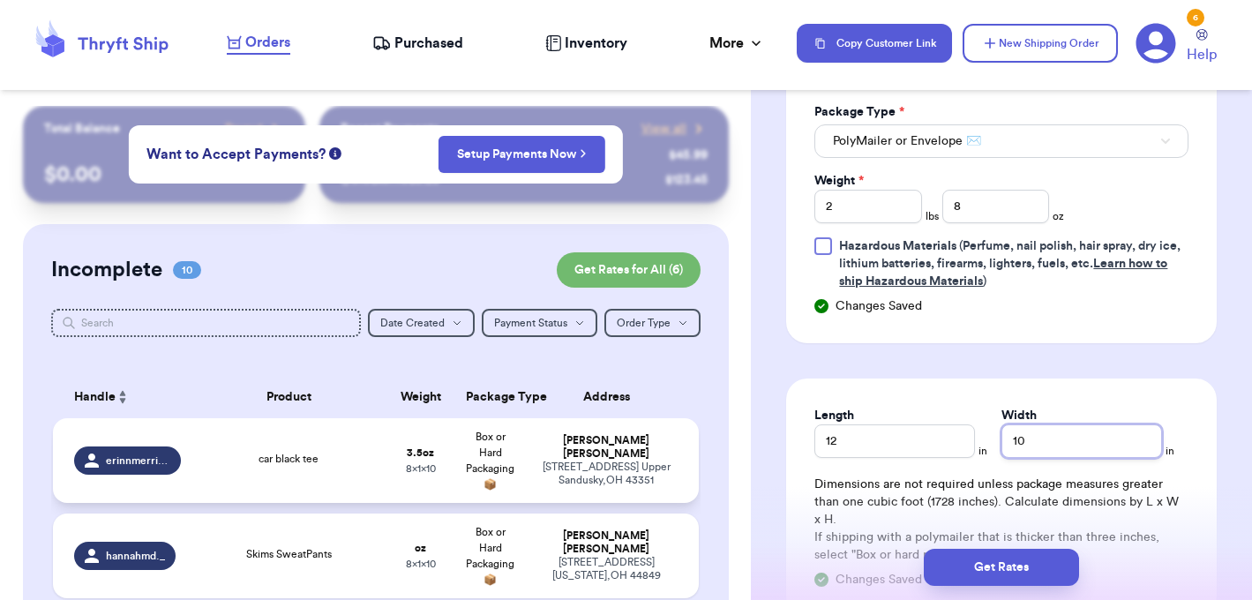
type input "10"
click at [528, 464] on td "Erin Merriman 229 E Wyandot Ave Upper Sandusky , OH 43351" at bounding box center [612, 460] width 174 height 85
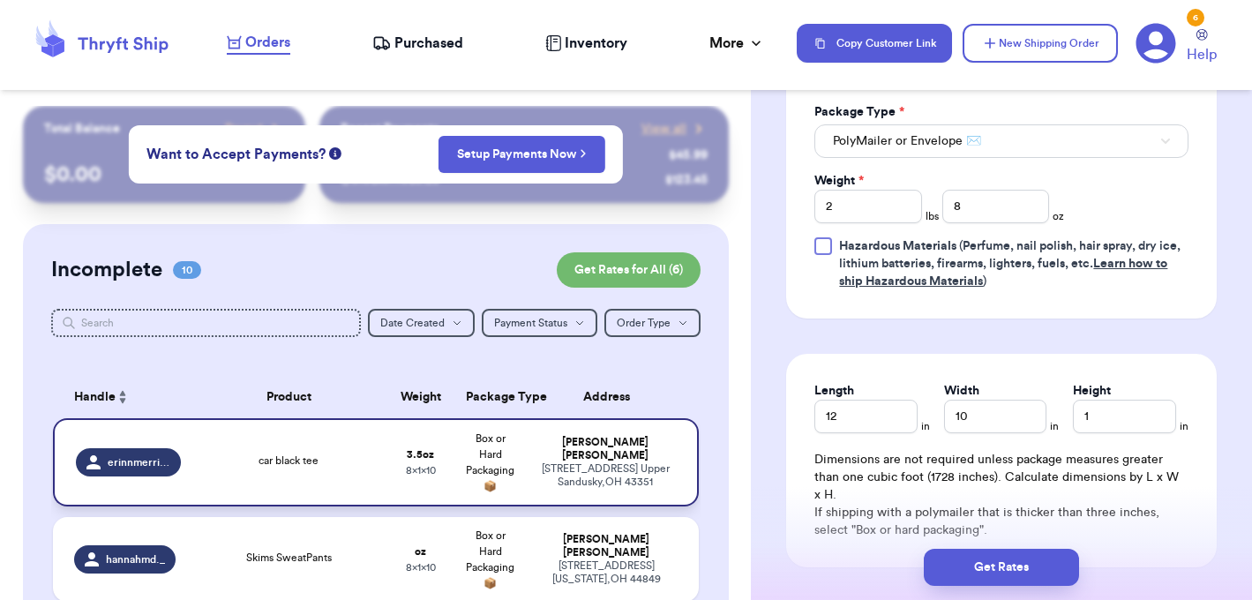
type input "car black tee"
type input "0"
type input "3.5"
type input "10"
type input "8"
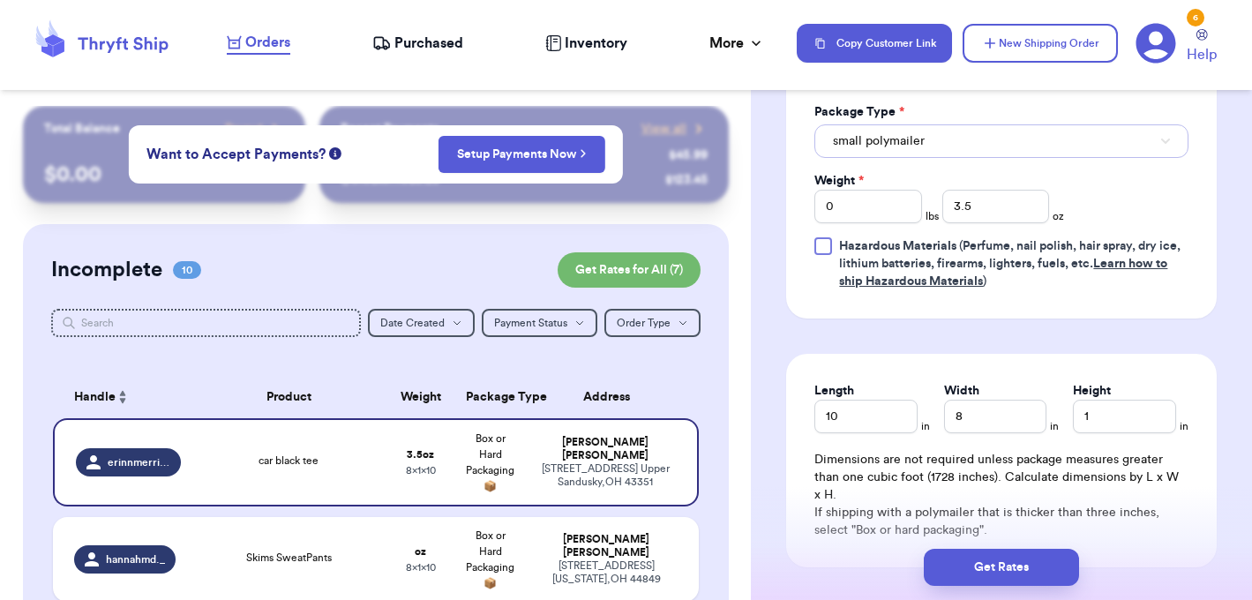
click at [1036, 128] on button "small polymailer" at bounding box center [1002, 141] width 374 height 34
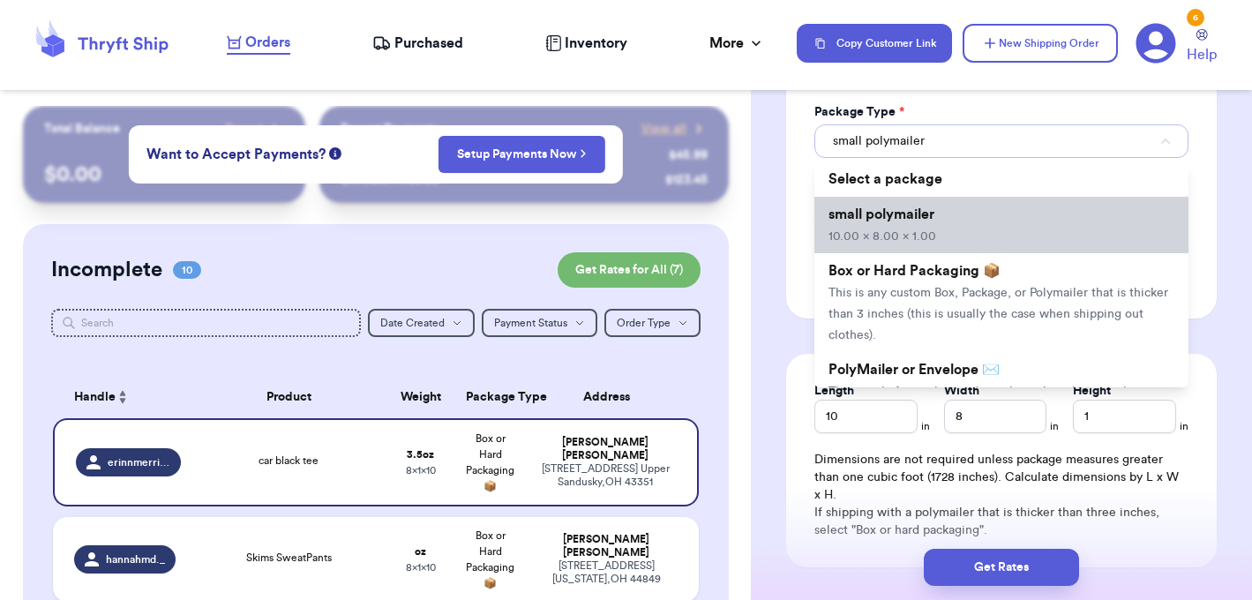
click at [944, 142] on button "small polymailer" at bounding box center [1002, 141] width 374 height 34
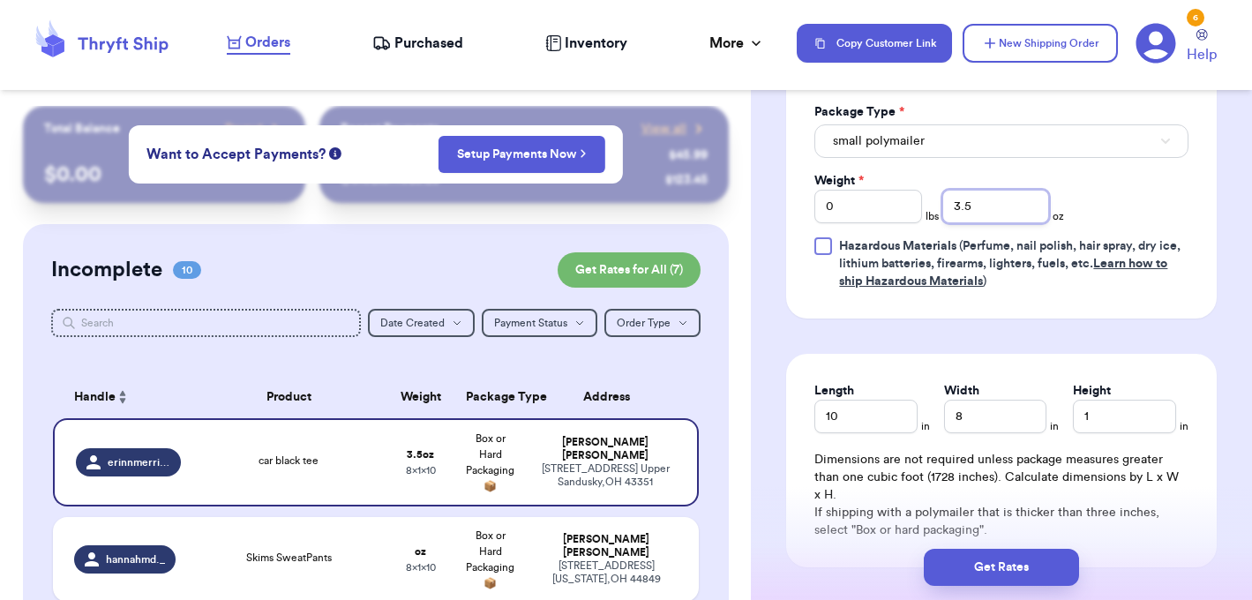
click at [1040, 216] on input "3.5" at bounding box center [996, 207] width 107 height 34
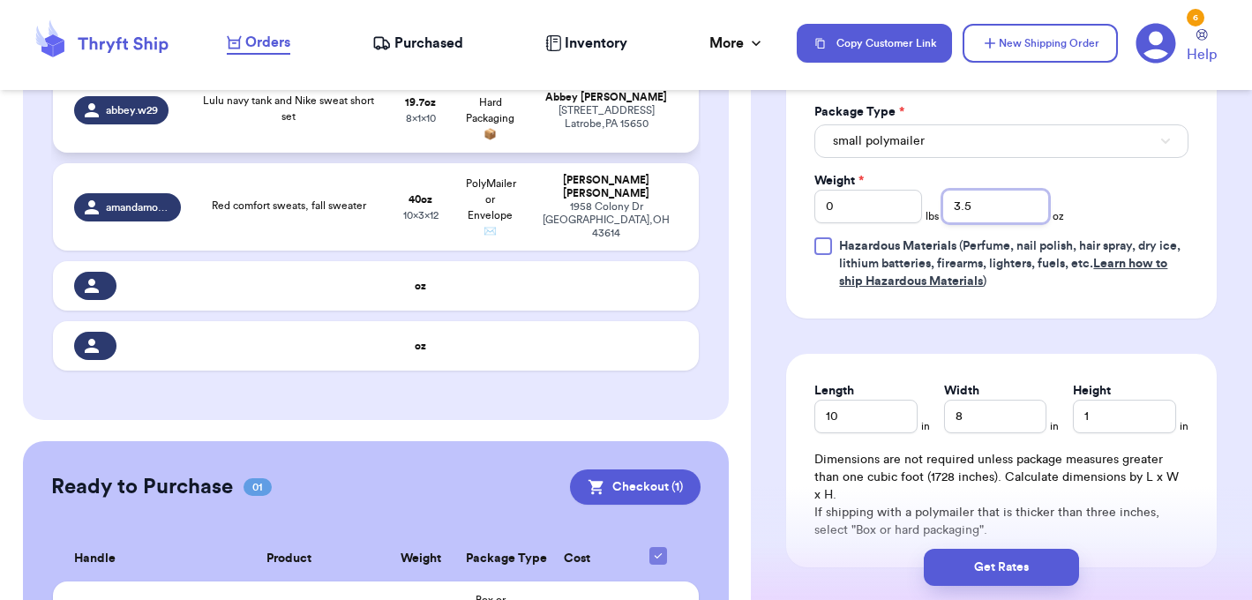
scroll to position [1058, 0]
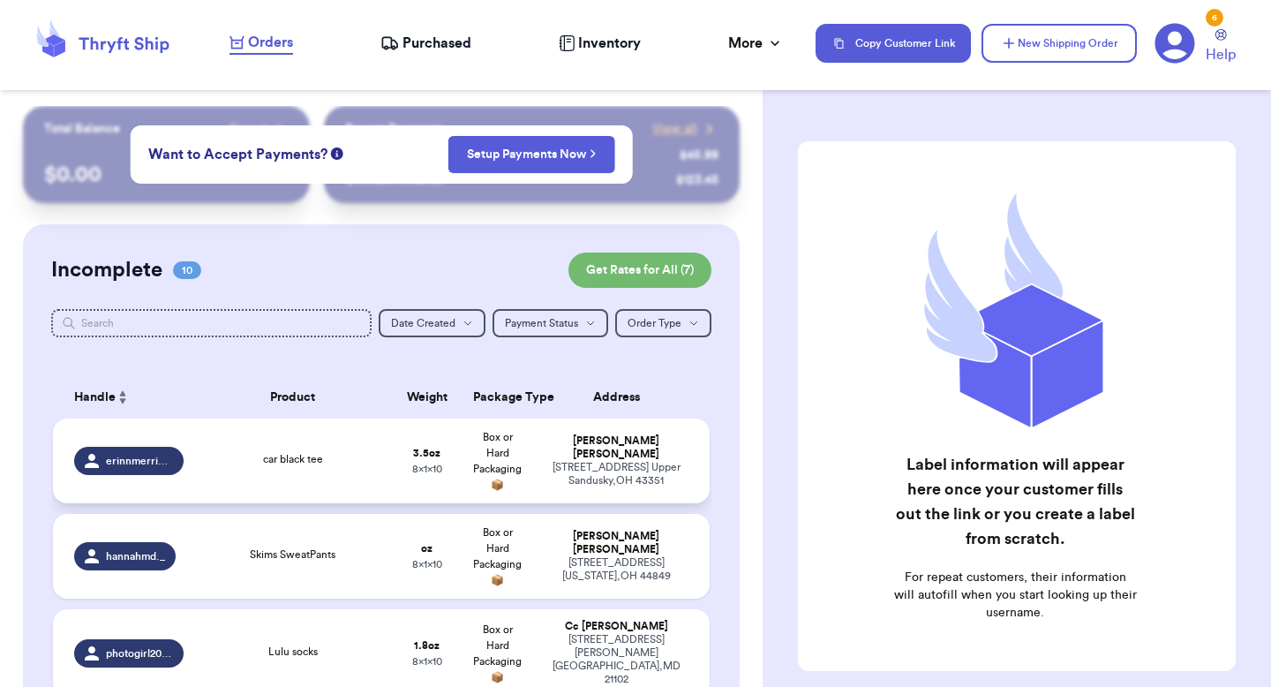
click at [508, 472] on span "Box or Hard Packaging 📦" at bounding box center [497, 461] width 49 height 58
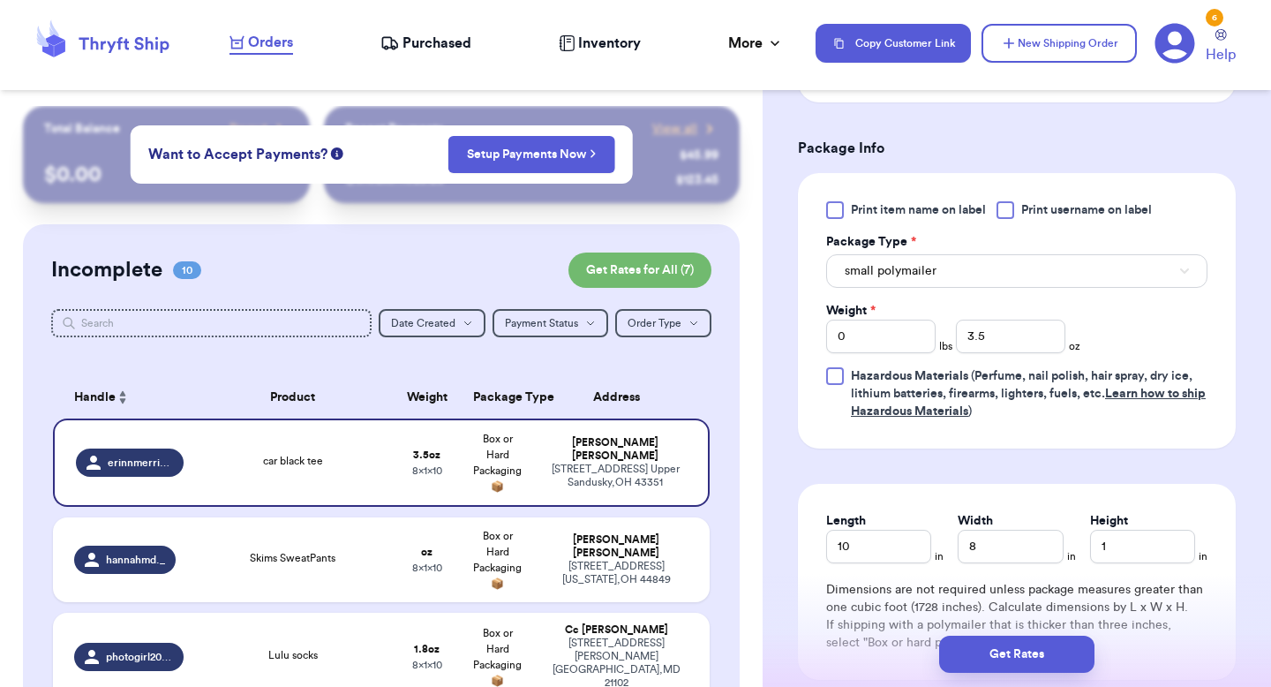
scroll to position [711, 0]
click at [960, 256] on button "small polymailer" at bounding box center [1016, 272] width 381 height 34
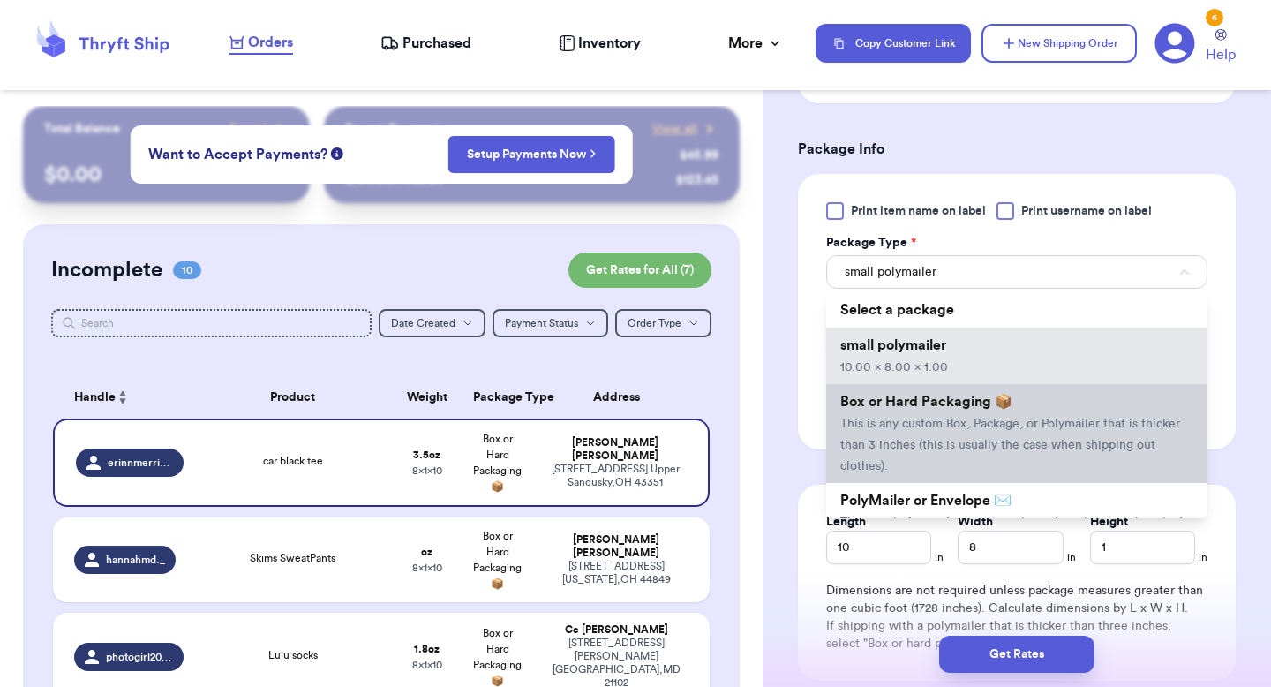
click at [933, 420] on span "This is any custom Box, Package, or Polymailer that is thicker than 3 inches (t…" at bounding box center [1010, 444] width 340 height 55
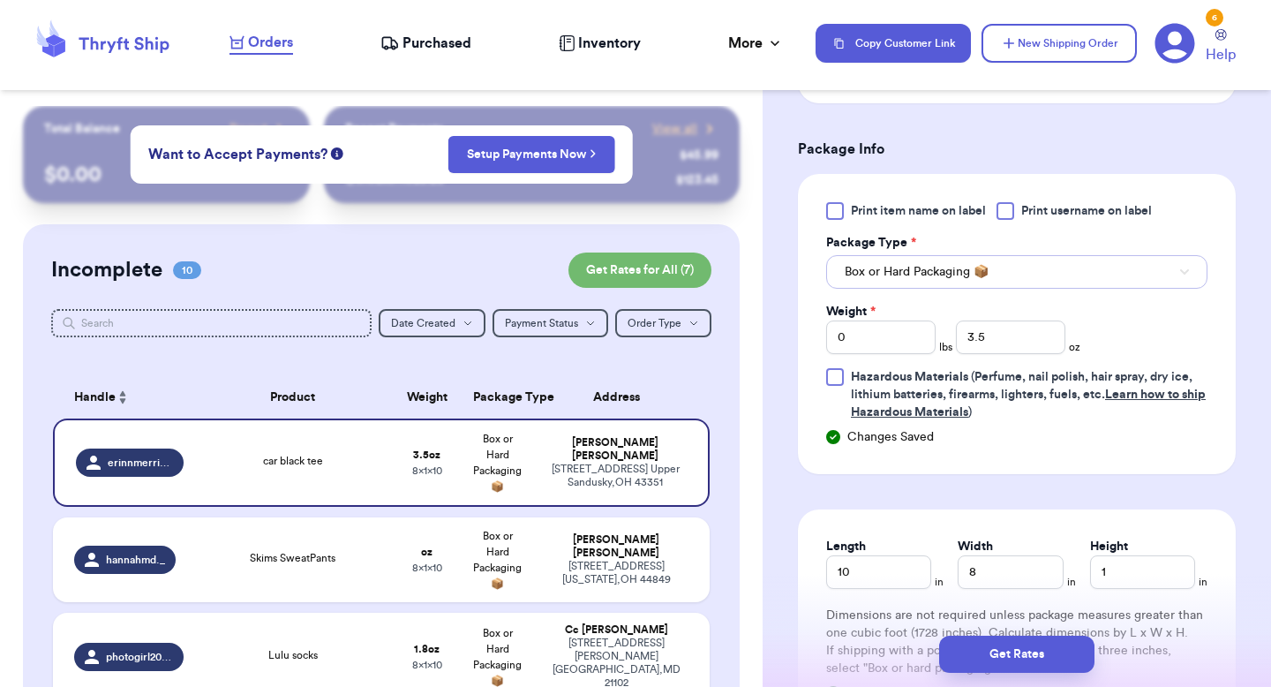
click at [962, 271] on span "Box or Hard Packaging 📦" at bounding box center [917, 272] width 144 height 18
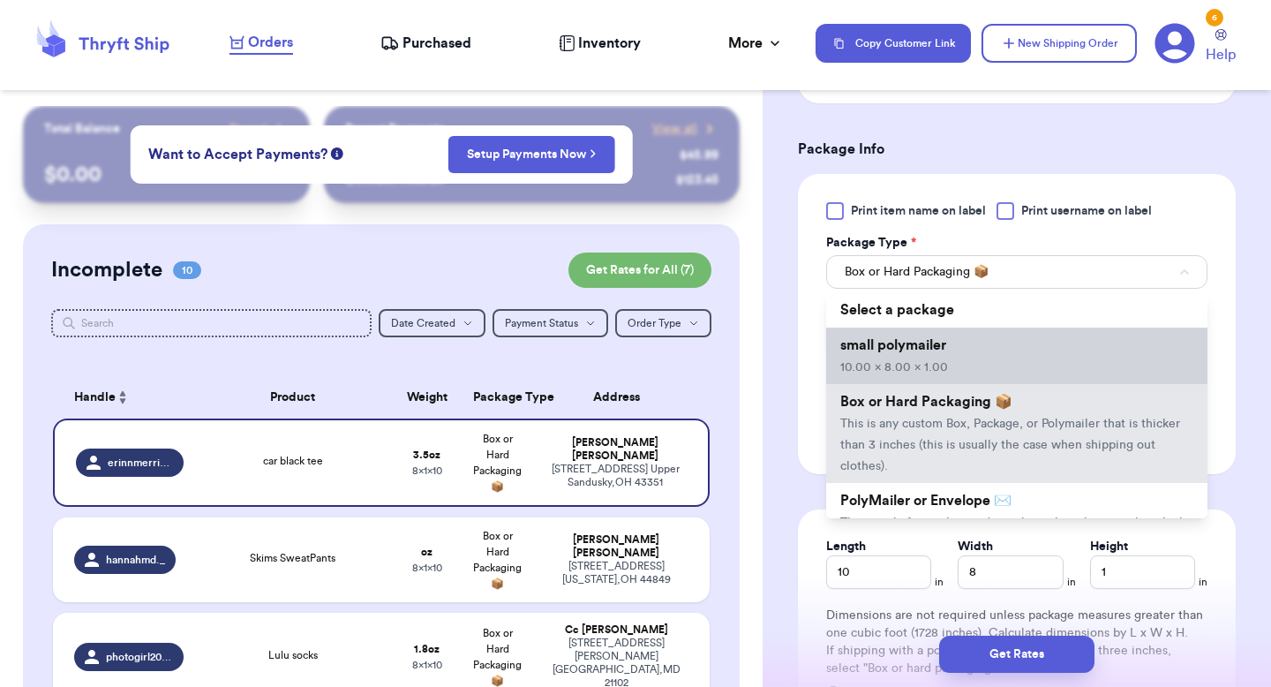
click at [927, 350] on span "small polymailer" at bounding box center [893, 345] width 106 height 14
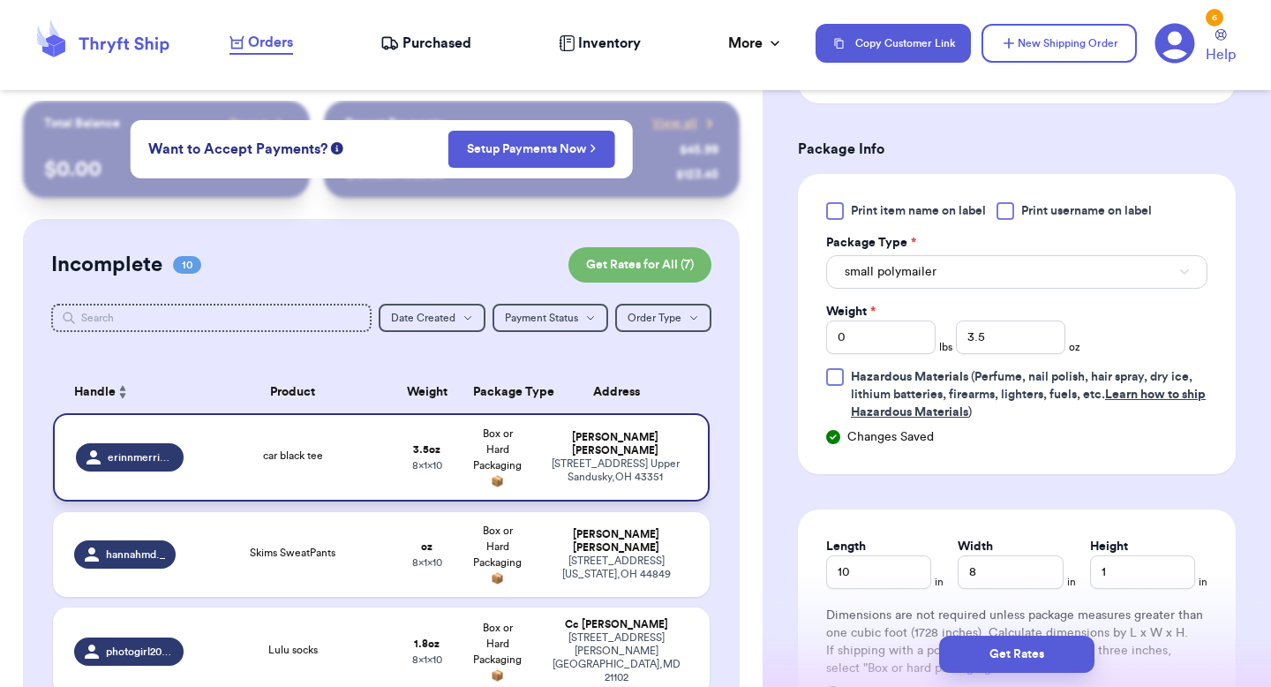
scroll to position [0, 0]
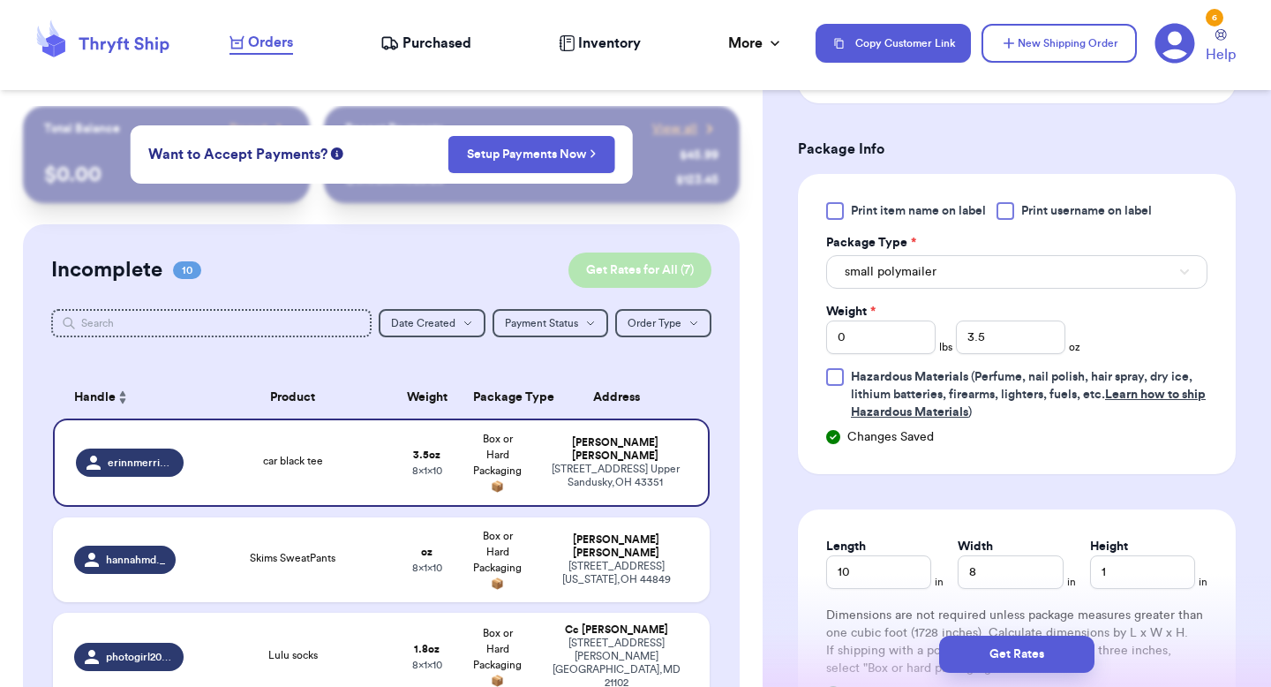
click at [672, 263] on button "Get Rates for All ( 7 )" at bounding box center [639, 269] width 143 height 35
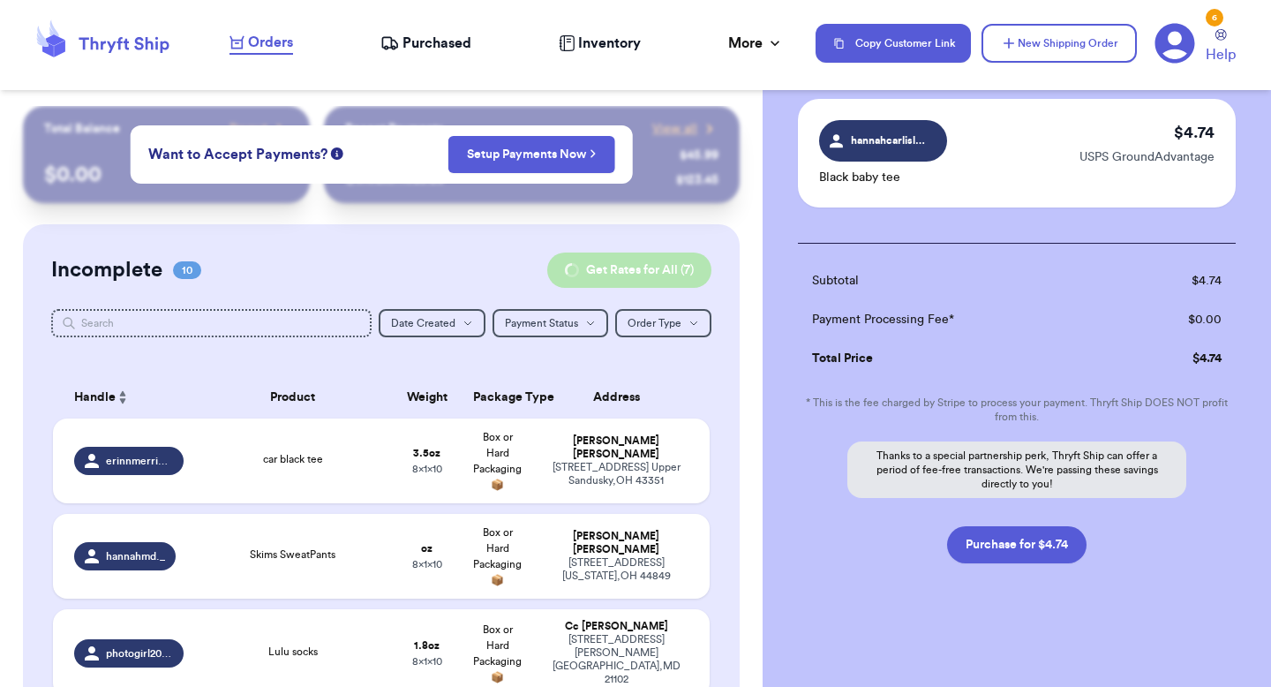
scroll to position [120, 0]
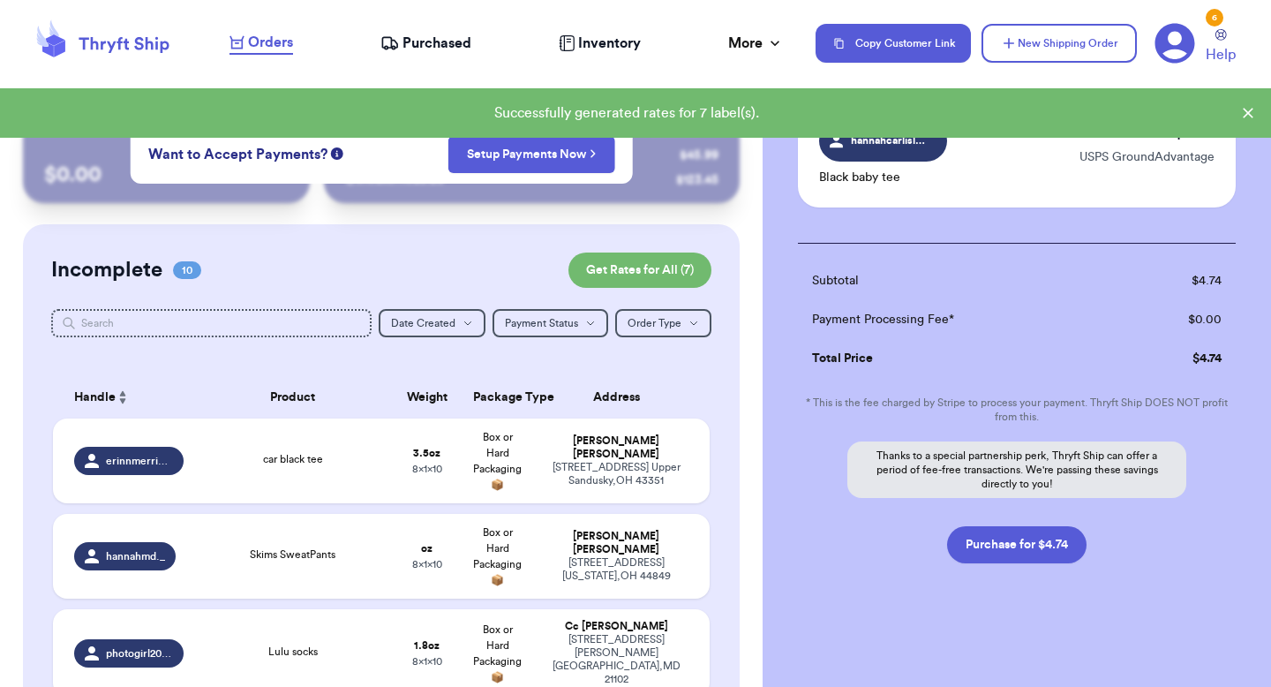
checkbox input "true"
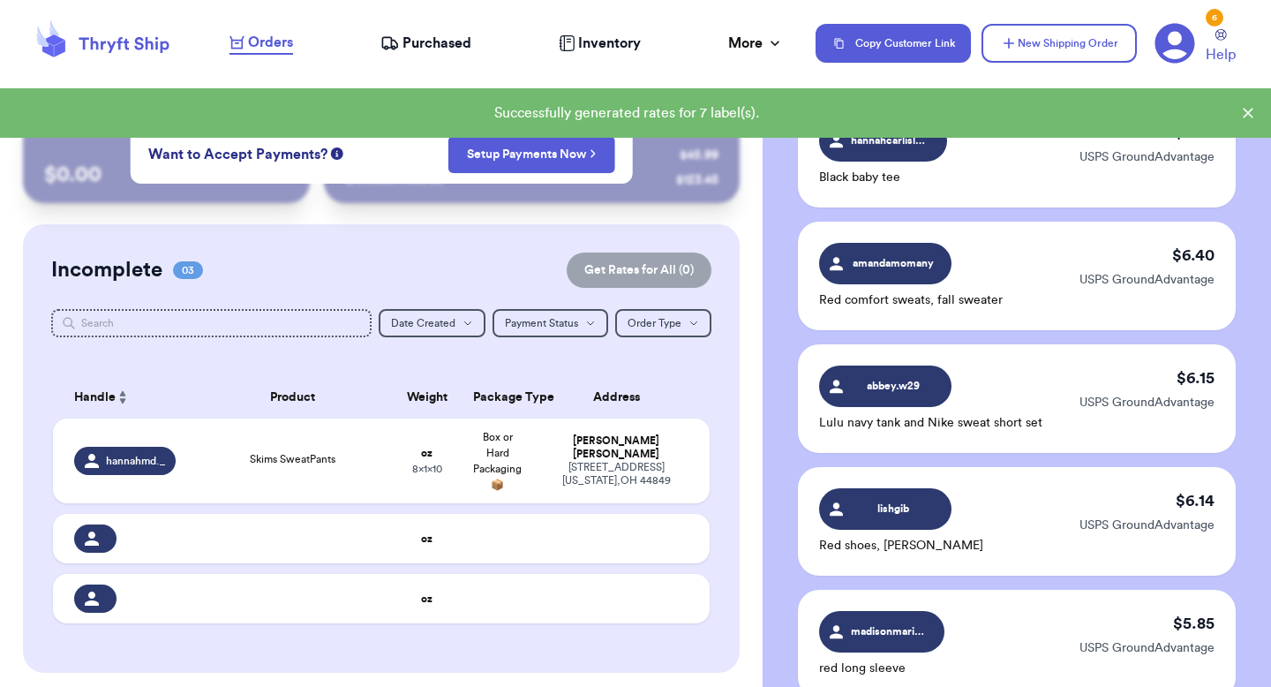
scroll to position [711, 0]
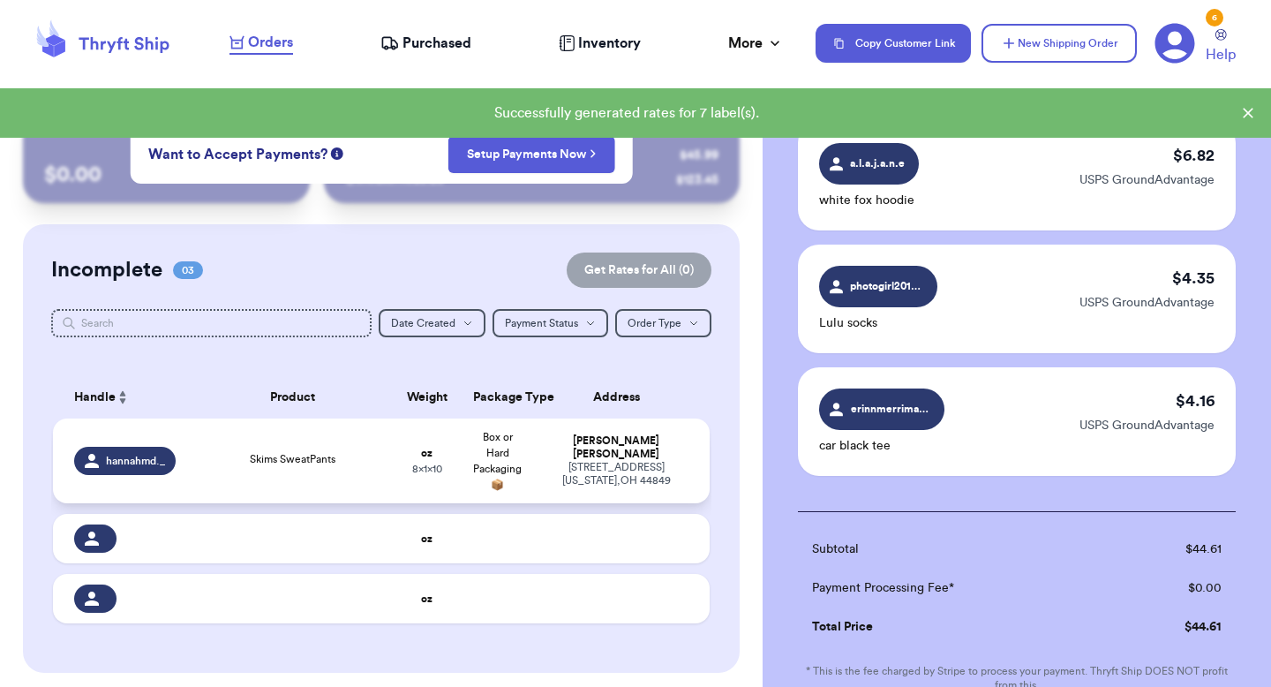
click at [489, 461] on td "Box or Hard Packaging 📦" at bounding box center [497, 460] width 71 height 85
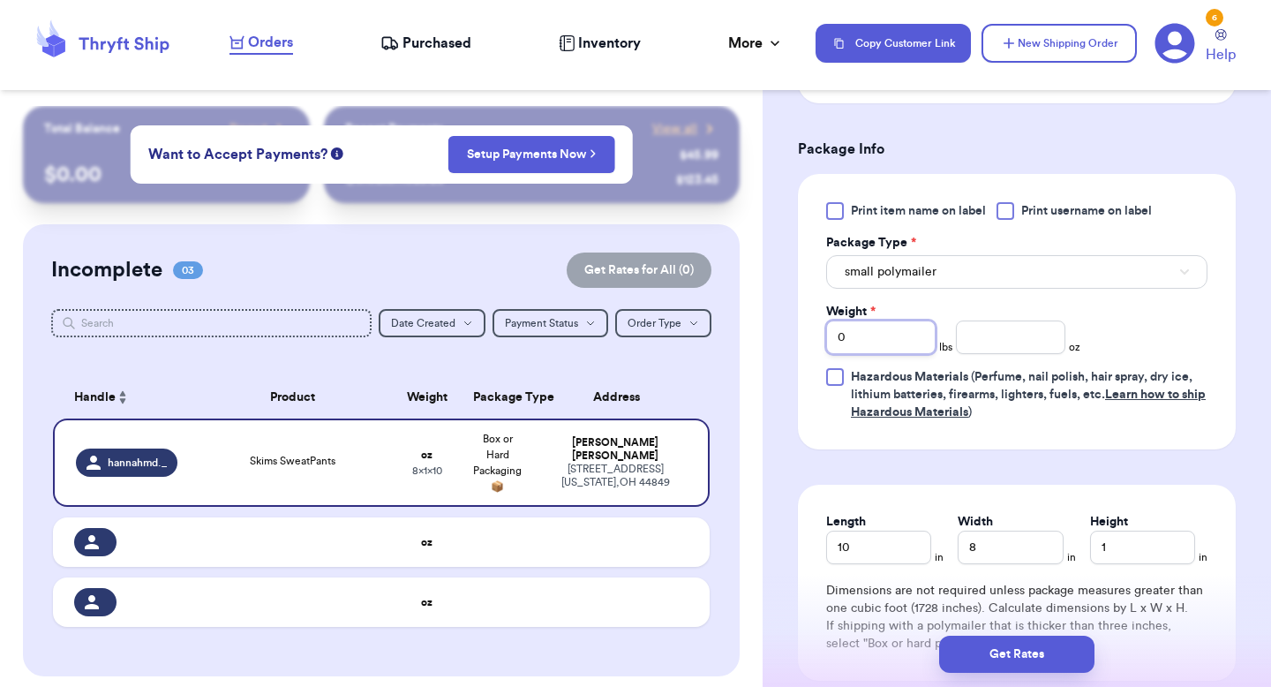
click at [908, 339] on input "0" at bounding box center [880, 337] width 109 height 34
type input "1"
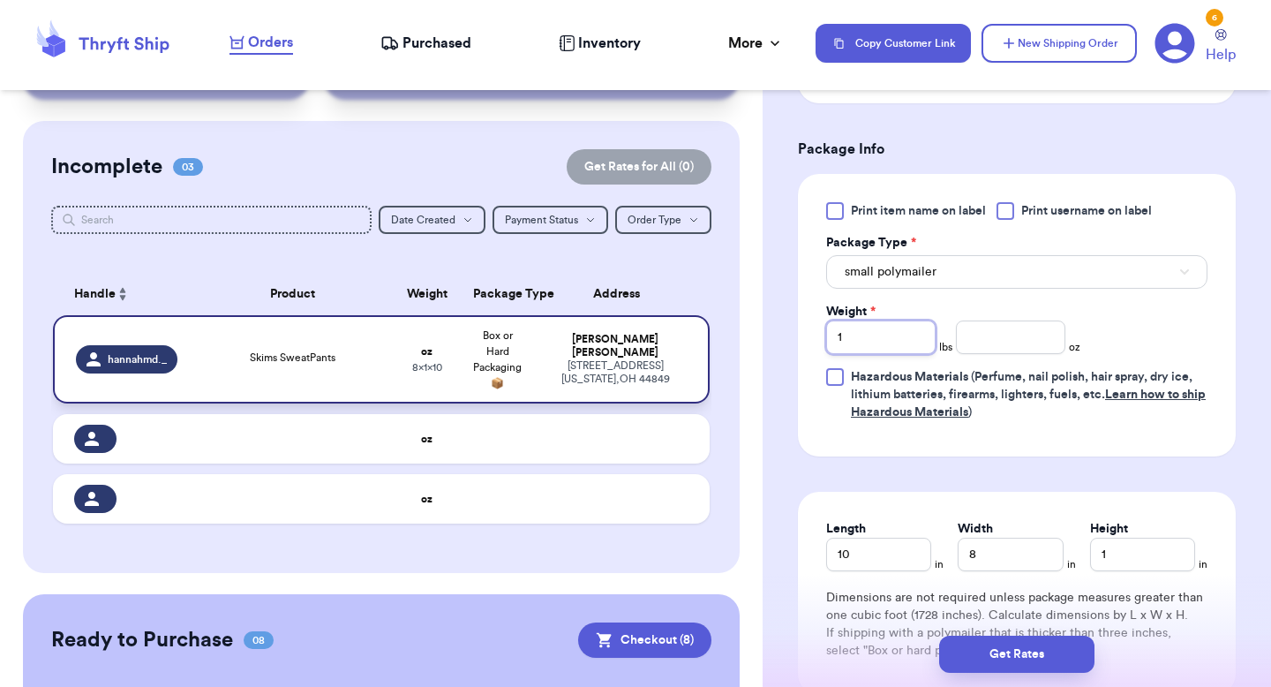
scroll to position [123, 0]
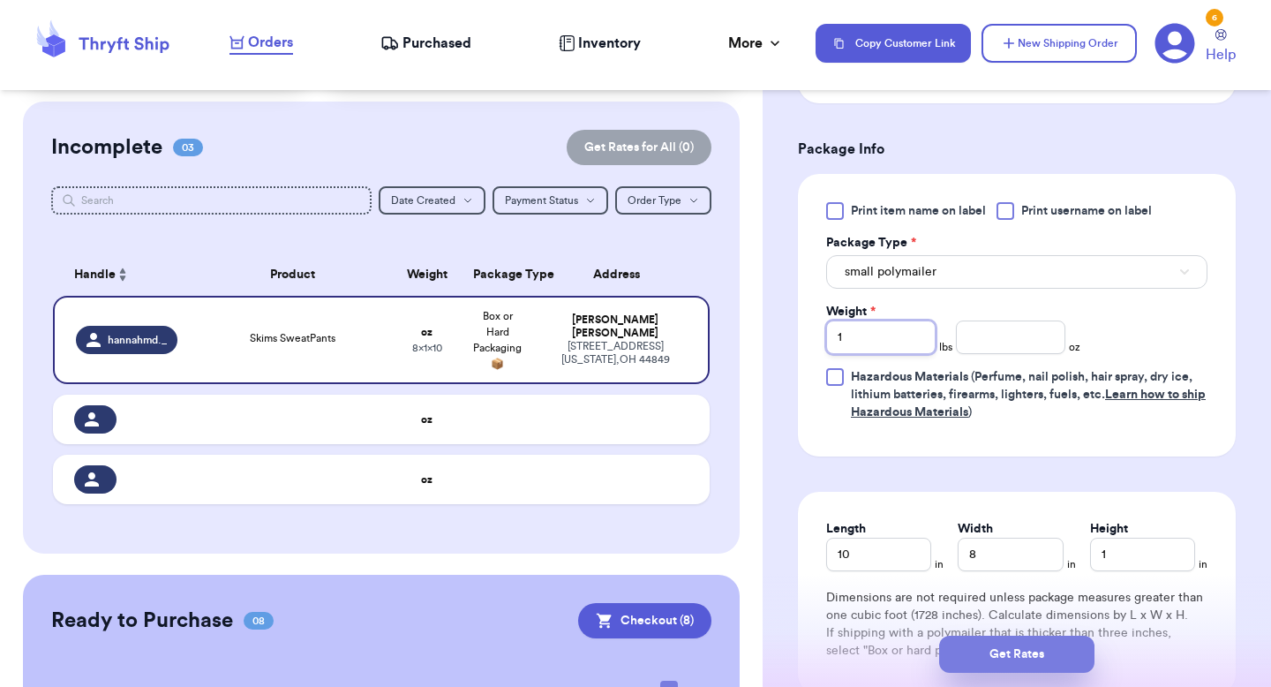
type input "1"
click at [992, 492] on button "Get Rates" at bounding box center [1016, 653] width 155 height 37
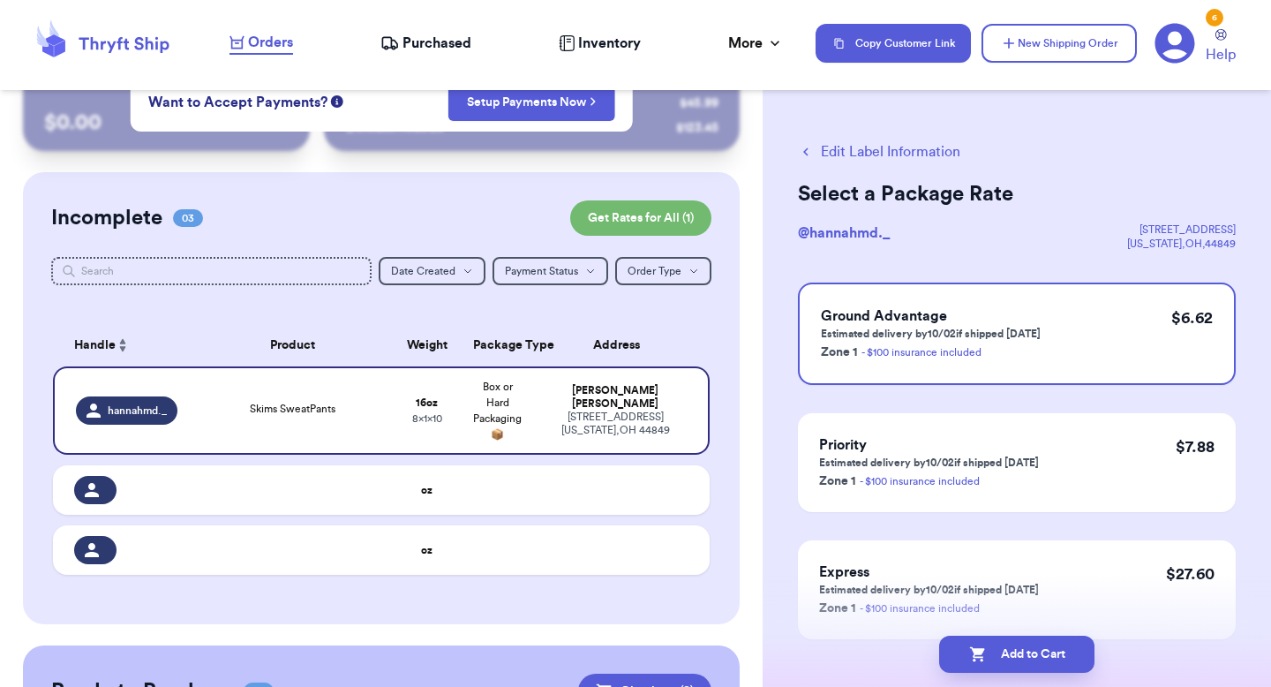
scroll to position [0, 0]
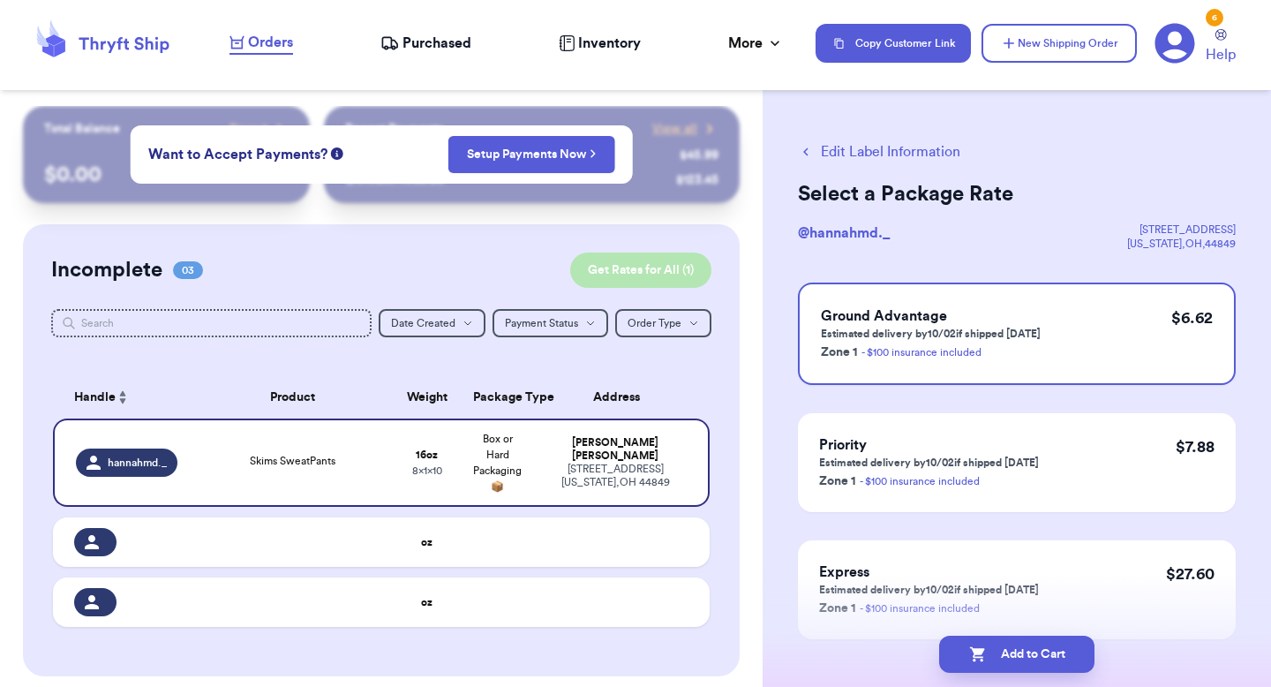
click at [678, 275] on button "Get Rates for All ( 1 )" at bounding box center [640, 269] width 141 height 35
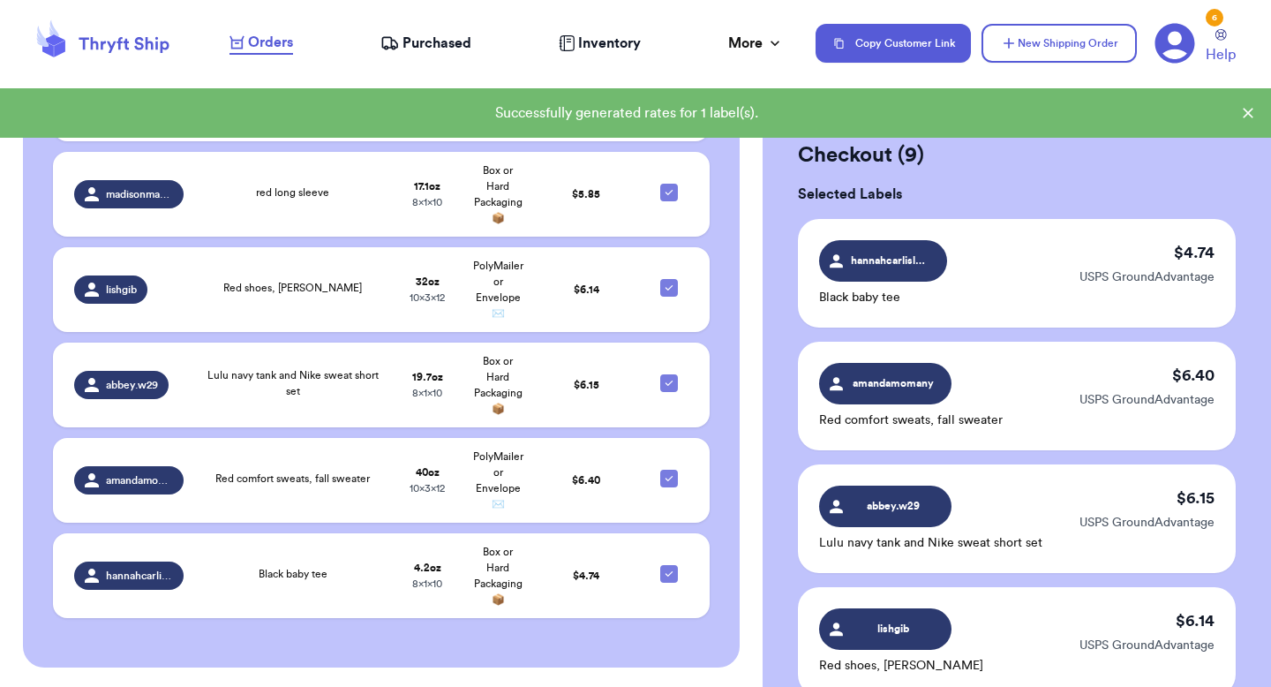
scroll to position [1102, 0]
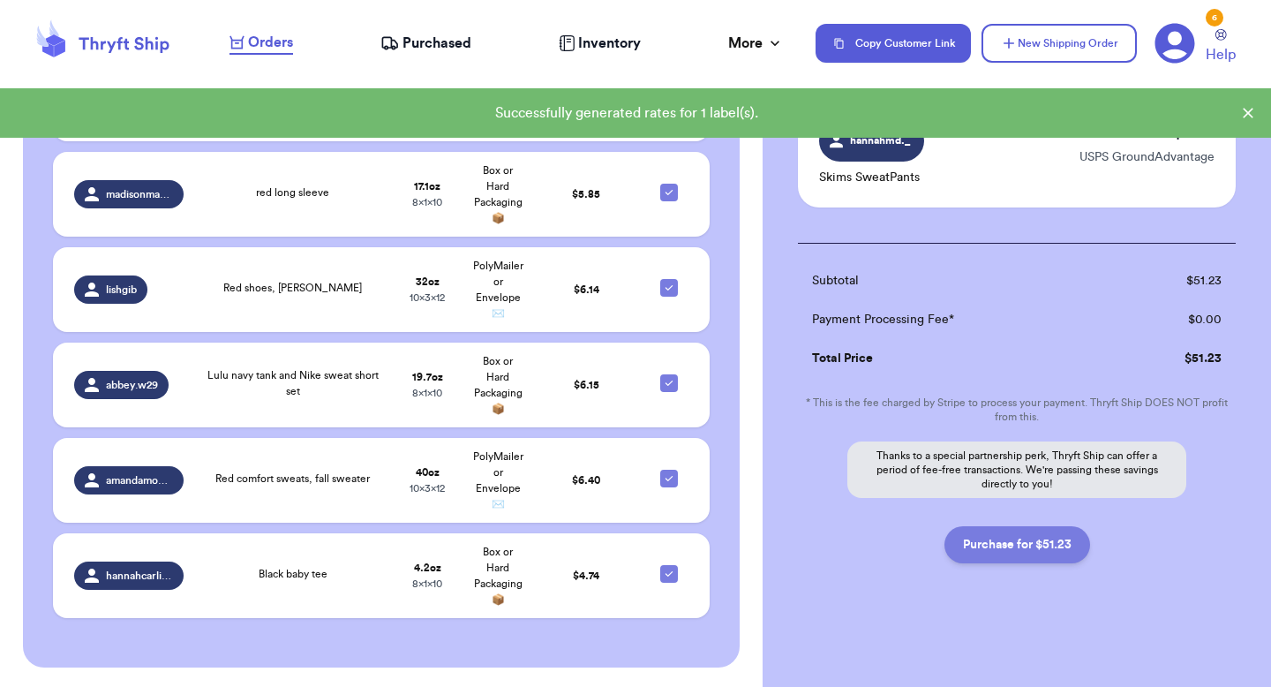
click at [1007, 492] on button "Purchase for $51.23" at bounding box center [1017, 544] width 146 height 37
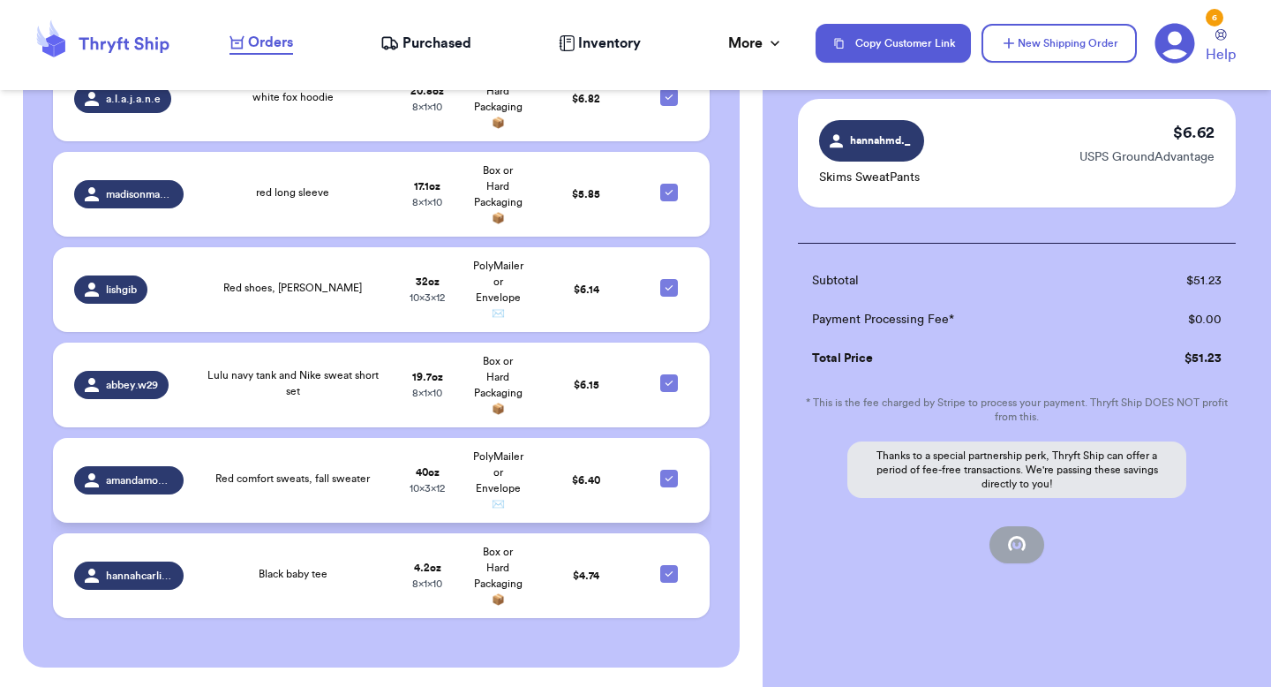
scroll to position [743, 0]
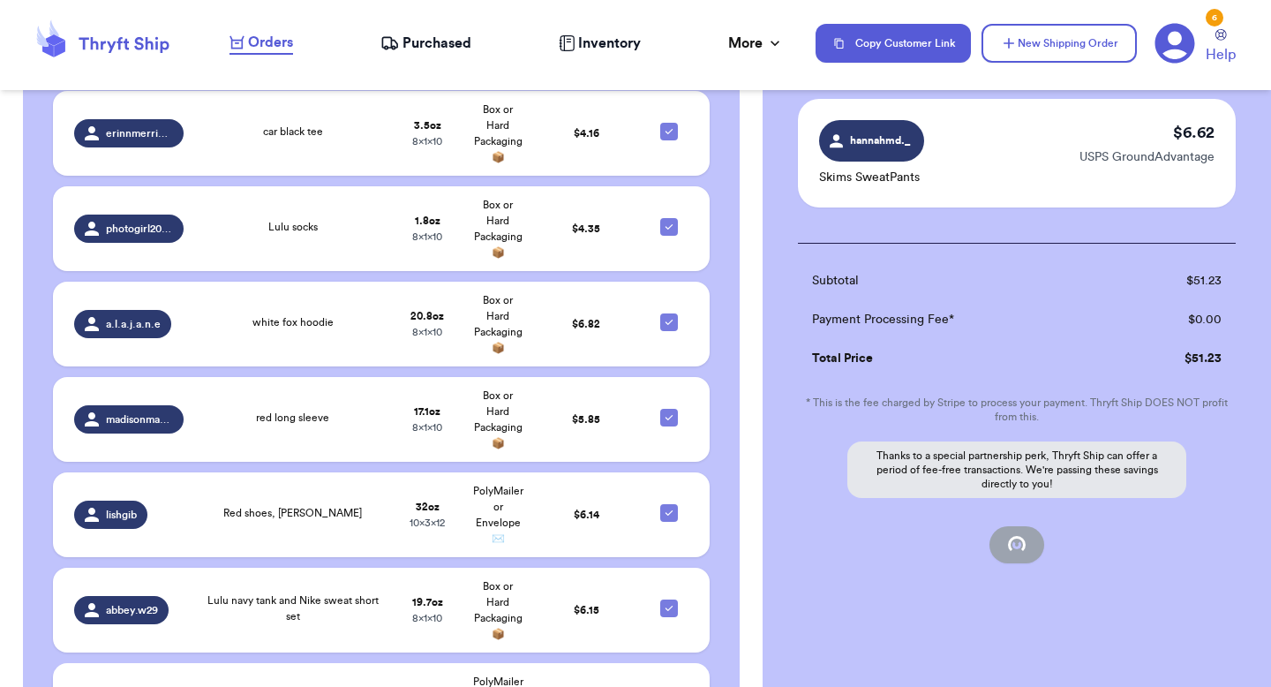
checkbox input "false"
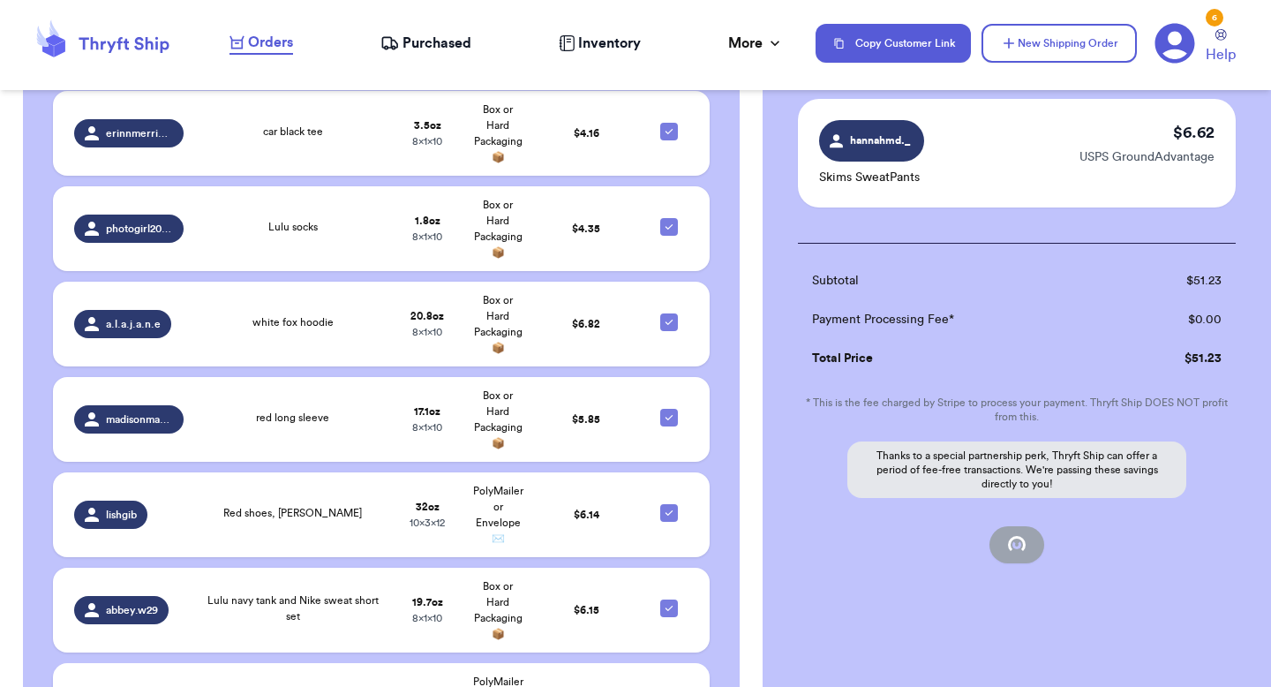
checkbox input "false"
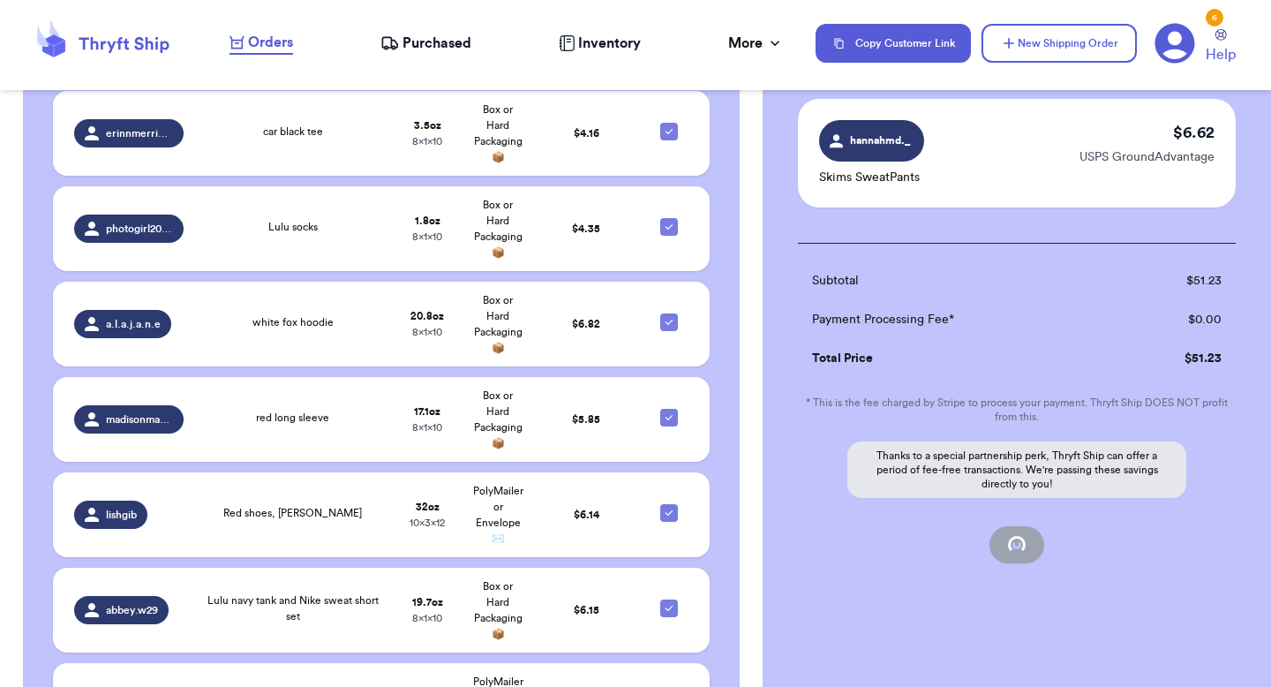
checkbox input "true"
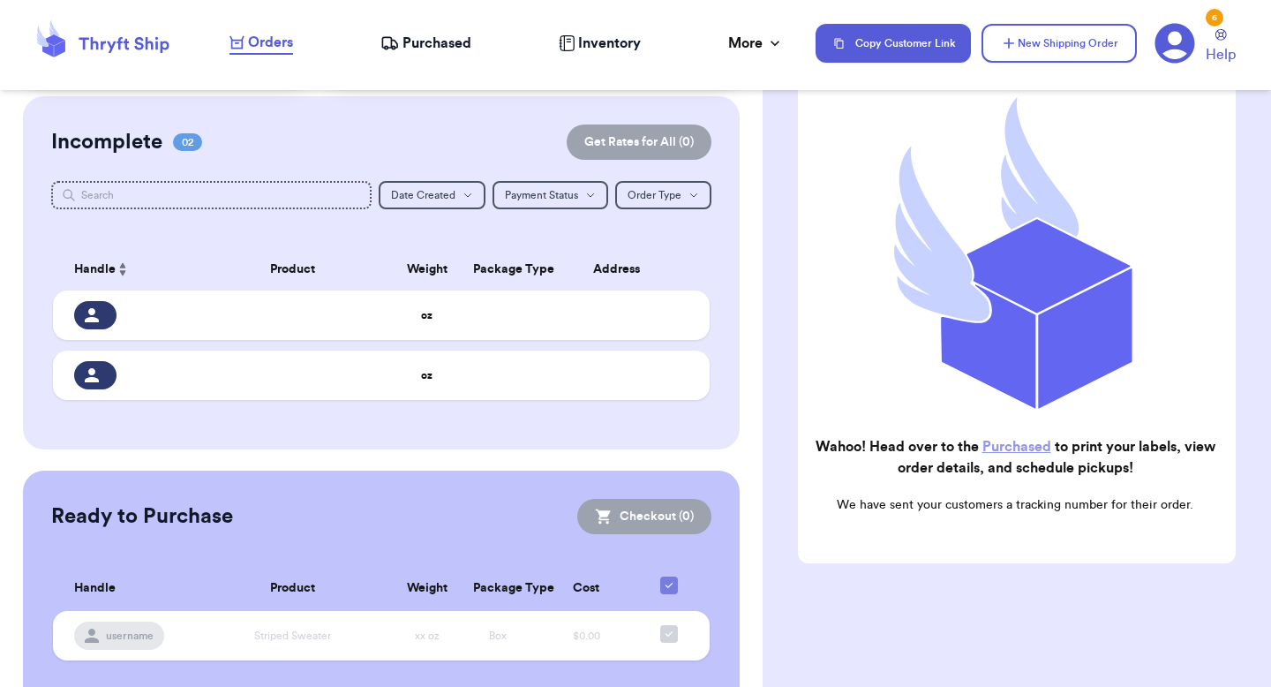
scroll to position [118, 0]
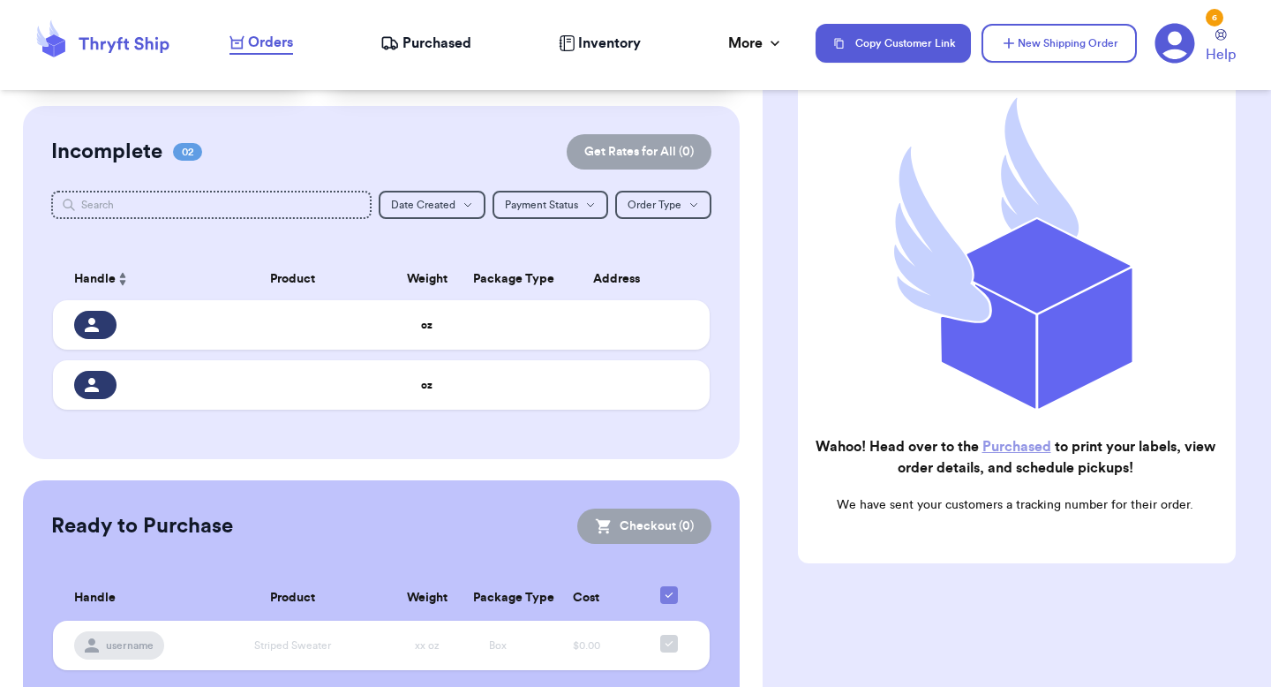
click at [1014, 447] on link "Purchased" at bounding box center [1016, 447] width 69 height 14
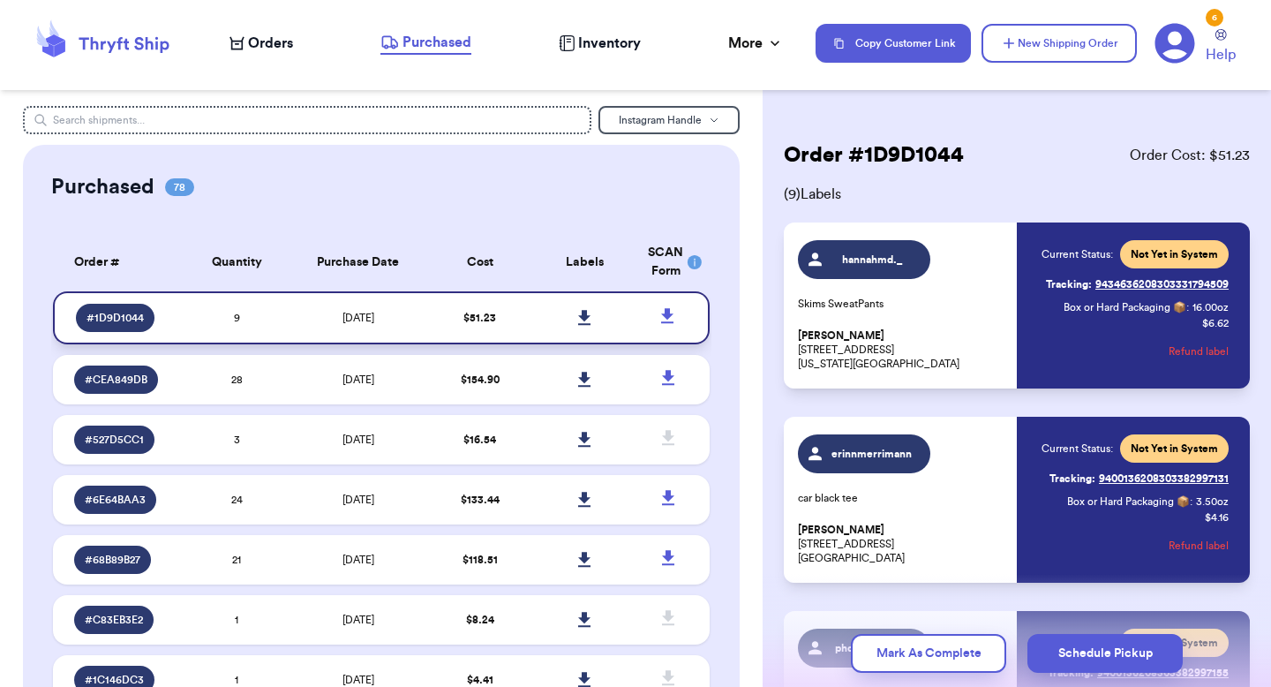
click at [586, 318] on icon at bounding box center [584, 317] width 12 height 15
click at [1062, 350] on button "Refund label" at bounding box center [1199, 351] width 60 height 39
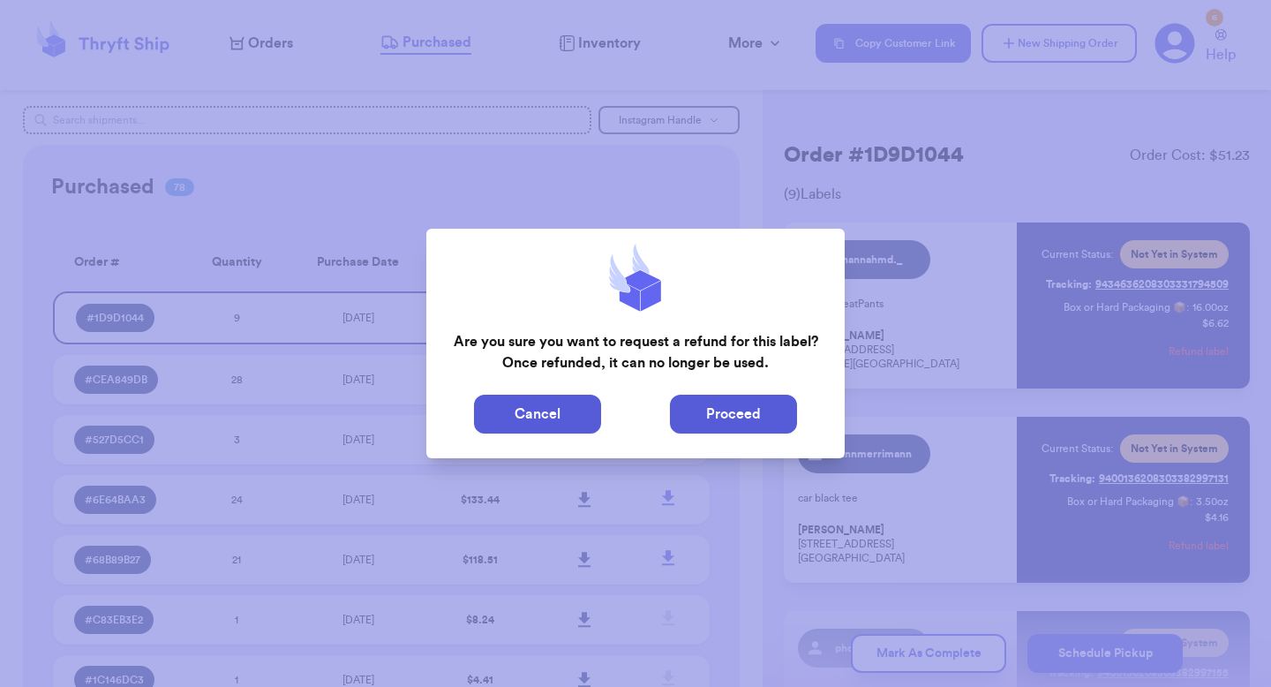
click at [761, 423] on button "Proceed" at bounding box center [733, 414] width 127 height 39
